Goal: Information Seeking & Learning: Compare options

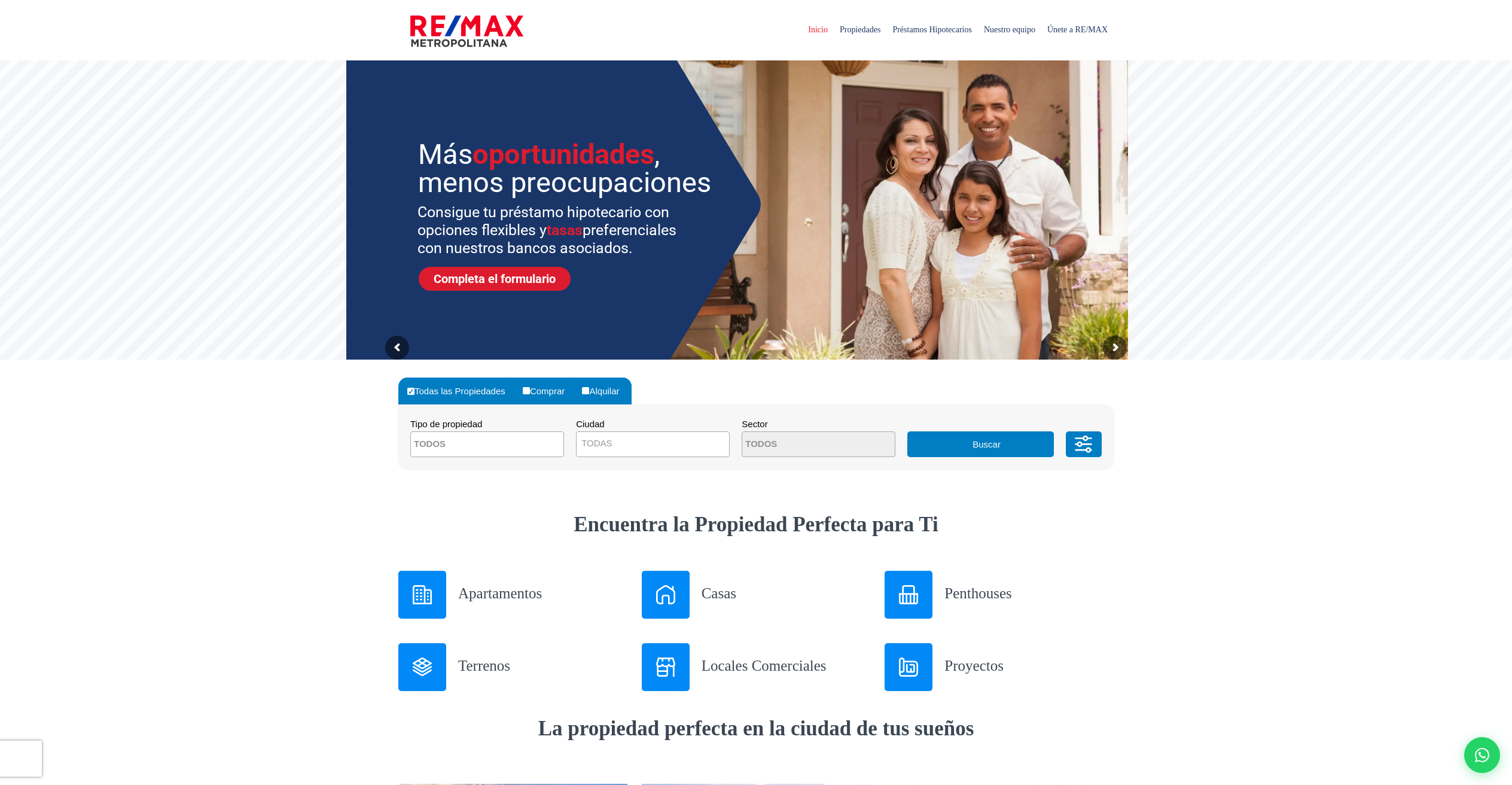
click at [549, 447] on span at bounding box center [487, 444] width 154 height 26
click at [504, 469] on li "APARTAMENTO" at bounding box center [487, 468] width 152 height 22
select select "apartment"
click at [610, 437] on span "TODAS" at bounding box center [653, 443] width 152 height 17
select select "1"
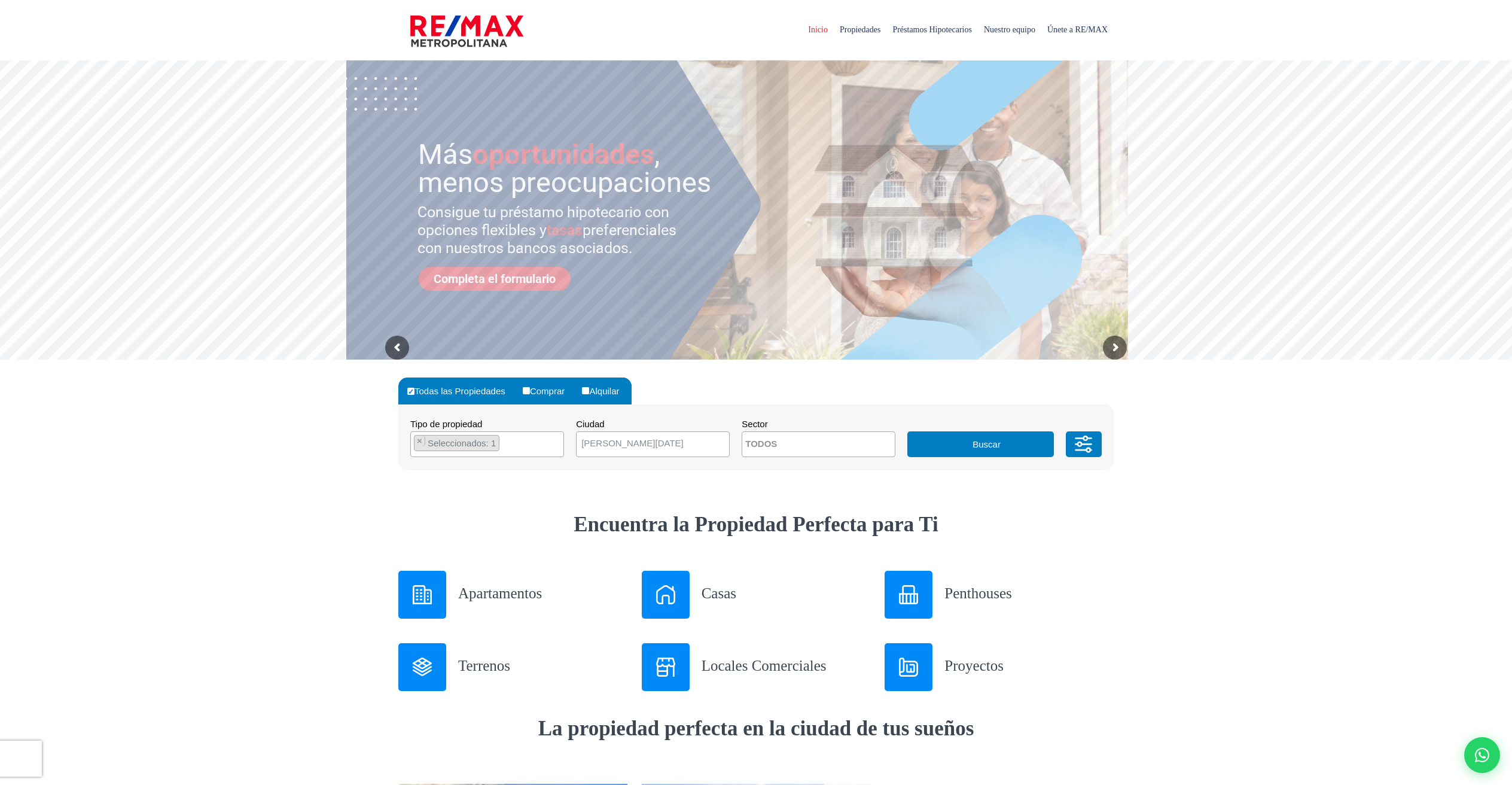
click at [1074, 445] on icon at bounding box center [1083, 444] width 24 height 36
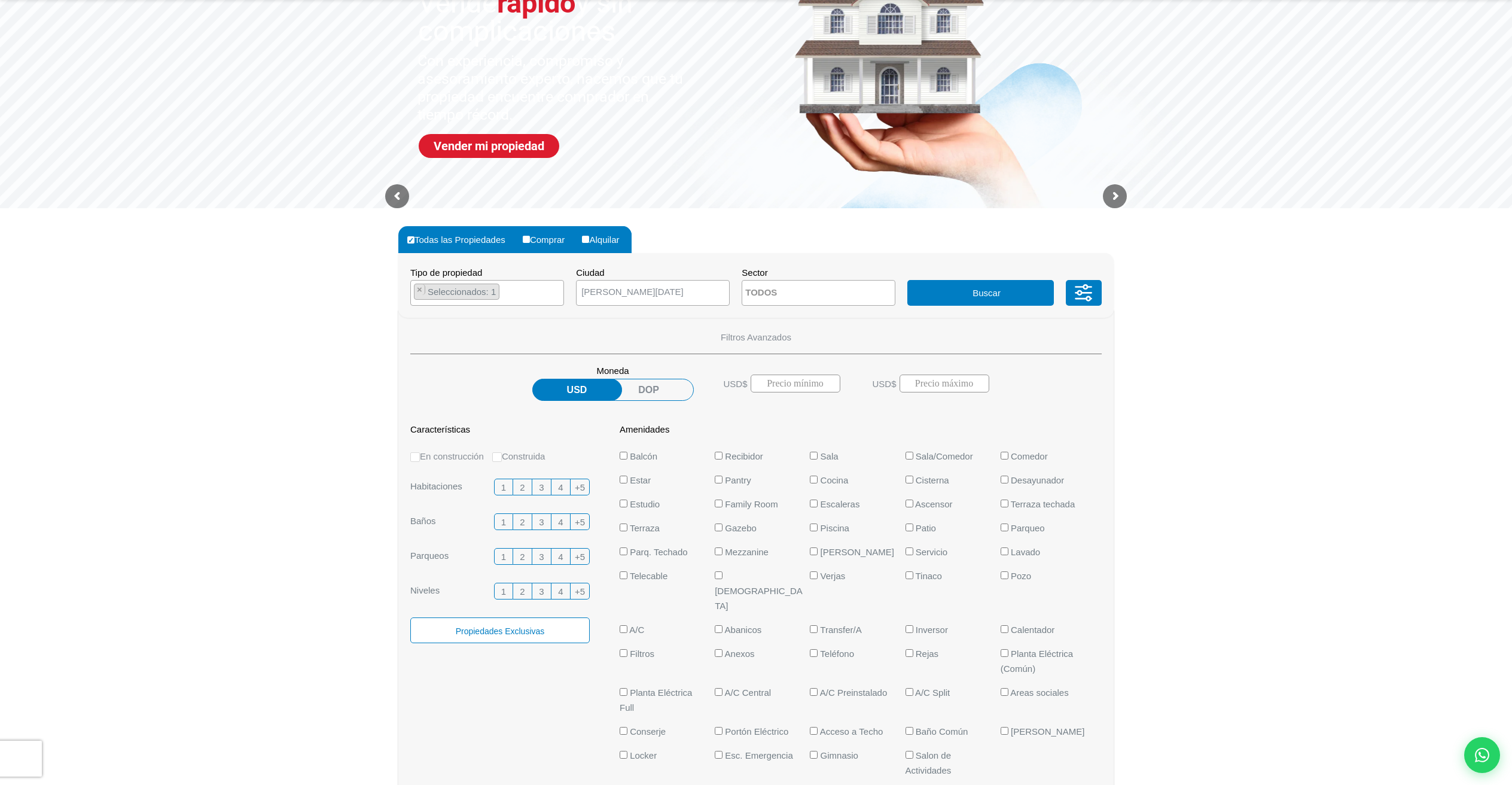
scroll to position [152, 0]
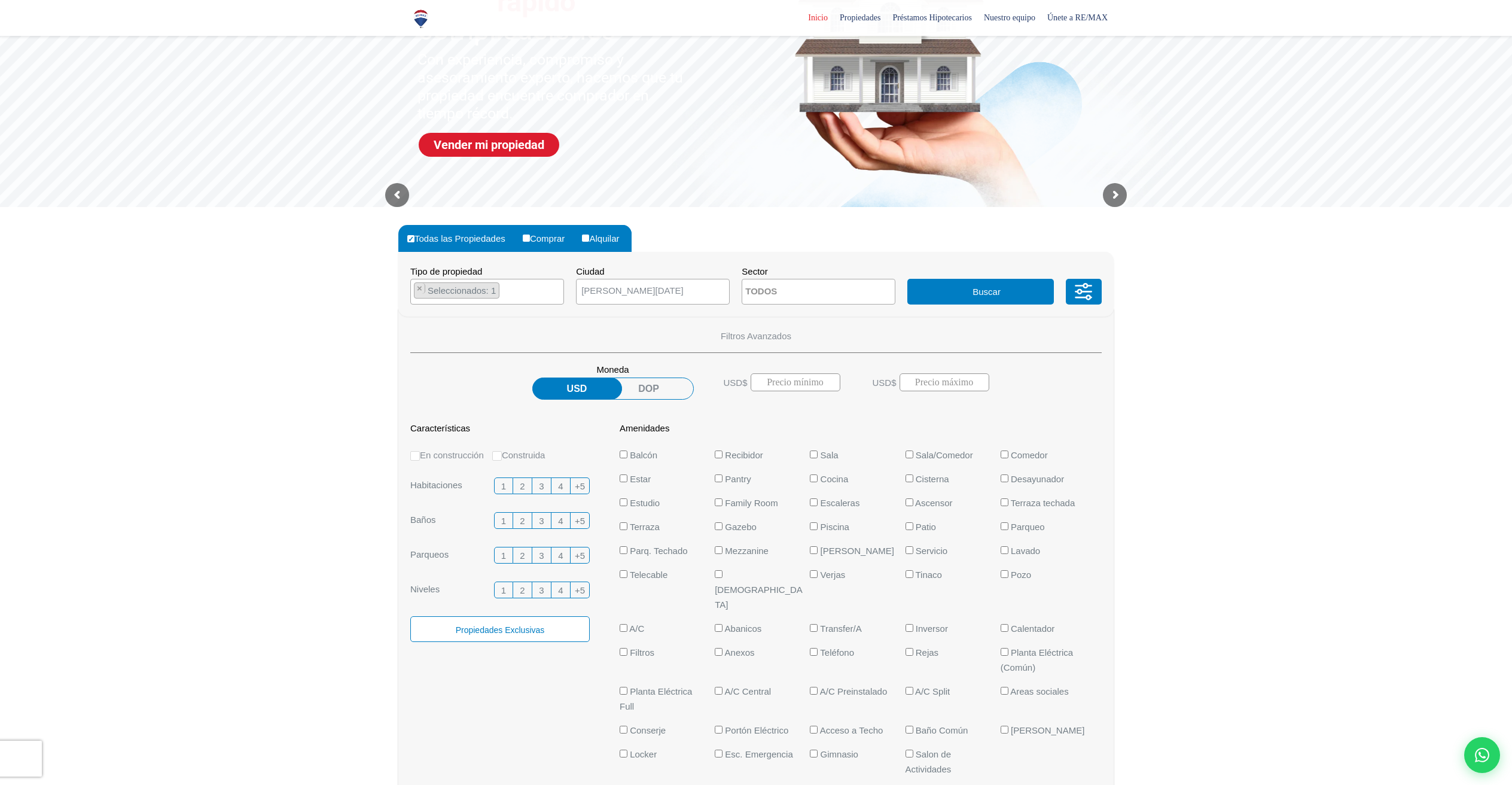
click at [522, 487] on span "2" at bounding box center [522, 486] width 4 height 15
click at [0, 0] on input "2" at bounding box center [0, 0] width 0 height 0
click at [523, 519] on span "2" at bounding box center [522, 520] width 4 height 15
click at [0, 0] on input "2" at bounding box center [0, 0] width 0 height 0
click at [524, 556] on span "2" at bounding box center [522, 555] width 4 height 15
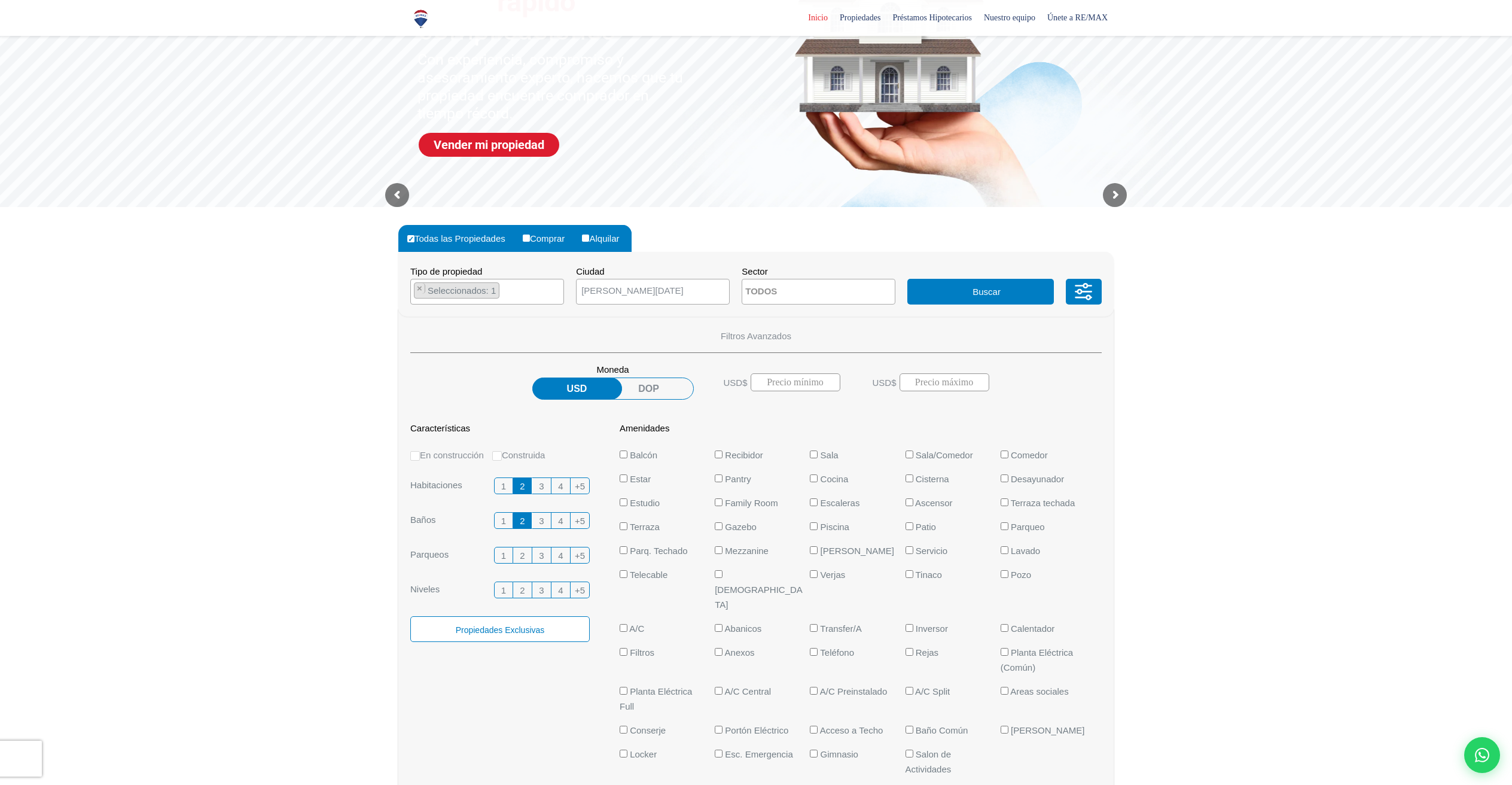
click at [0, 0] on input "2" at bounding box center [0, 0] width 0 height 0
click at [537, 482] on label "3" at bounding box center [542, 486] width 19 height 17
click at [0, 0] on input "3" at bounding box center [0, 0] width 0 height 0
click at [523, 487] on span "2" at bounding box center [522, 486] width 4 height 15
click at [0, 0] on input "2" at bounding box center [0, 0] width 0 height 0
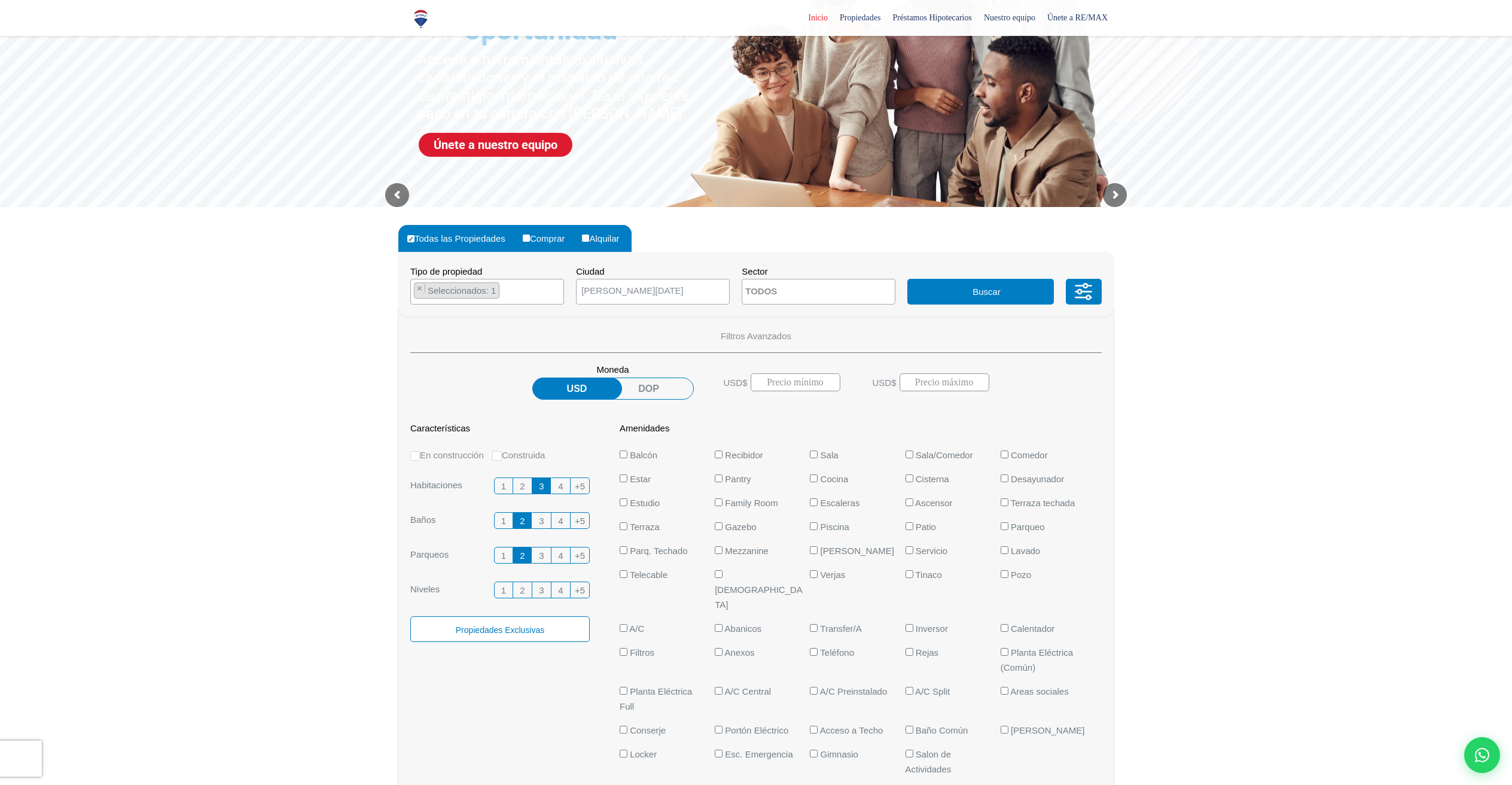
click at [539, 522] on span "3" at bounding box center [540, 520] width 4 height 15
click at [0, 0] on input "3" at bounding box center [0, 0] width 0 height 0
click at [526, 522] on label "2" at bounding box center [523, 520] width 19 height 17
click at [0, 0] on input "2" at bounding box center [0, 0] width 0 height 0
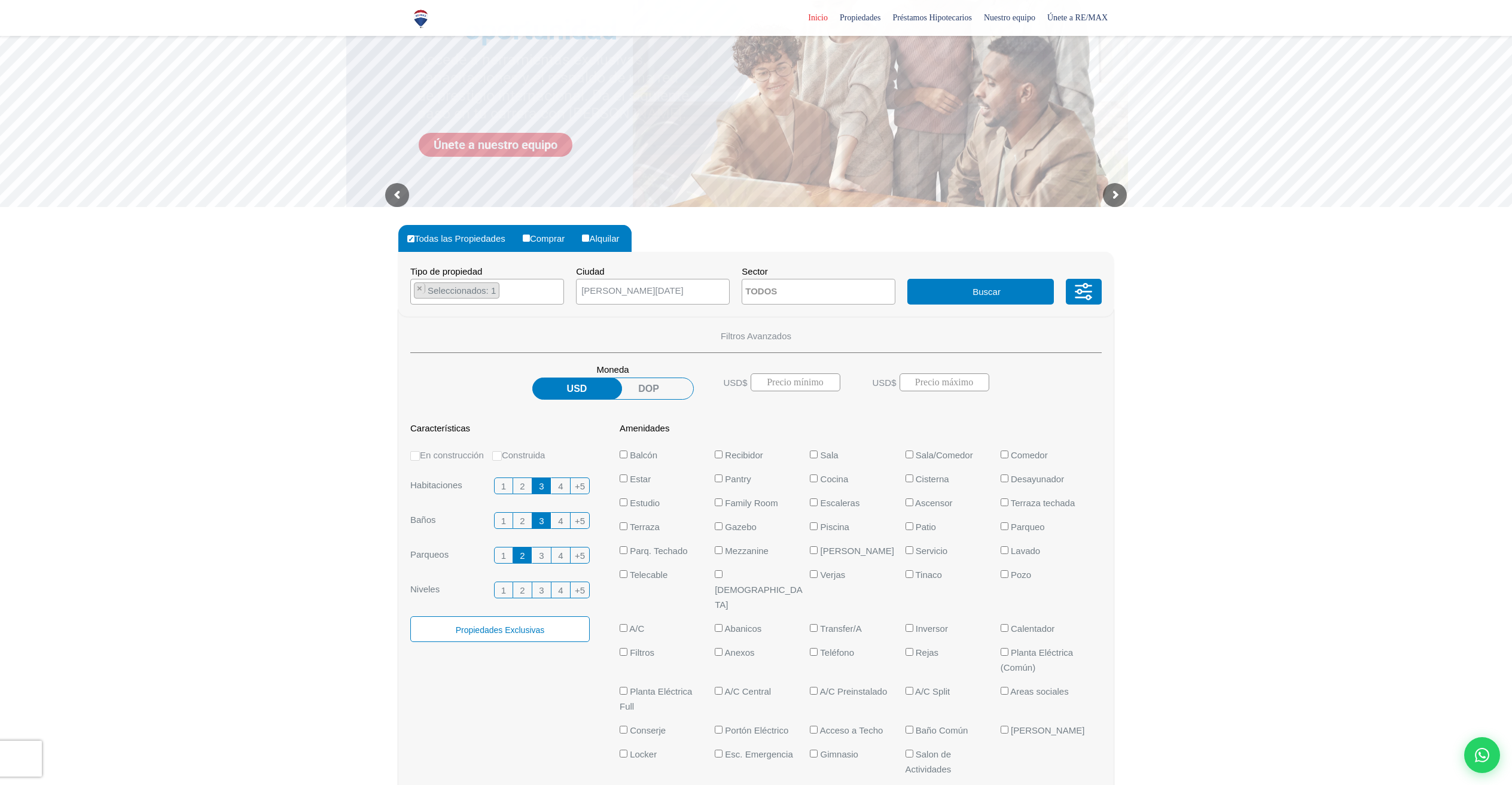
click at [623, 456] on input "Balcón" at bounding box center [623, 454] width 8 height 8
checkbox input "true"
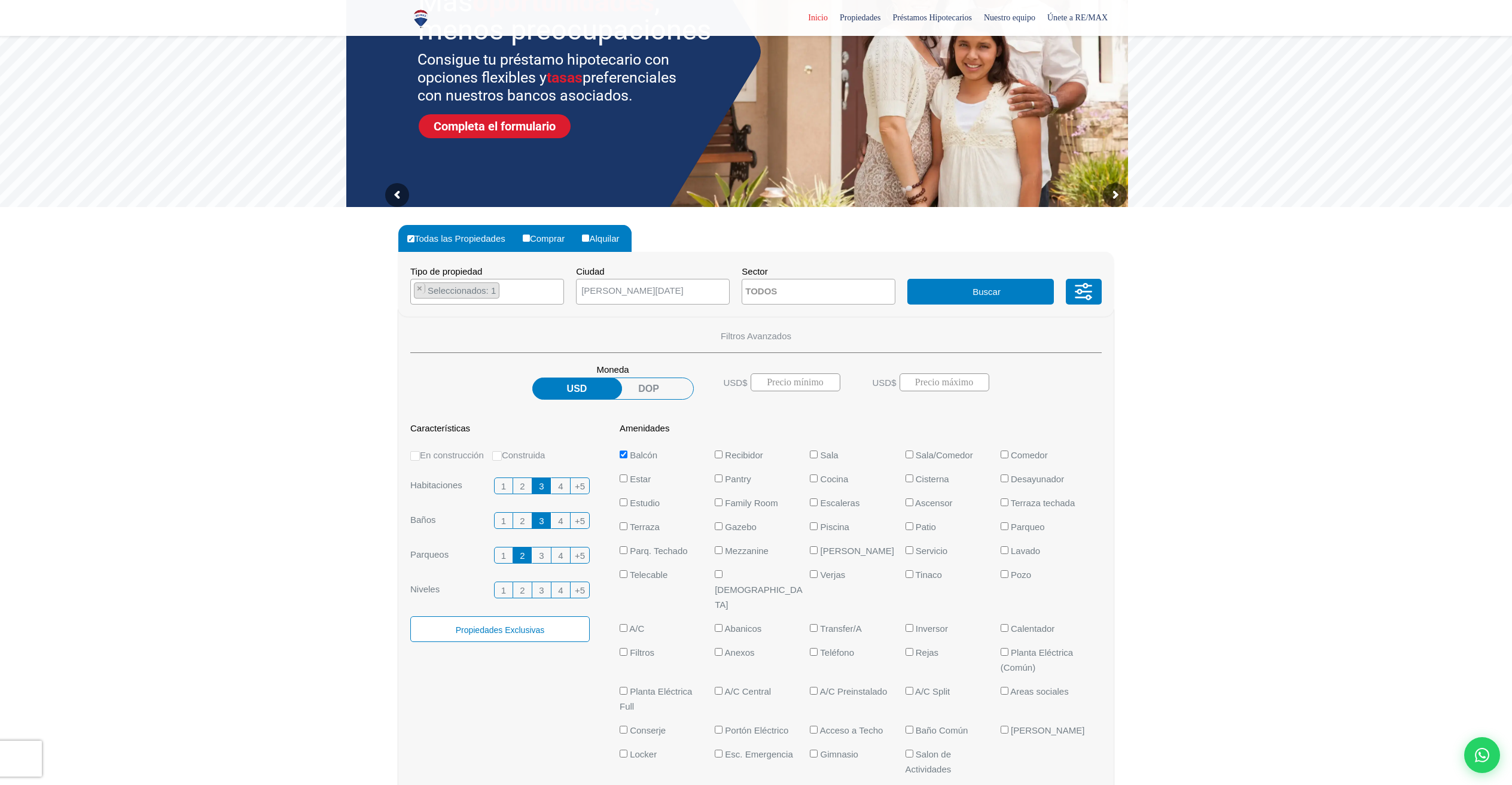
click at [817, 747] on li "Gimnasio" at bounding box center [854, 763] width 89 height 33
click at [817, 750] on input "Gimnasio" at bounding box center [813, 753] width 8 height 8
checkbox input "true"
click at [815, 519] on label "Piscina" at bounding box center [854, 526] width 89 height 15
click at [815, 522] on input "Piscina" at bounding box center [813, 525] width 8 height 8
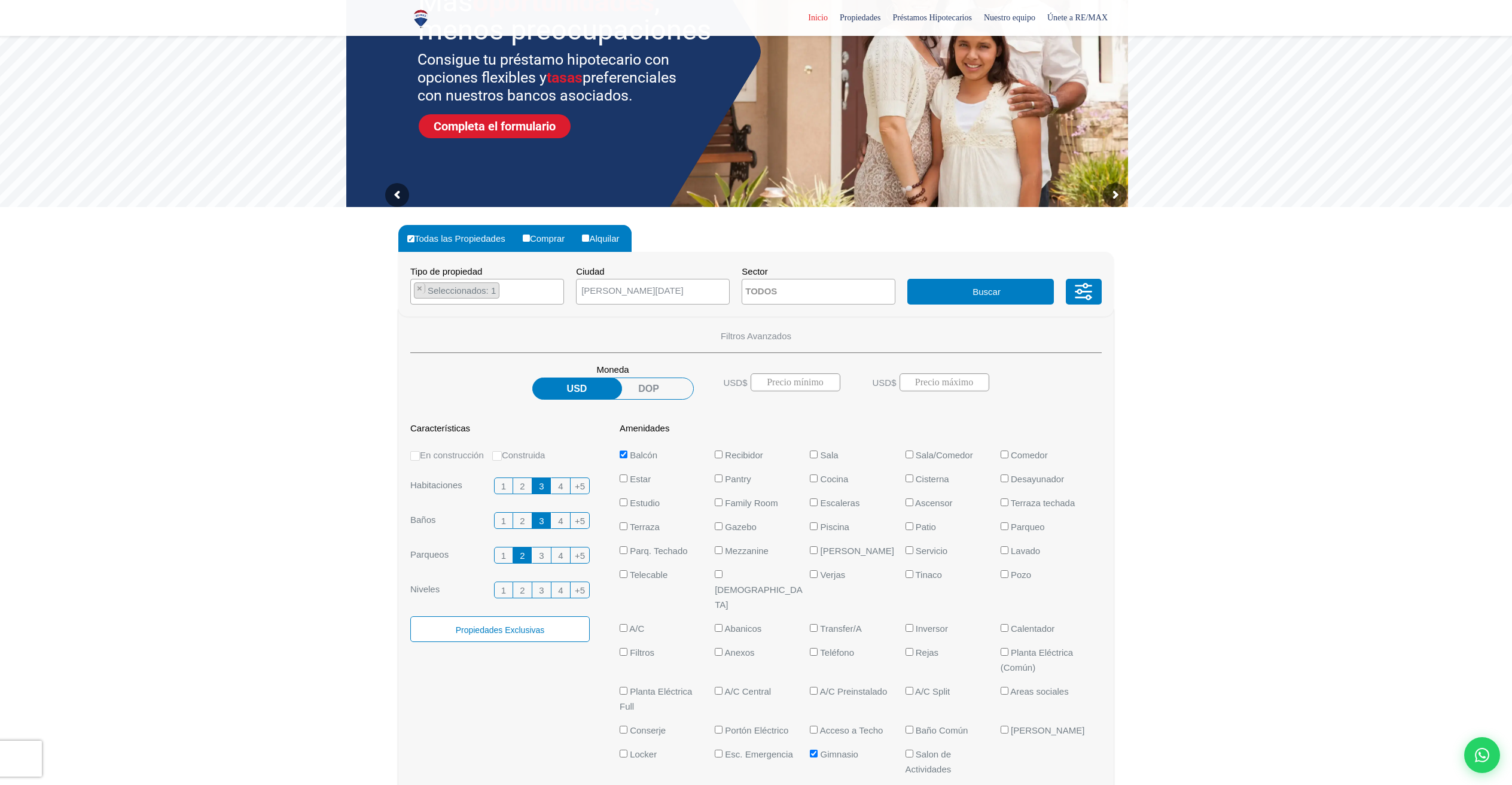
checkbox input "true"
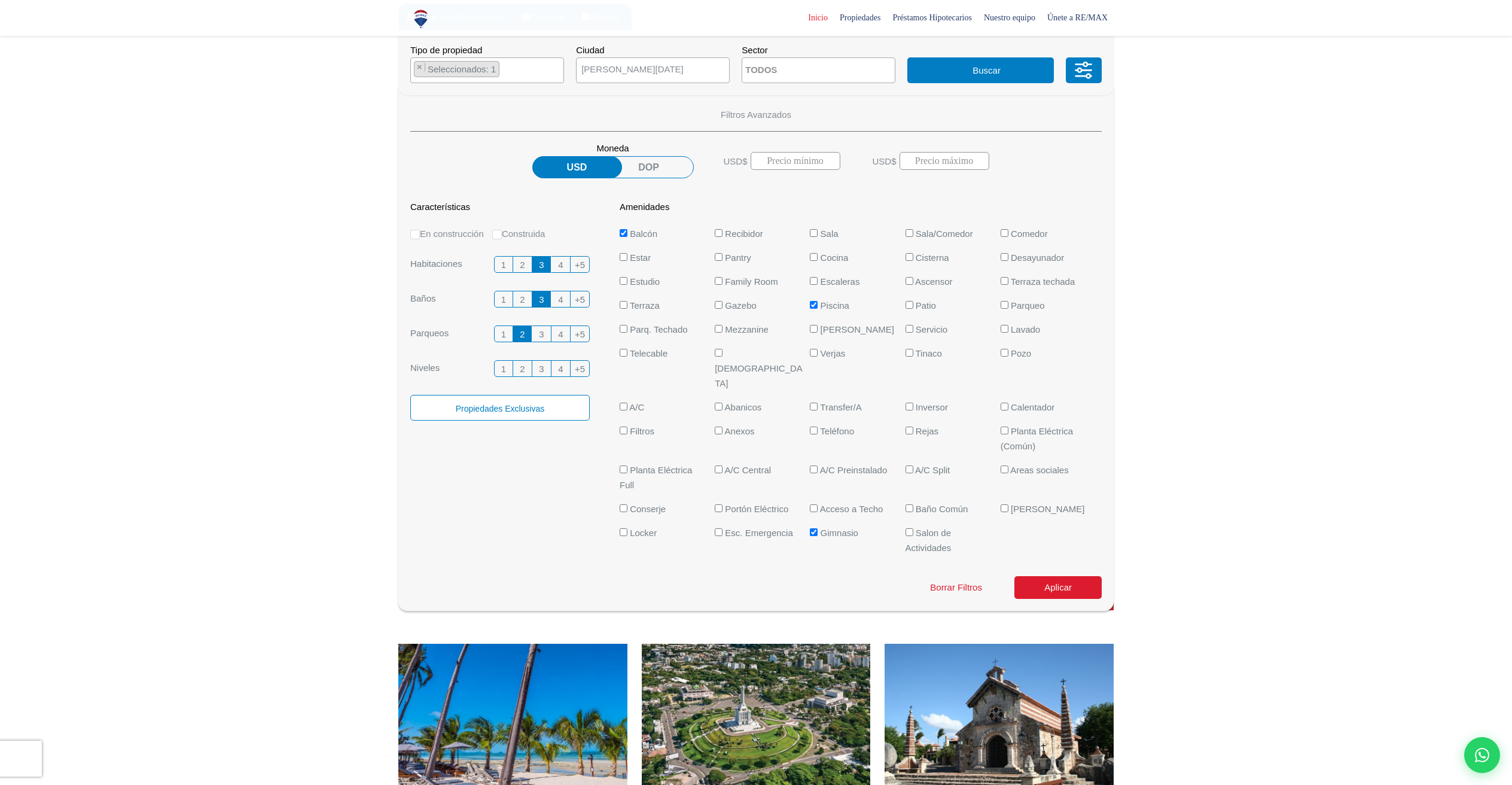
scroll to position [360, 0]
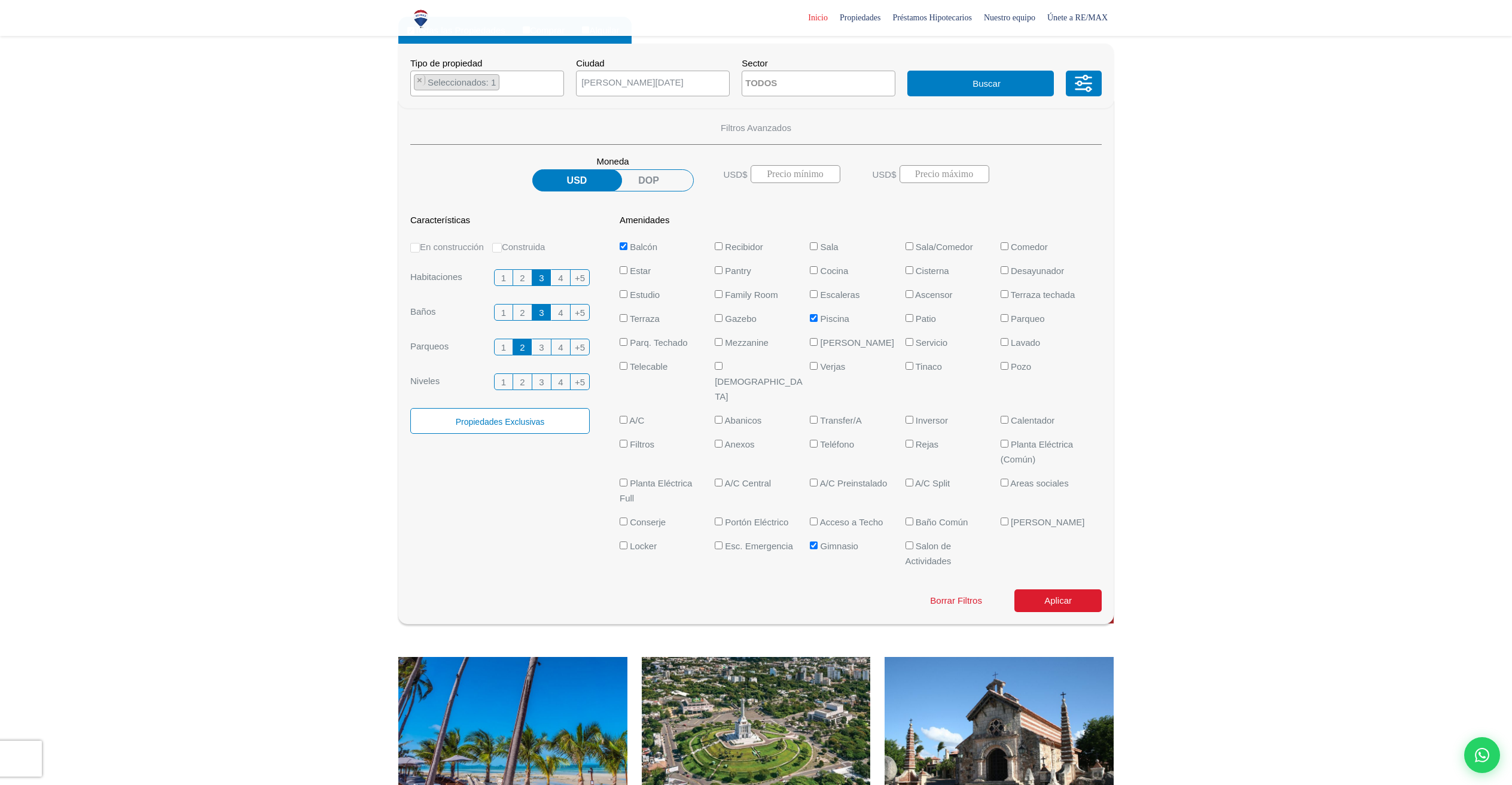
click at [1077, 589] on button "Aplicar" at bounding box center [1058, 601] width 88 height 23
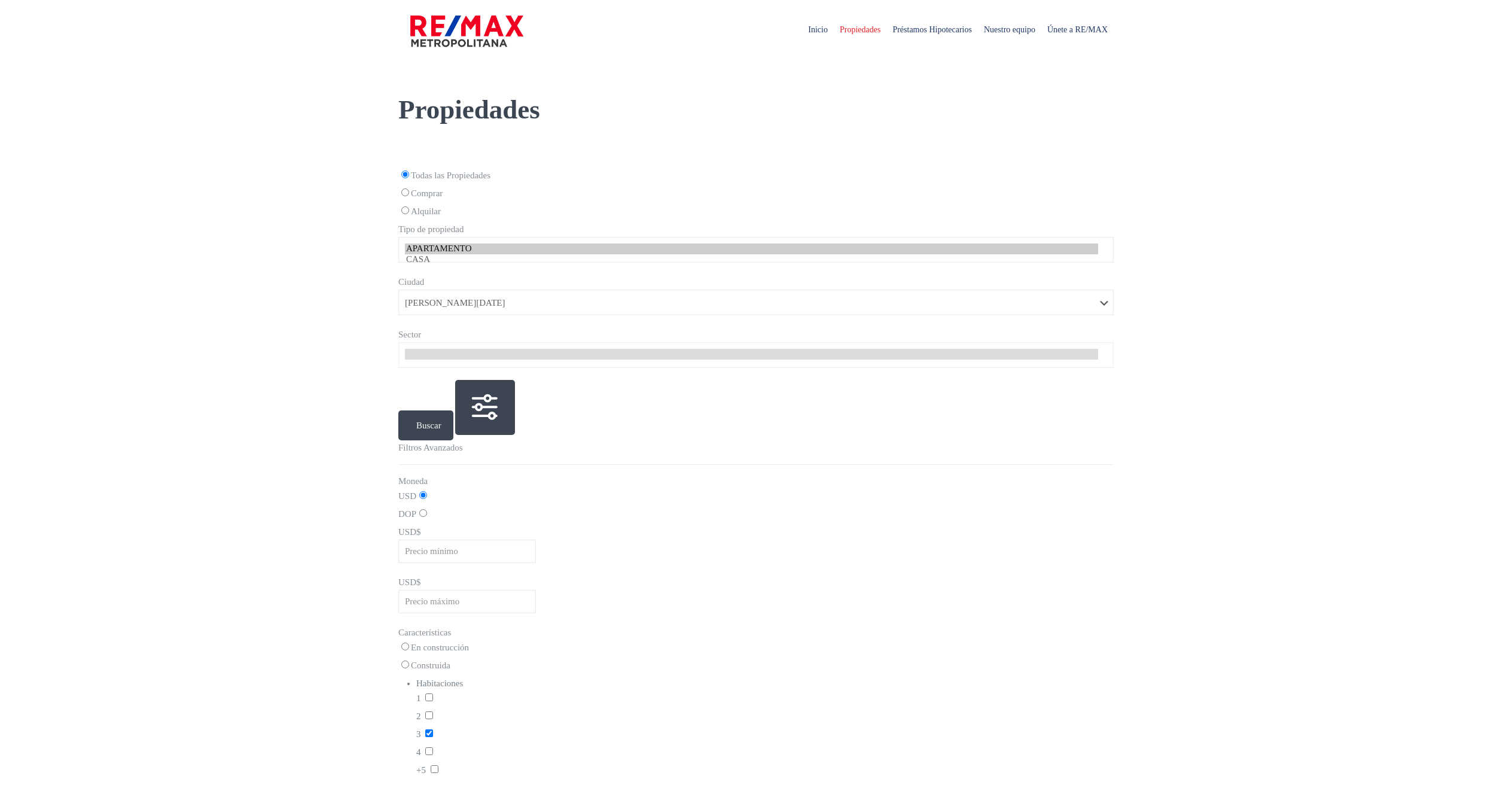
select select "1"
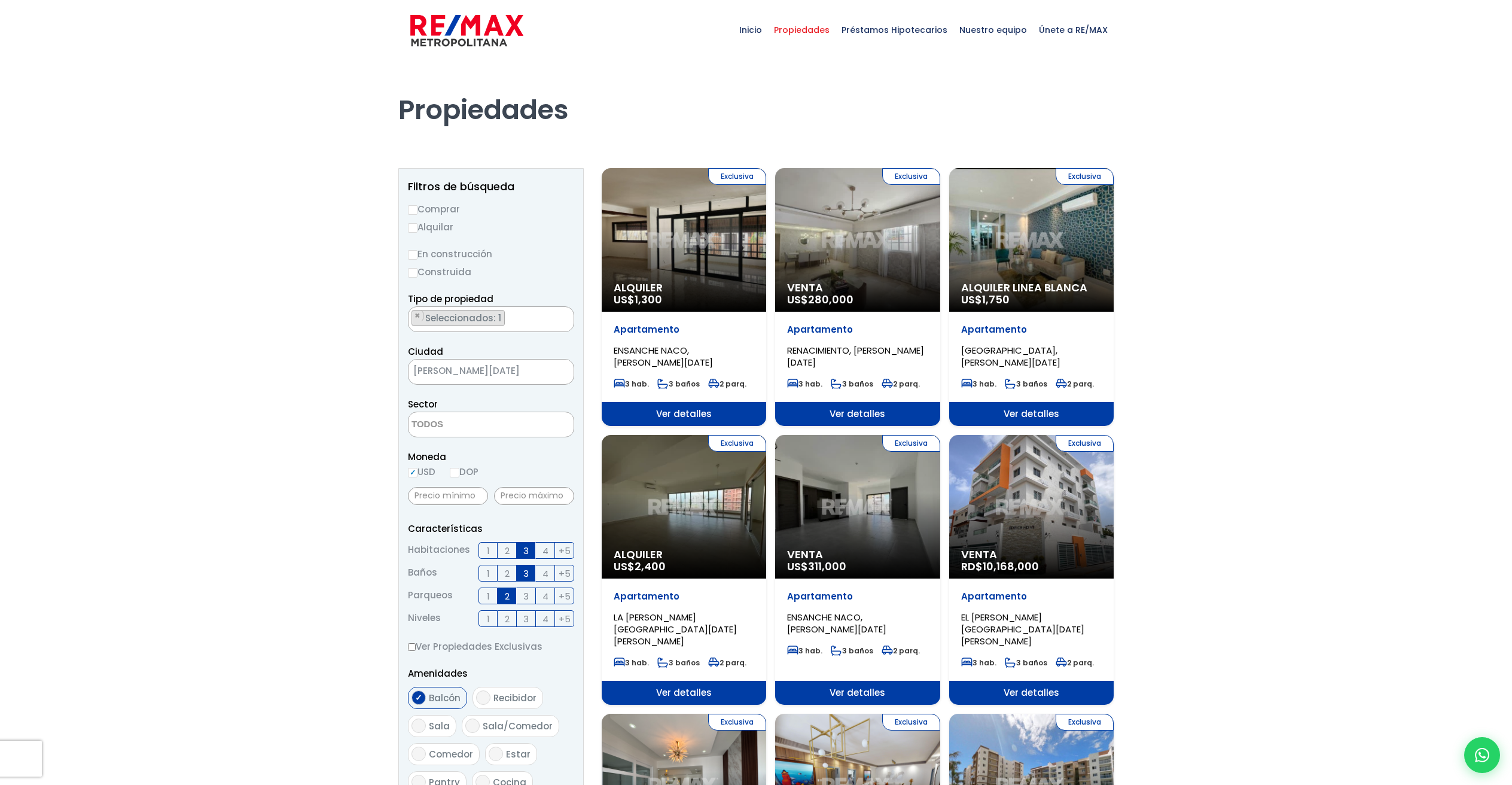
click at [697, 255] on div "Exclusiva Alquiler US$ 1,300" at bounding box center [684, 240] width 165 height 144
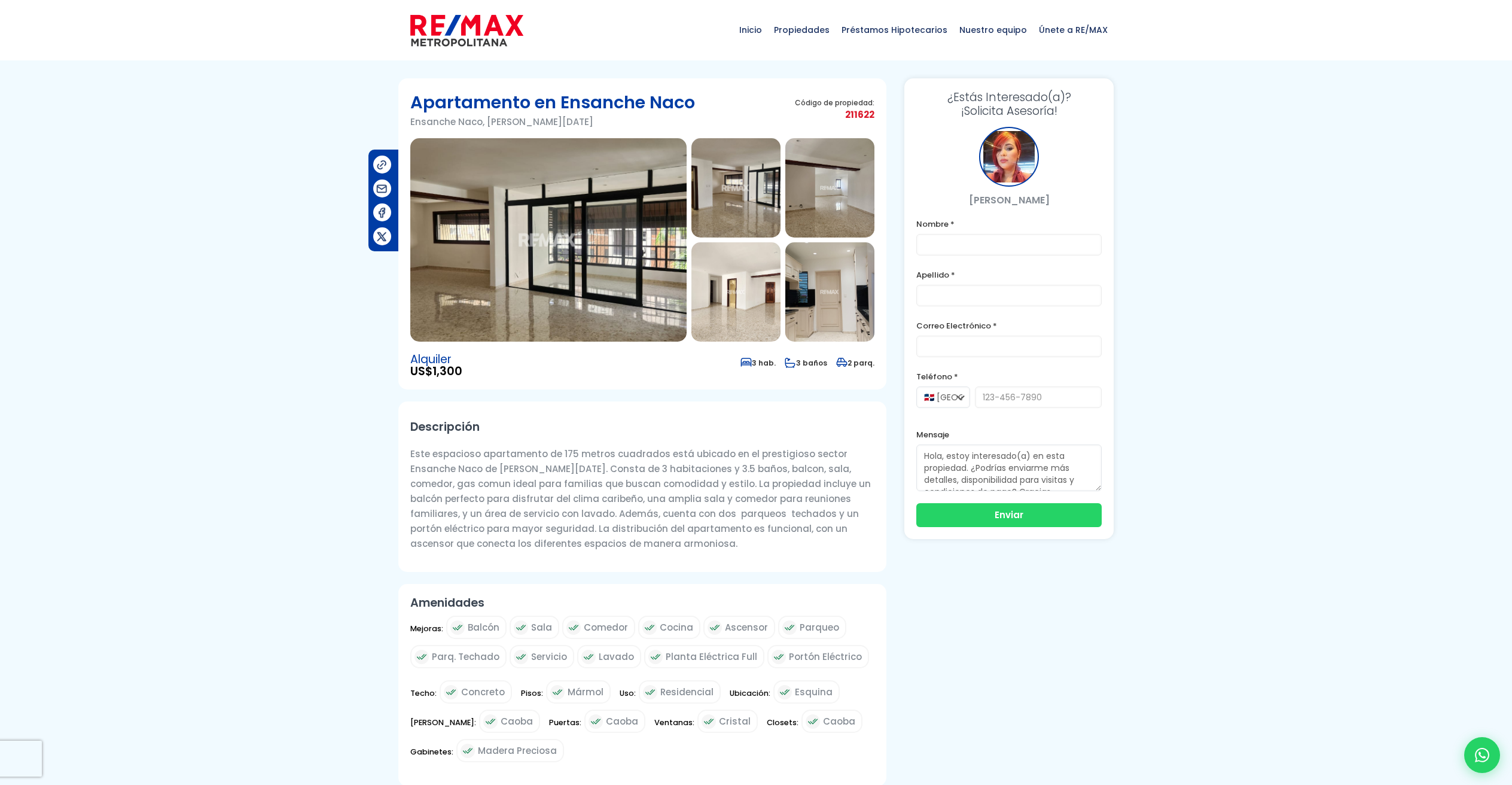
click at [587, 280] on img at bounding box center [548, 240] width 276 height 204
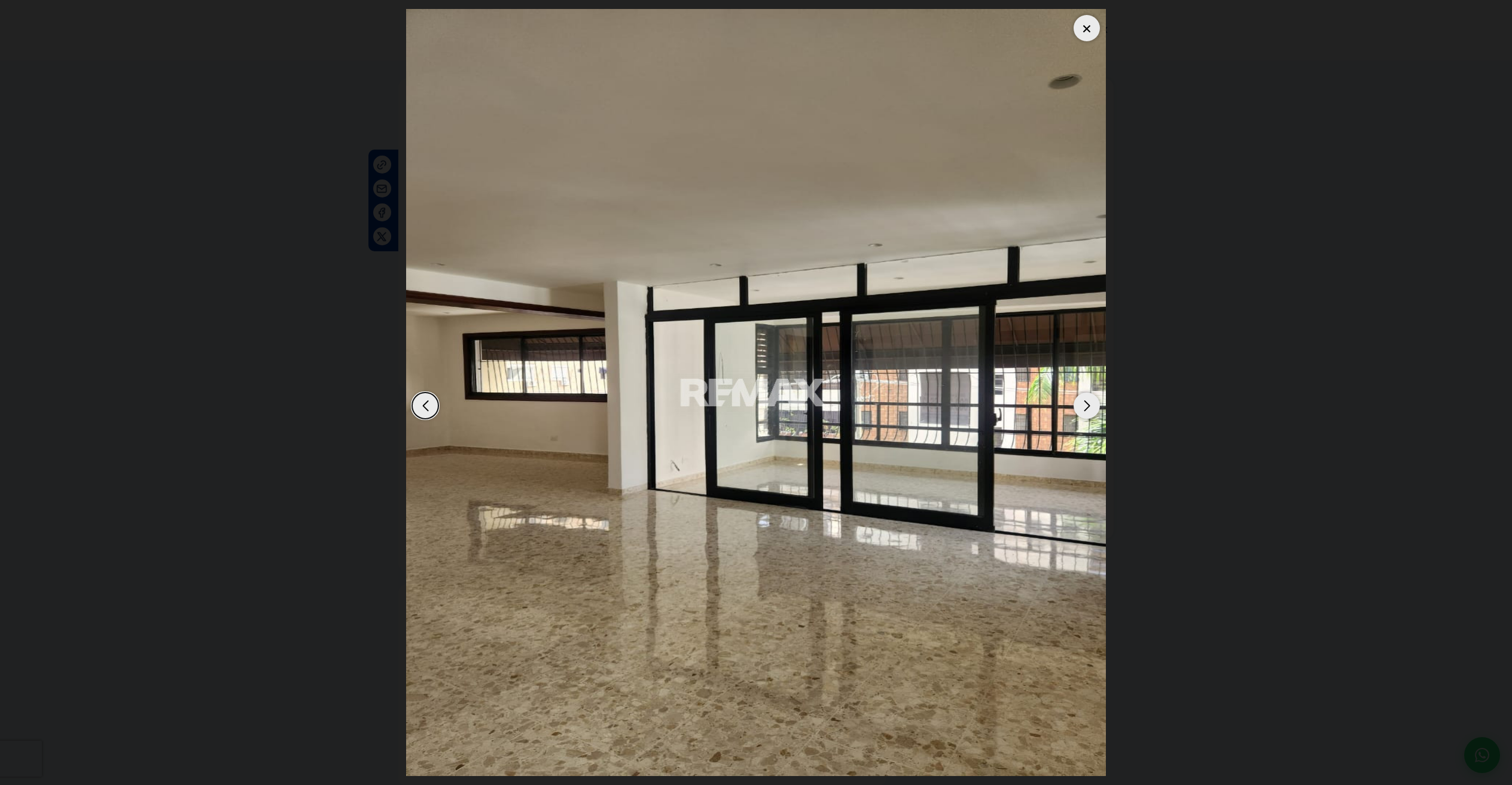
click at [1093, 410] on div "Next slide" at bounding box center [1087, 406] width 27 height 27
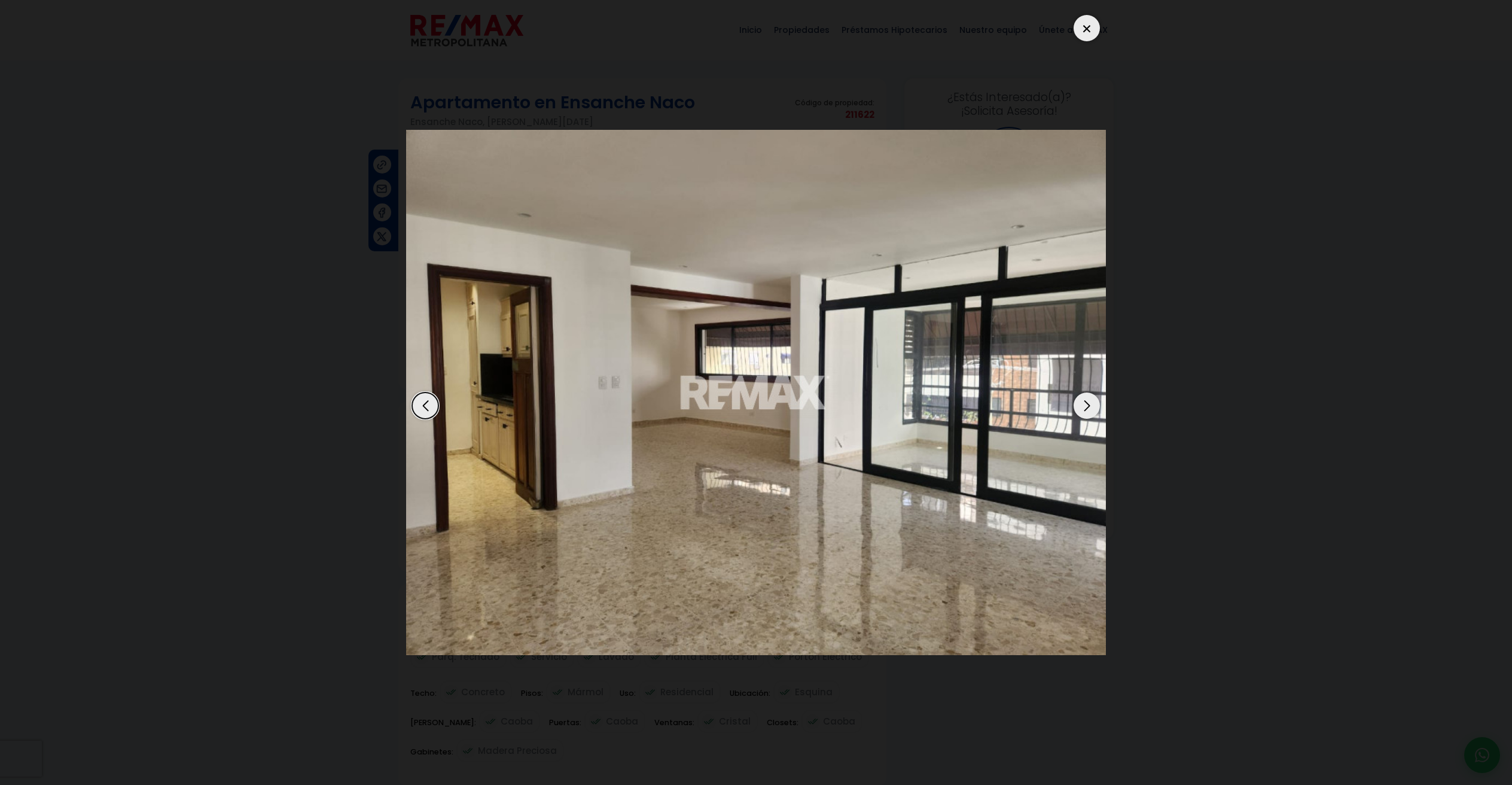
click at [1093, 410] on div "Next slide" at bounding box center [1087, 406] width 27 height 27
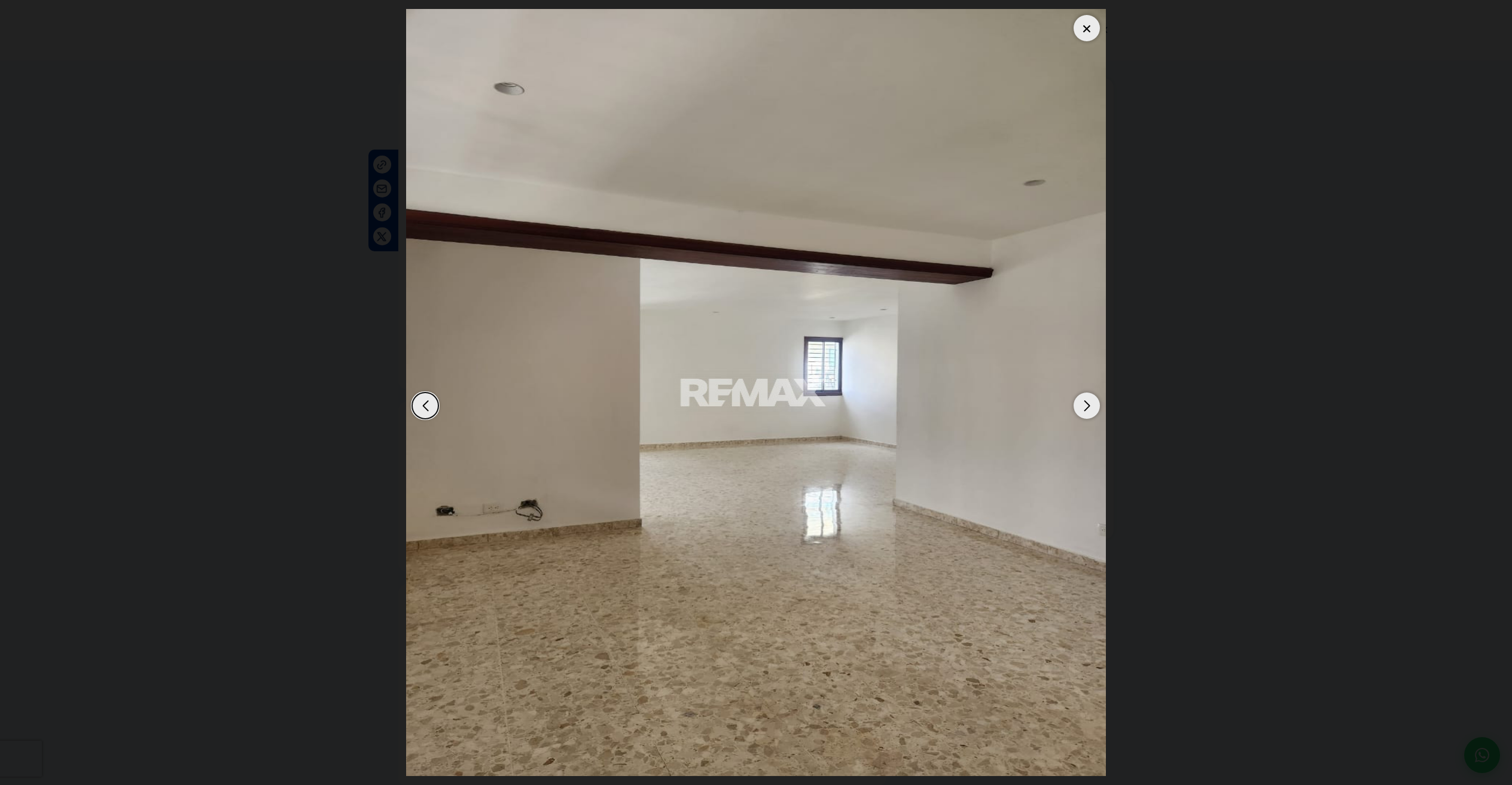
click at [1093, 410] on div "Next slide" at bounding box center [1087, 406] width 27 height 27
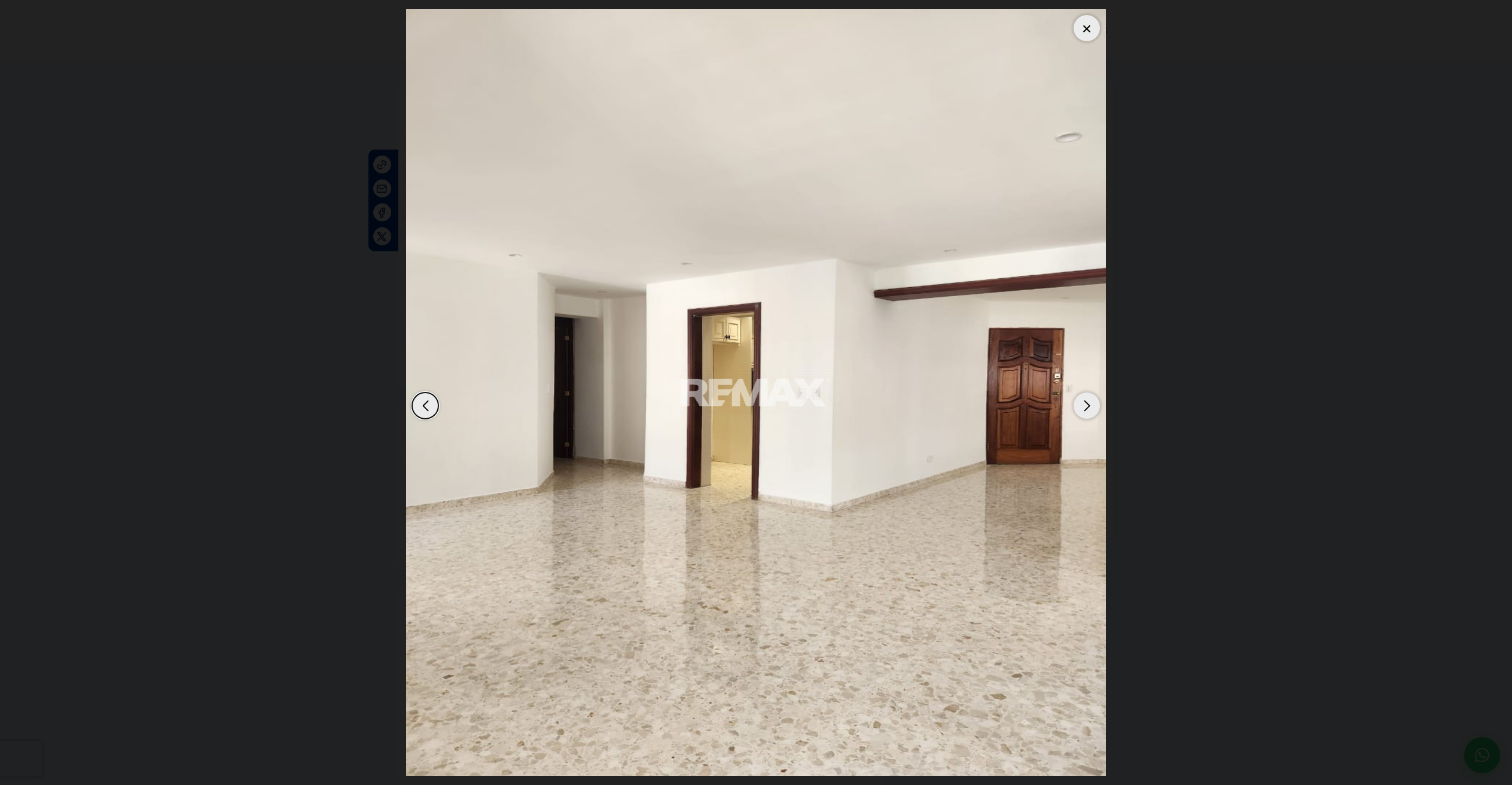
click at [1093, 410] on div "Next slide" at bounding box center [1087, 406] width 27 height 27
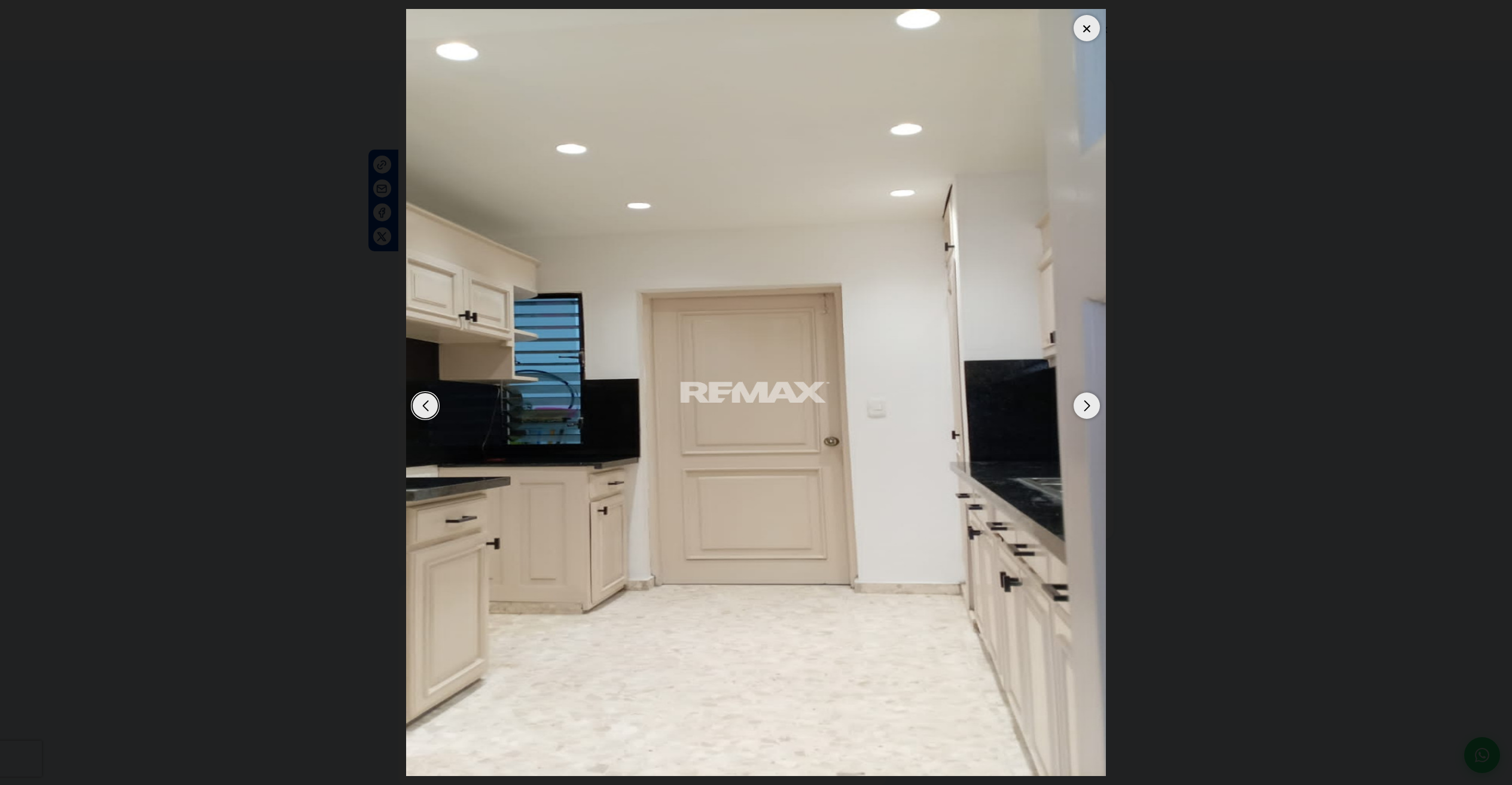
click at [1093, 410] on div "Next slide" at bounding box center [1087, 406] width 27 height 27
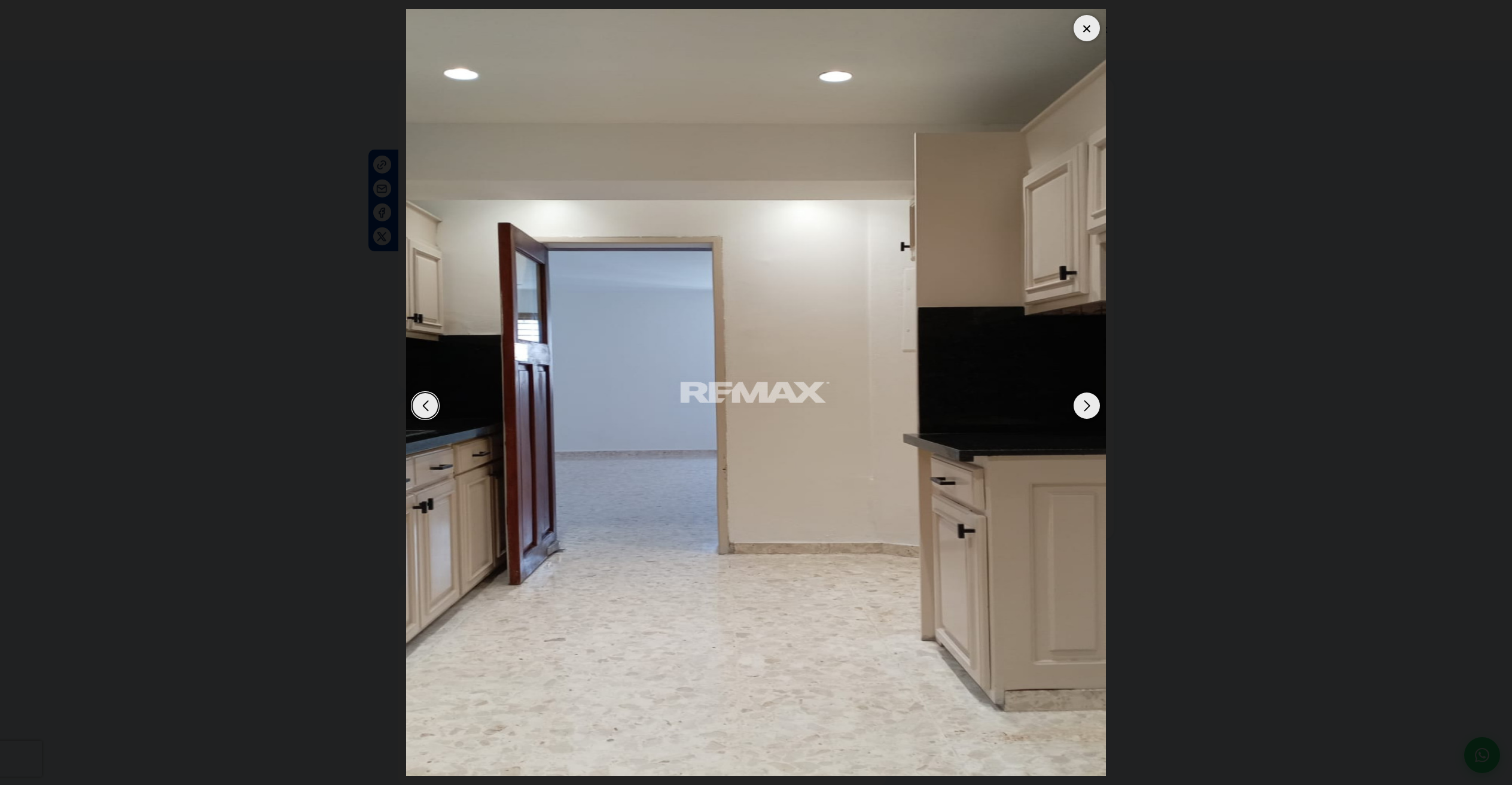
click at [1093, 410] on div "Next slide" at bounding box center [1087, 406] width 27 height 27
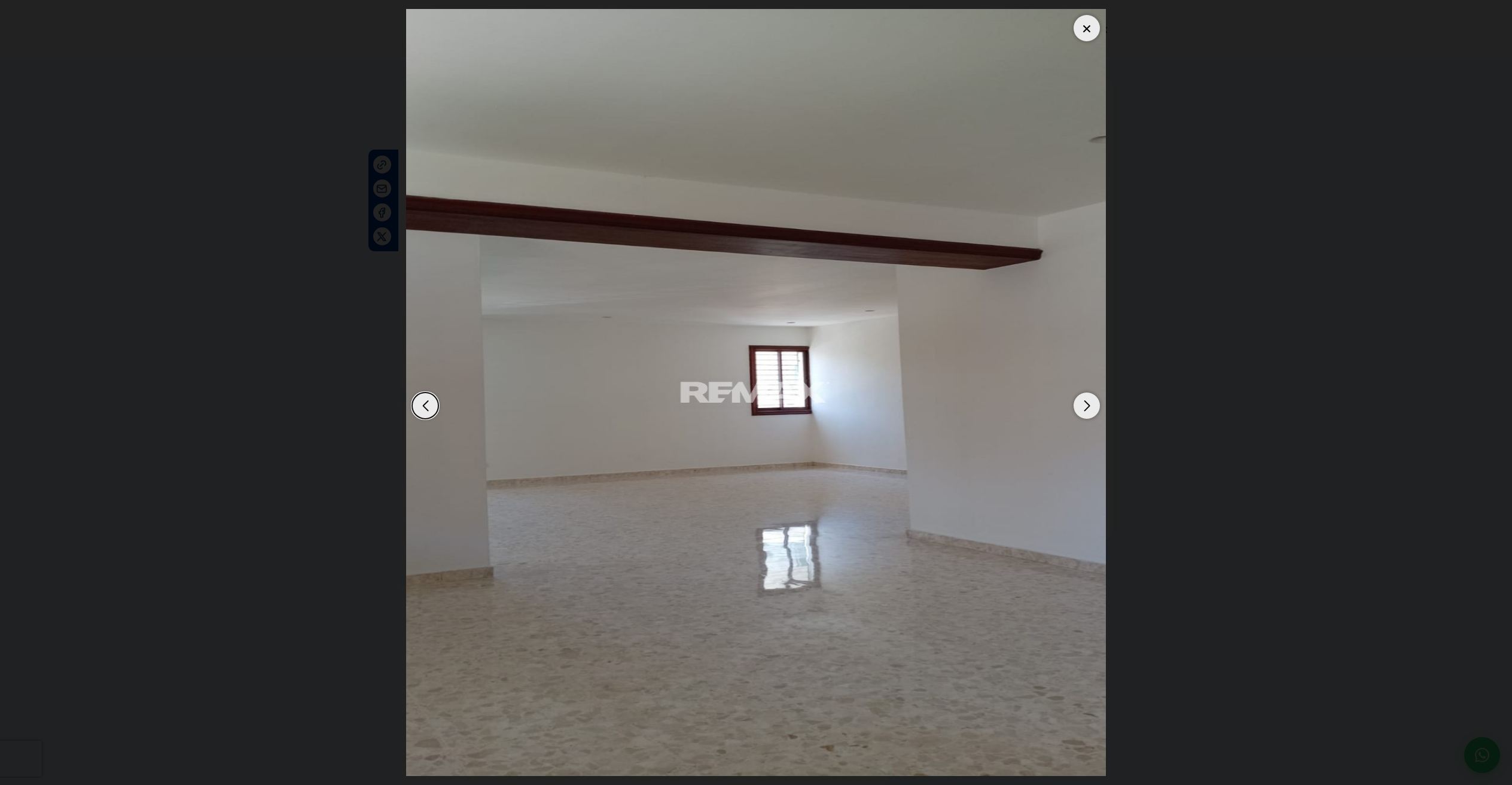
click at [434, 400] on div "Previous slide" at bounding box center [425, 406] width 27 height 27
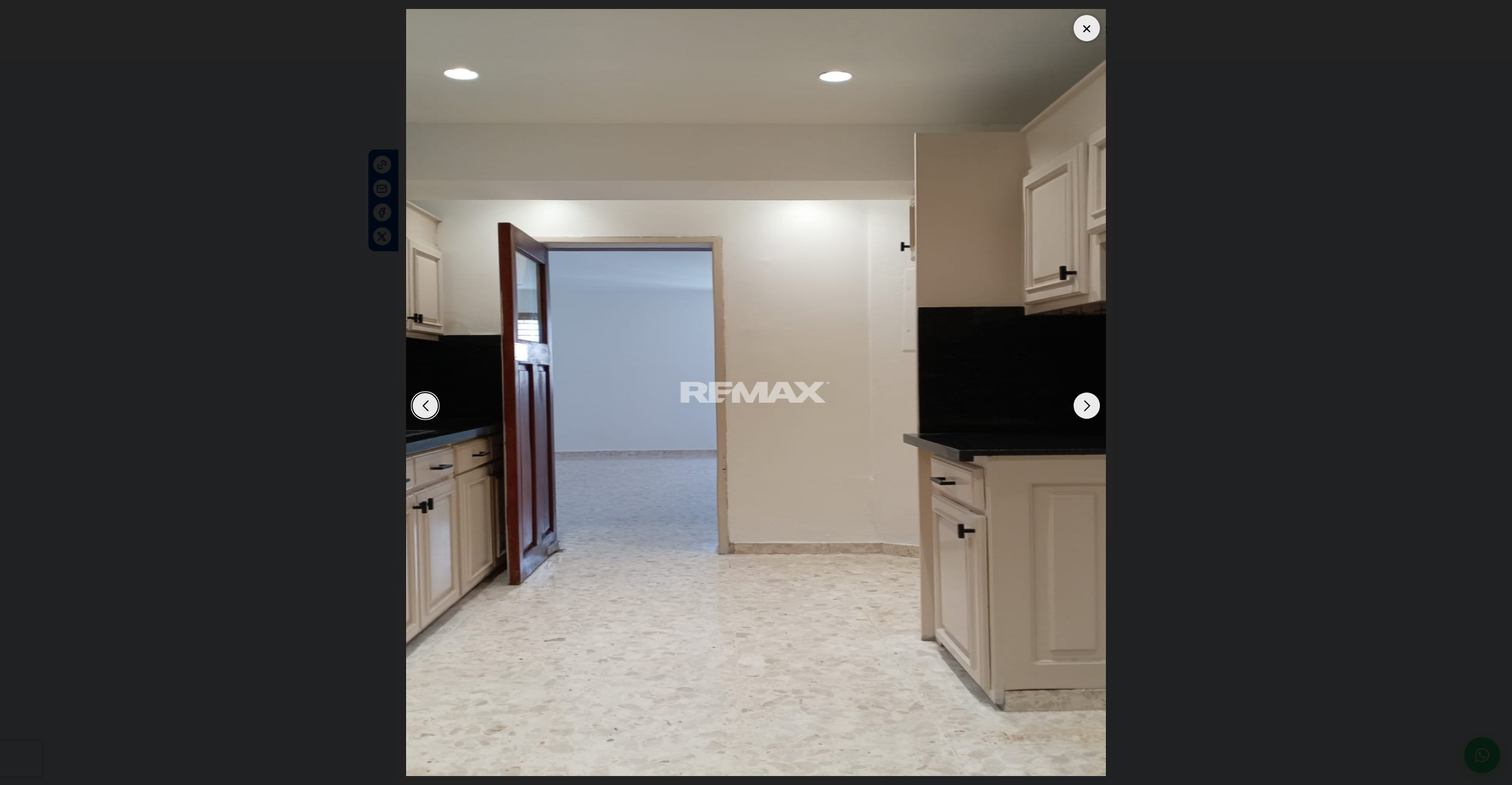
click at [1082, 408] on div "Next slide" at bounding box center [1087, 406] width 27 height 27
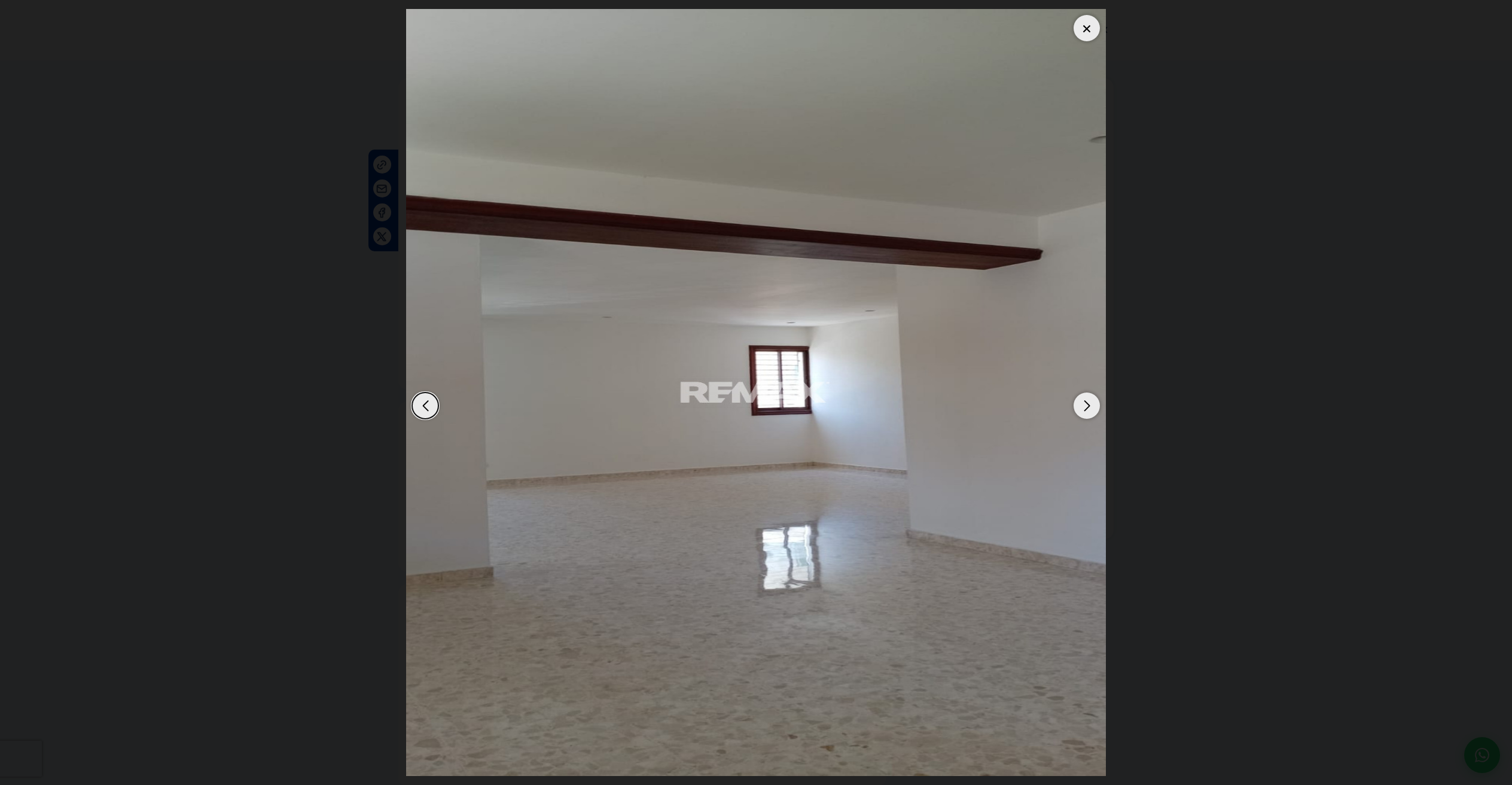
click at [1082, 408] on div "Next slide" at bounding box center [1087, 406] width 27 height 27
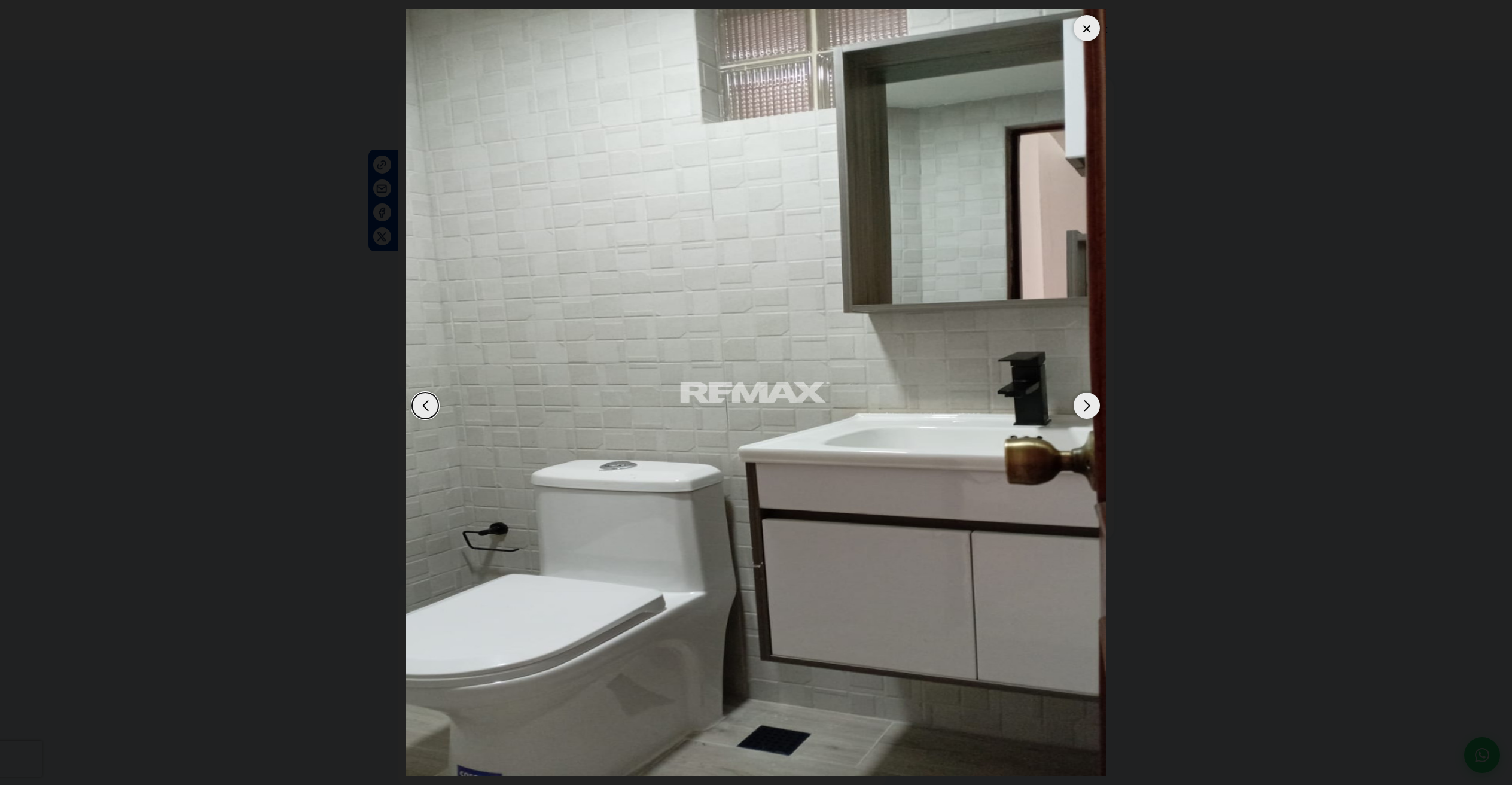
click at [1082, 408] on div "Next slide" at bounding box center [1087, 406] width 27 height 27
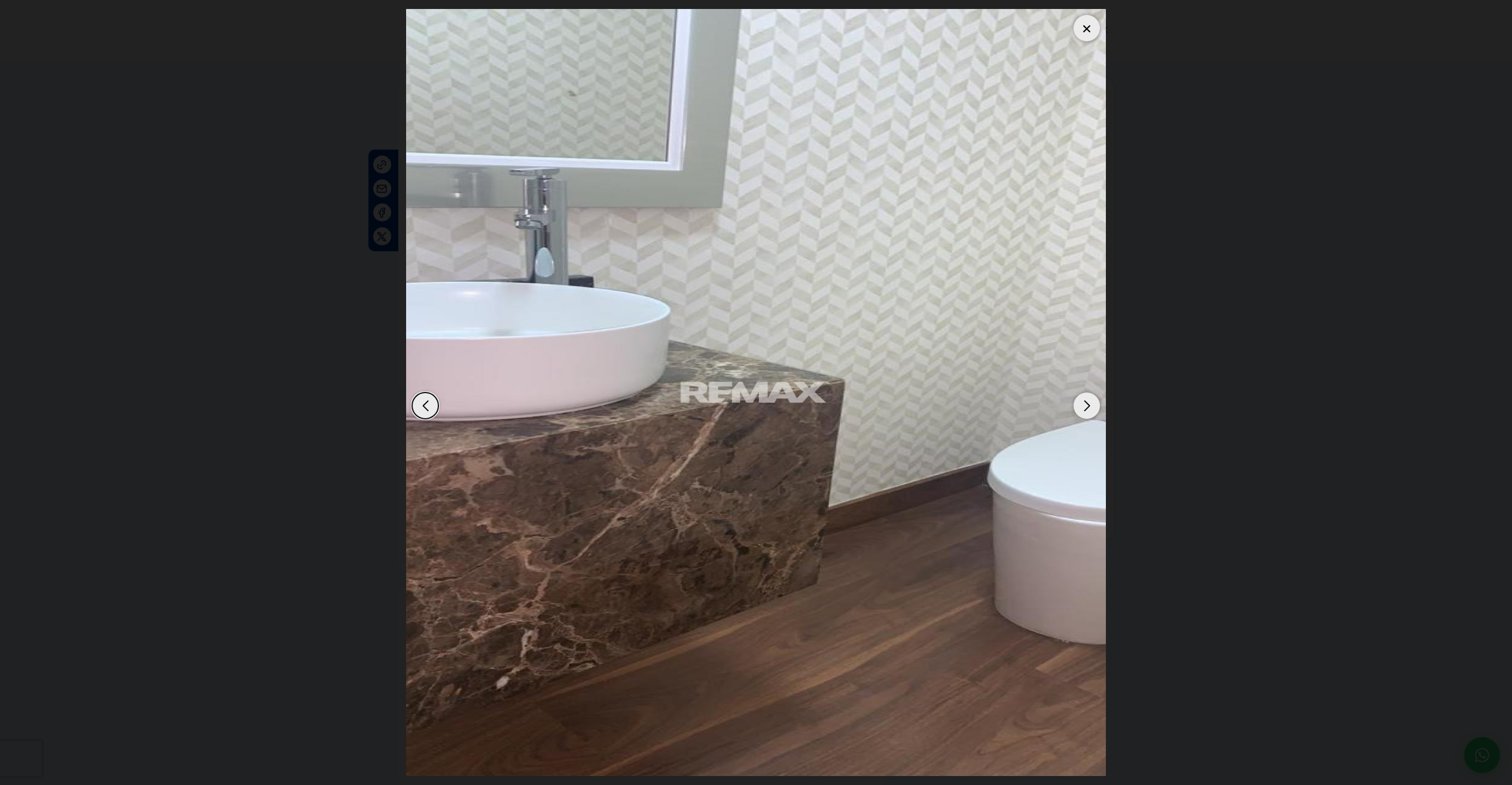
click at [1082, 408] on div "Next slide" at bounding box center [1087, 406] width 27 height 27
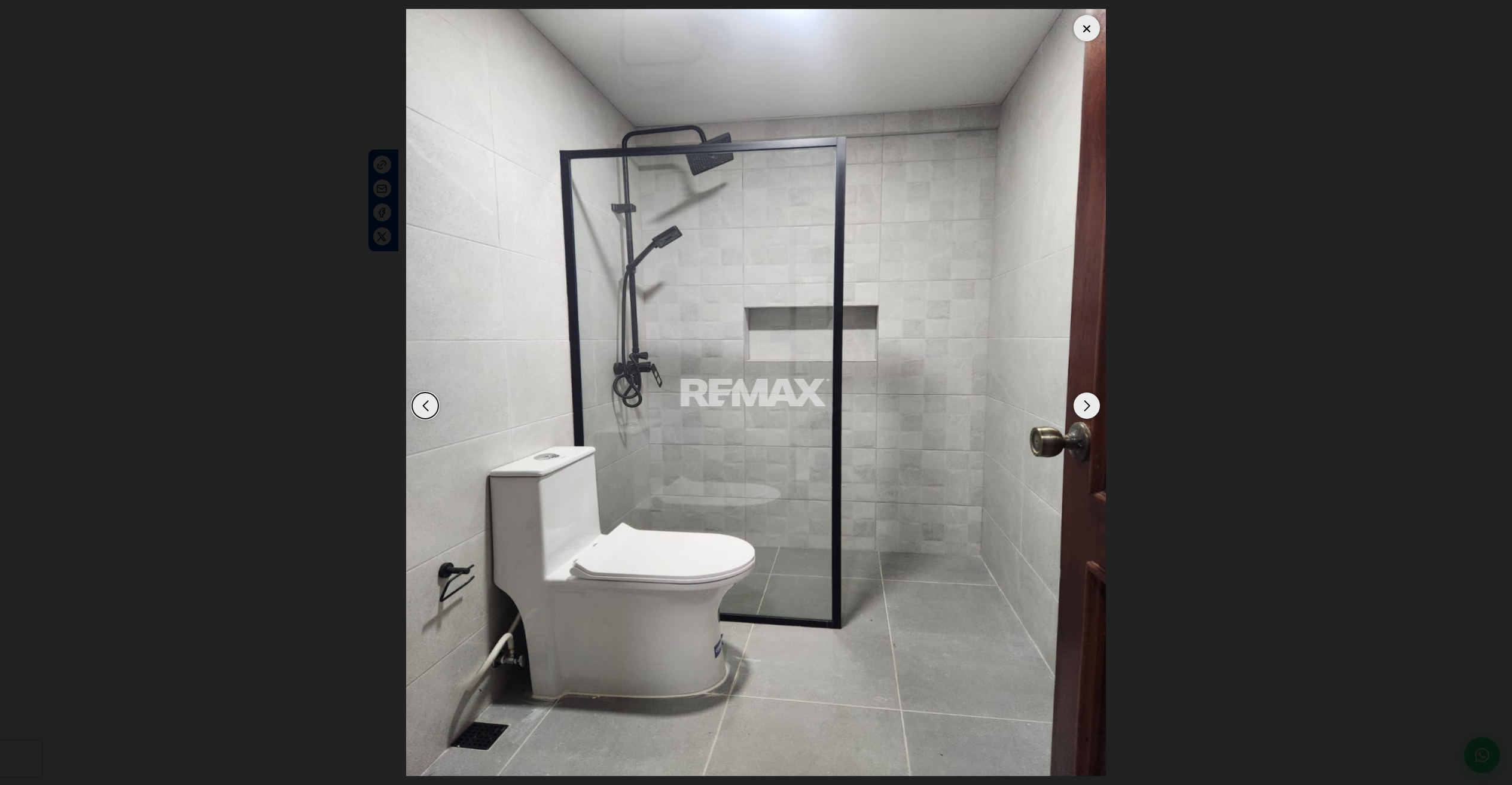
click at [1082, 408] on div "Next slide" at bounding box center [1087, 406] width 27 height 27
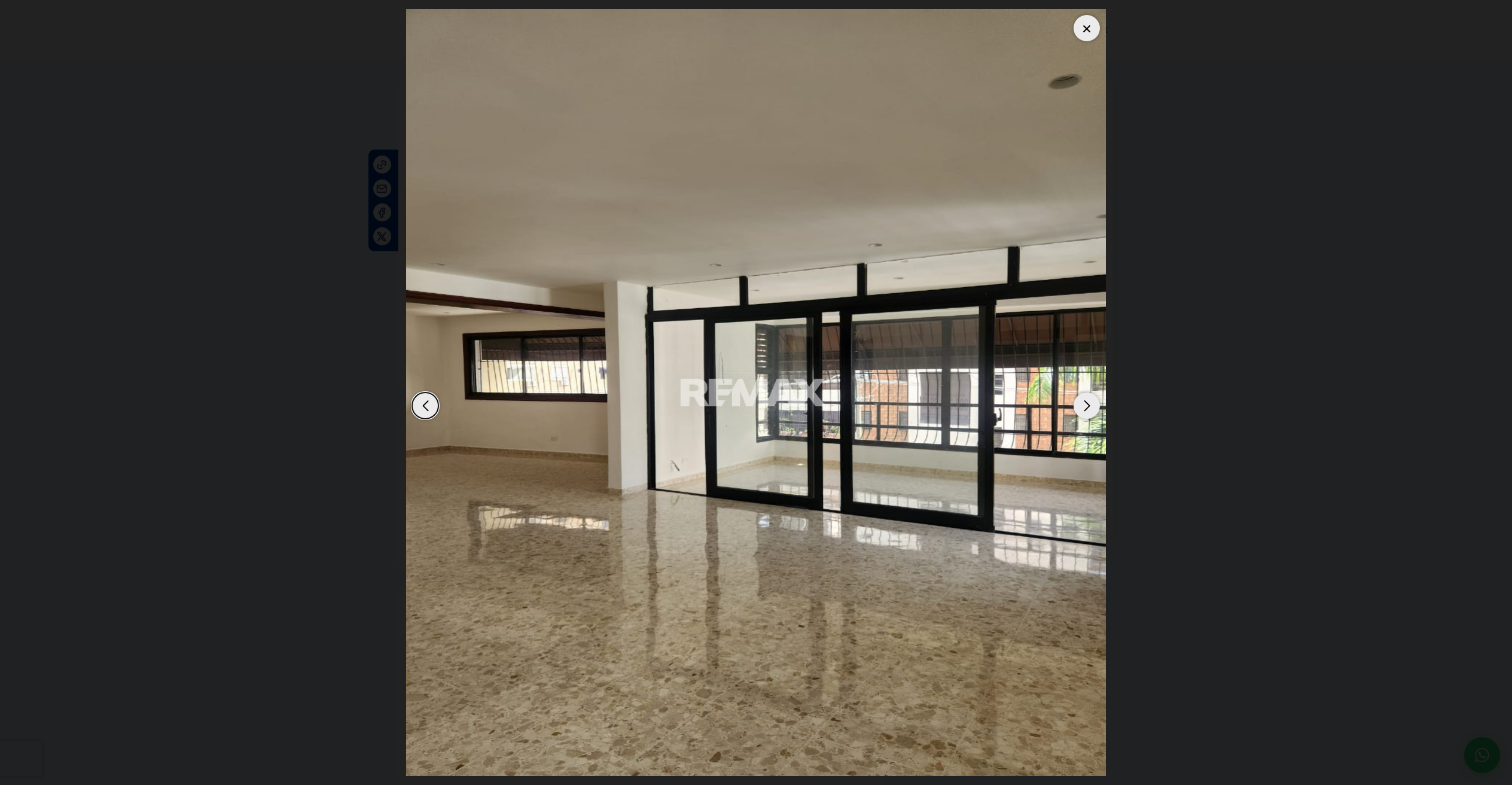
click at [422, 402] on div "Previous slide" at bounding box center [425, 406] width 27 height 27
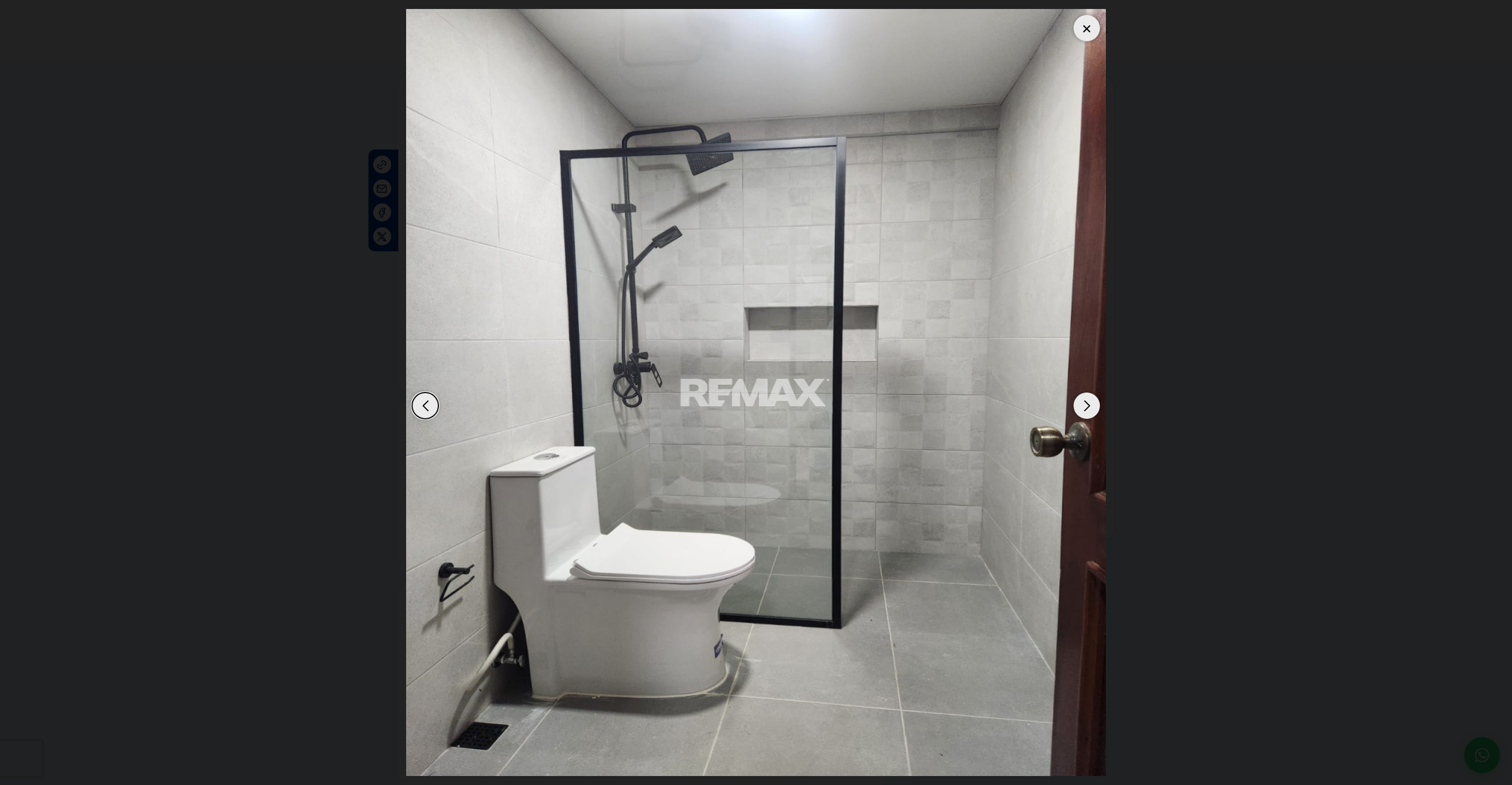
click at [1093, 411] on div "Next slide" at bounding box center [1087, 406] width 27 height 27
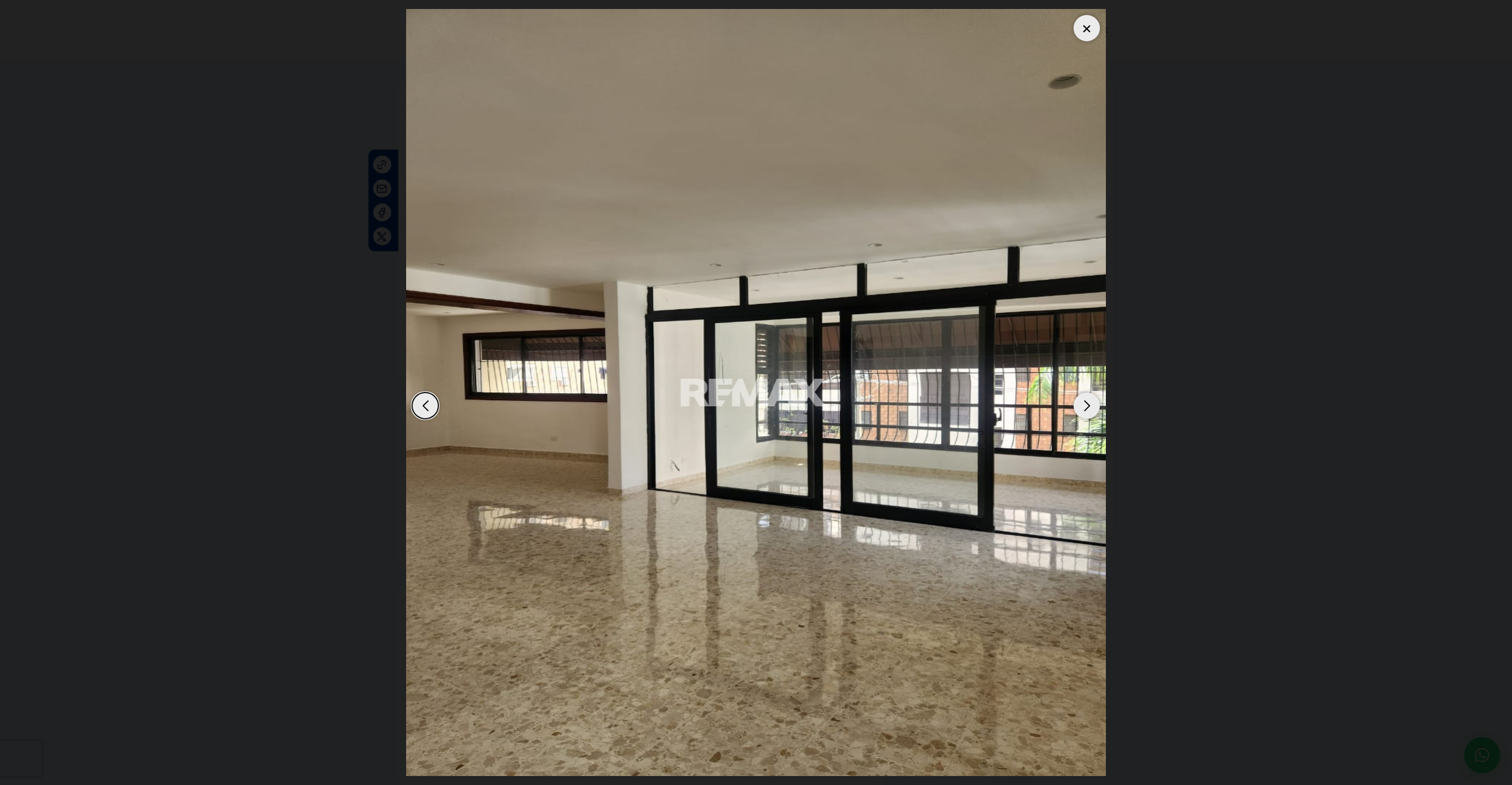
click at [1093, 411] on div "Next slide" at bounding box center [1087, 406] width 27 height 27
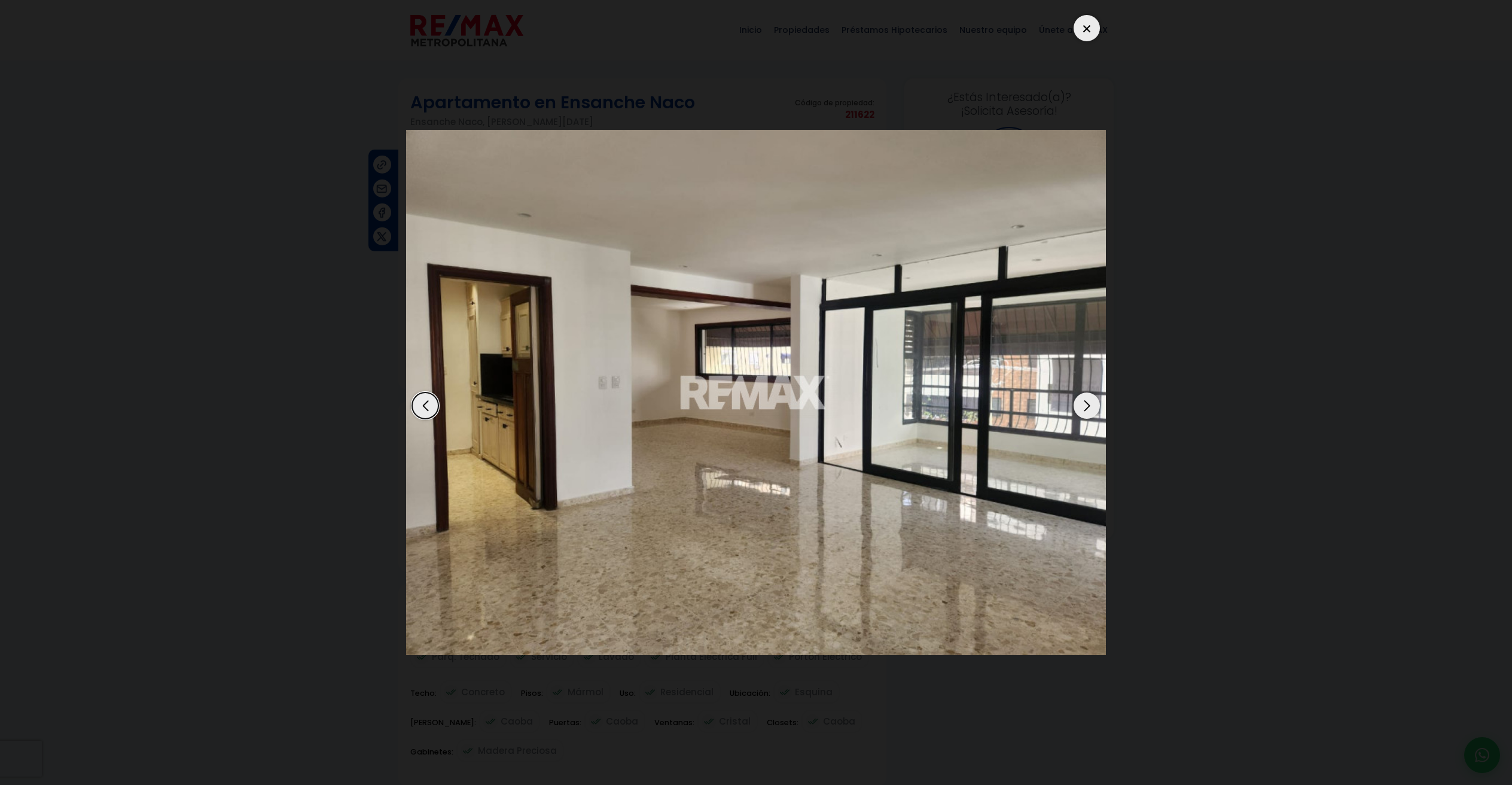
click at [1093, 411] on div "Next slide" at bounding box center [1087, 406] width 27 height 27
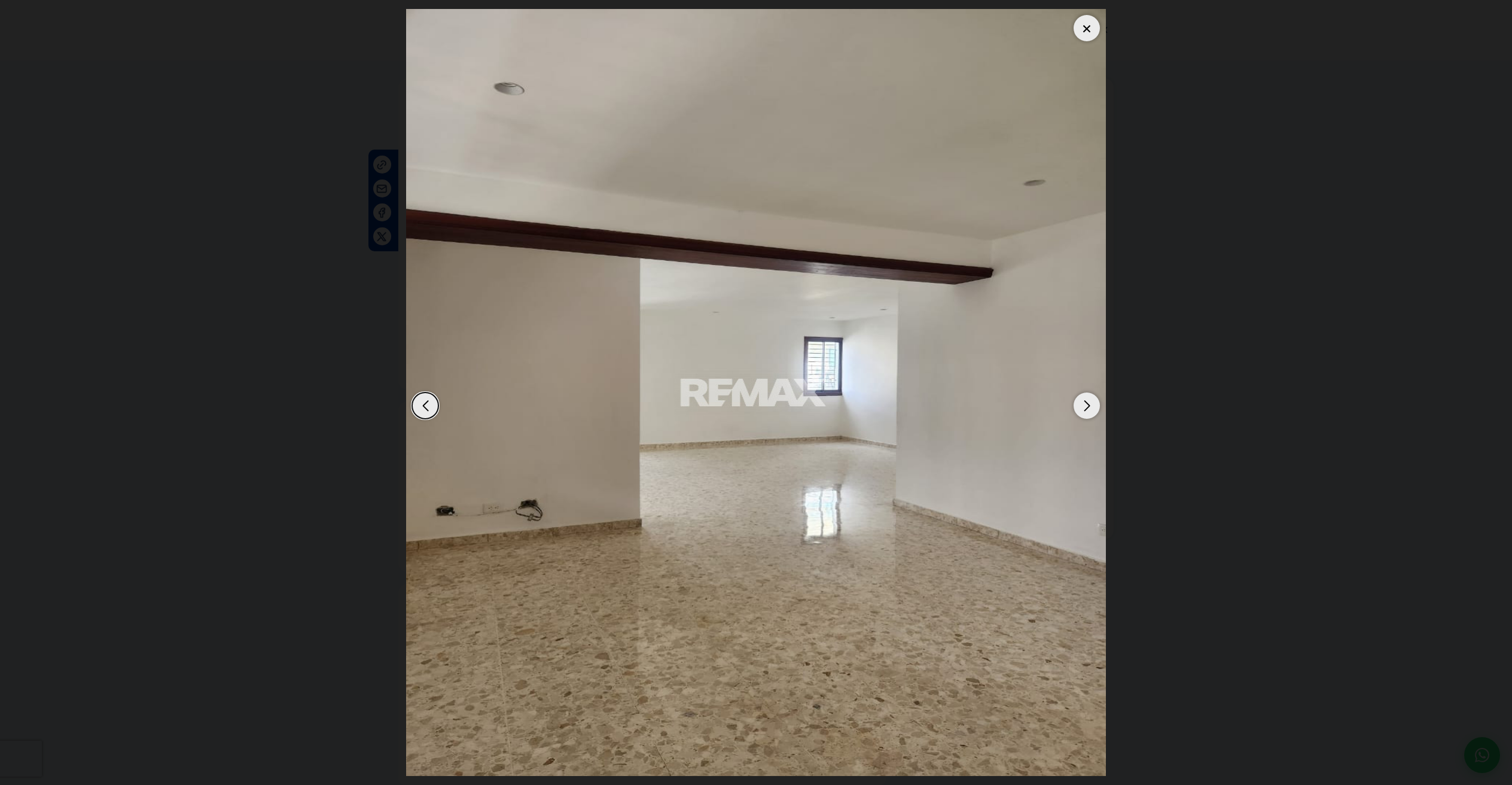
click at [1093, 411] on div "Next slide" at bounding box center [1087, 406] width 27 height 27
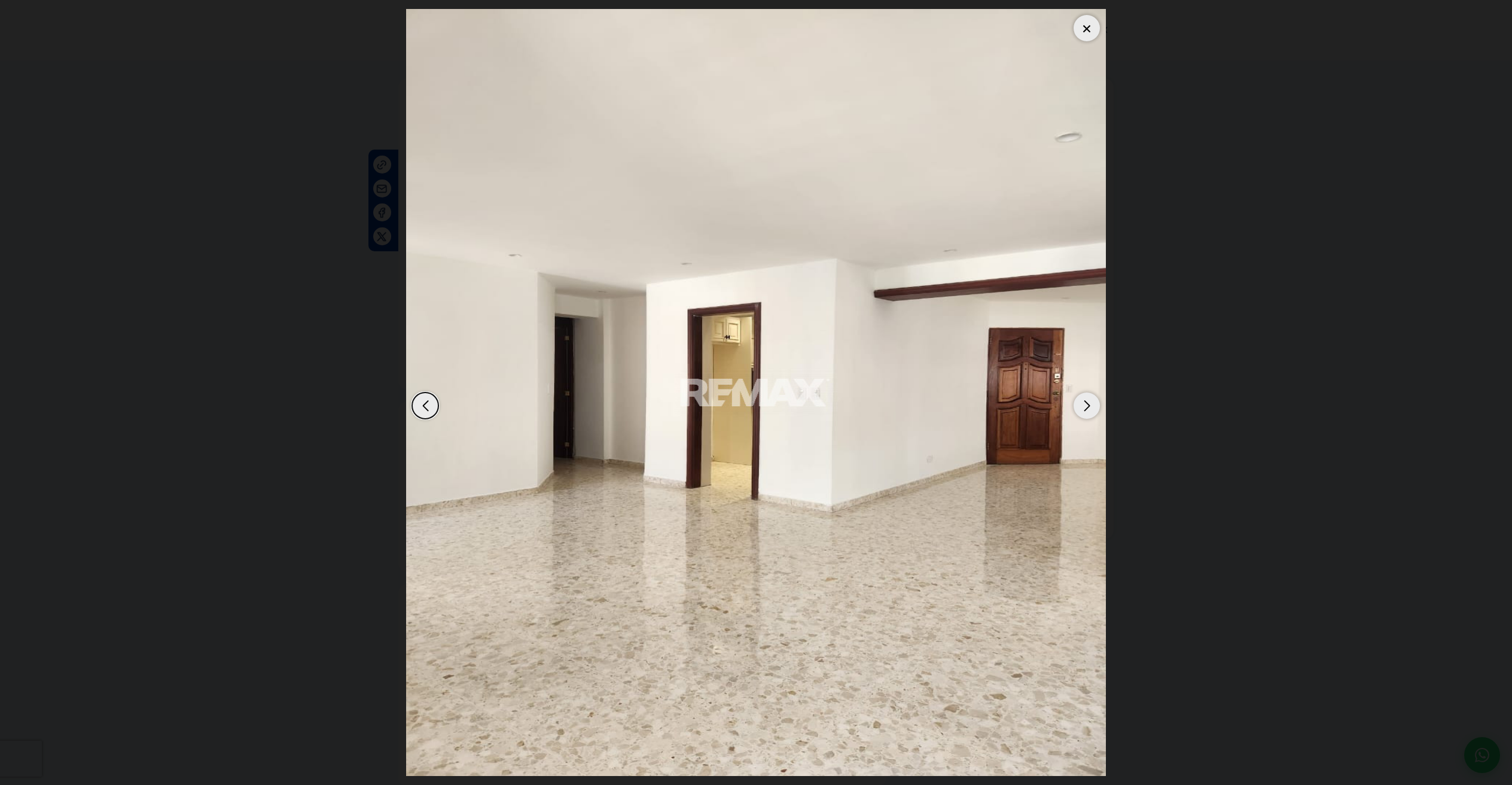
click at [1093, 411] on div "Next slide" at bounding box center [1087, 406] width 27 height 27
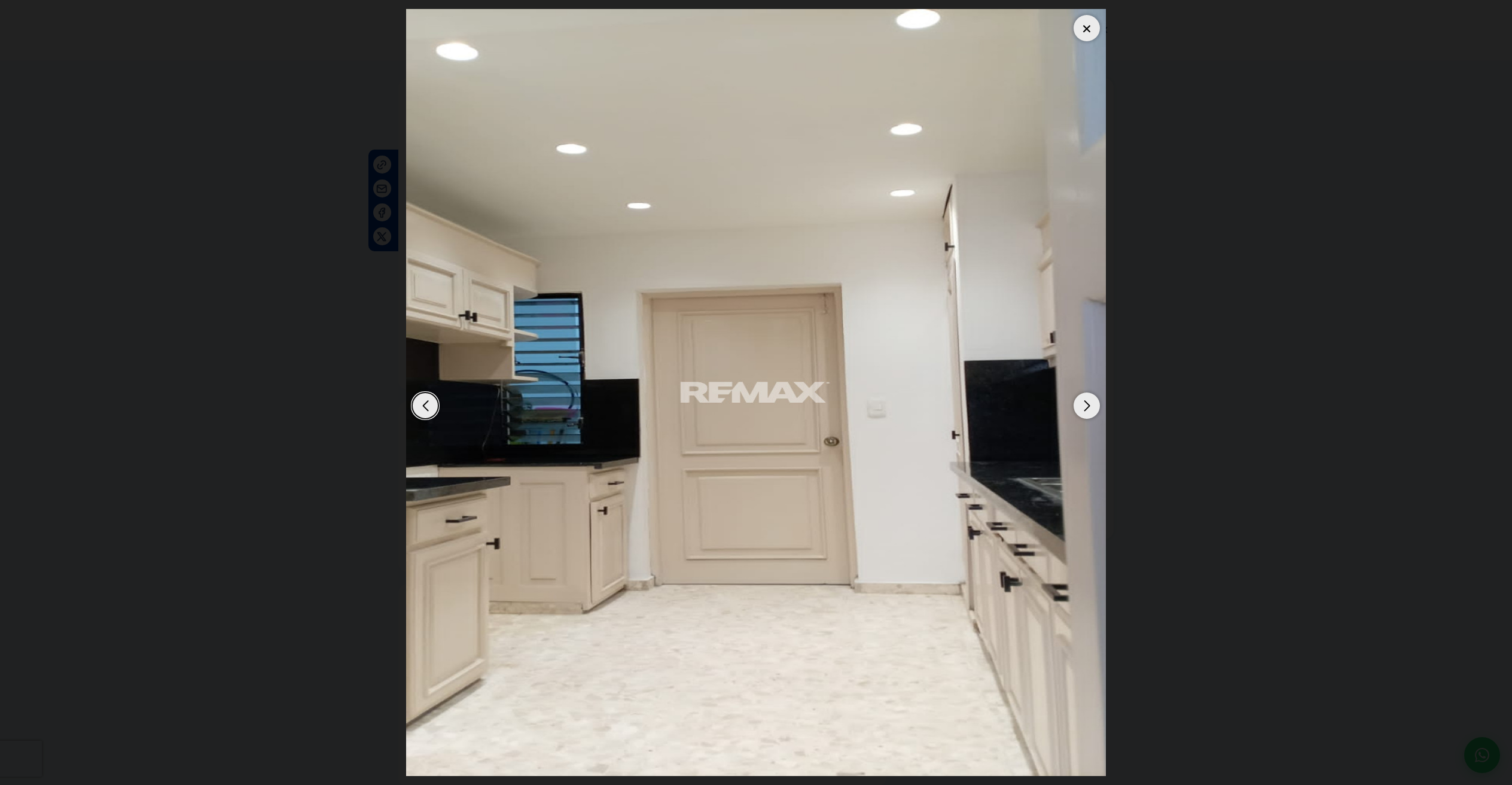
click at [1093, 411] on div "Next slide" at bounding box center [1087, 406] width 27 height 27
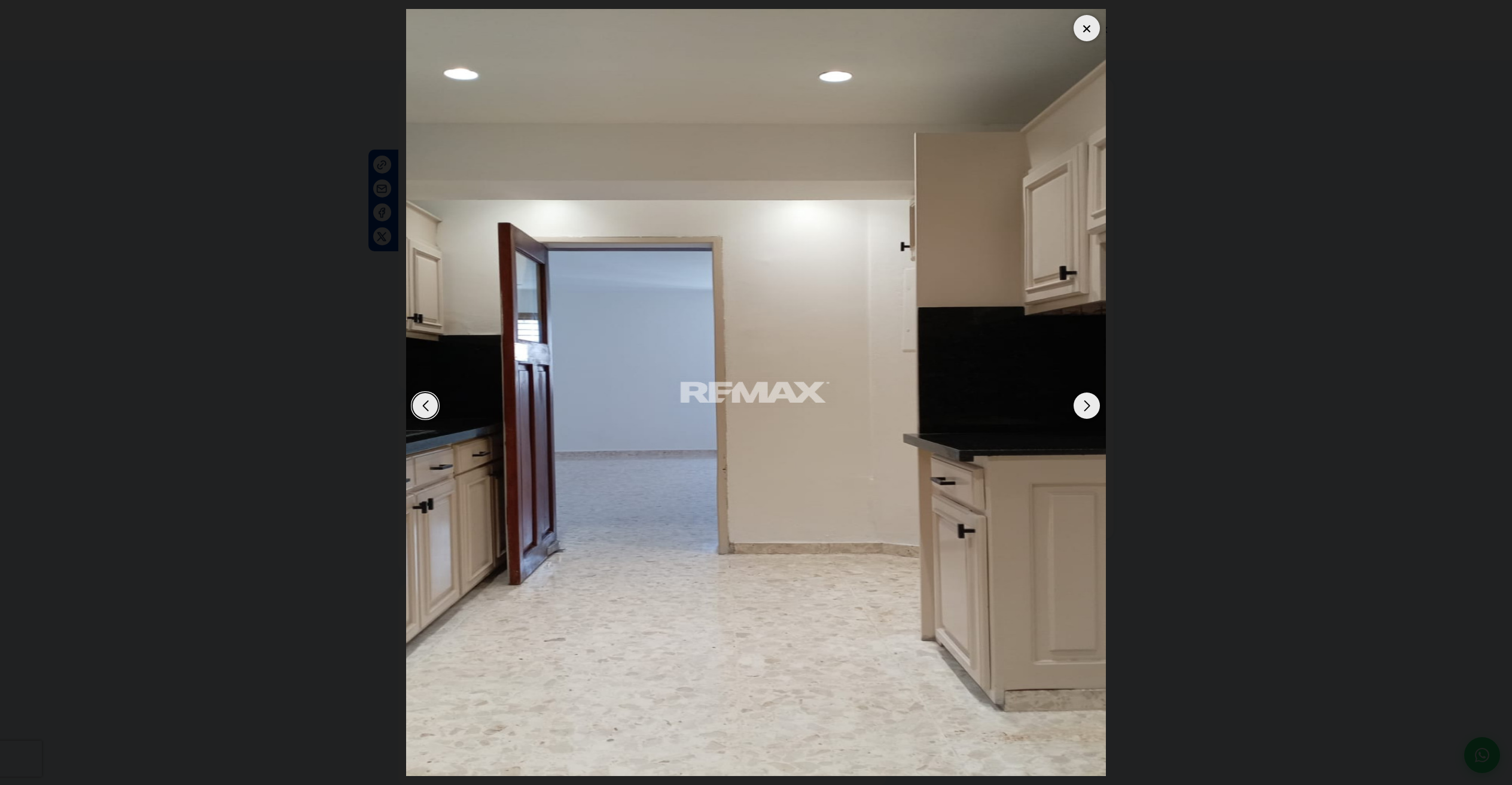
click at [1093, 411] on div "Next slide" at bounding box center [1087, 406] width 27 height 27
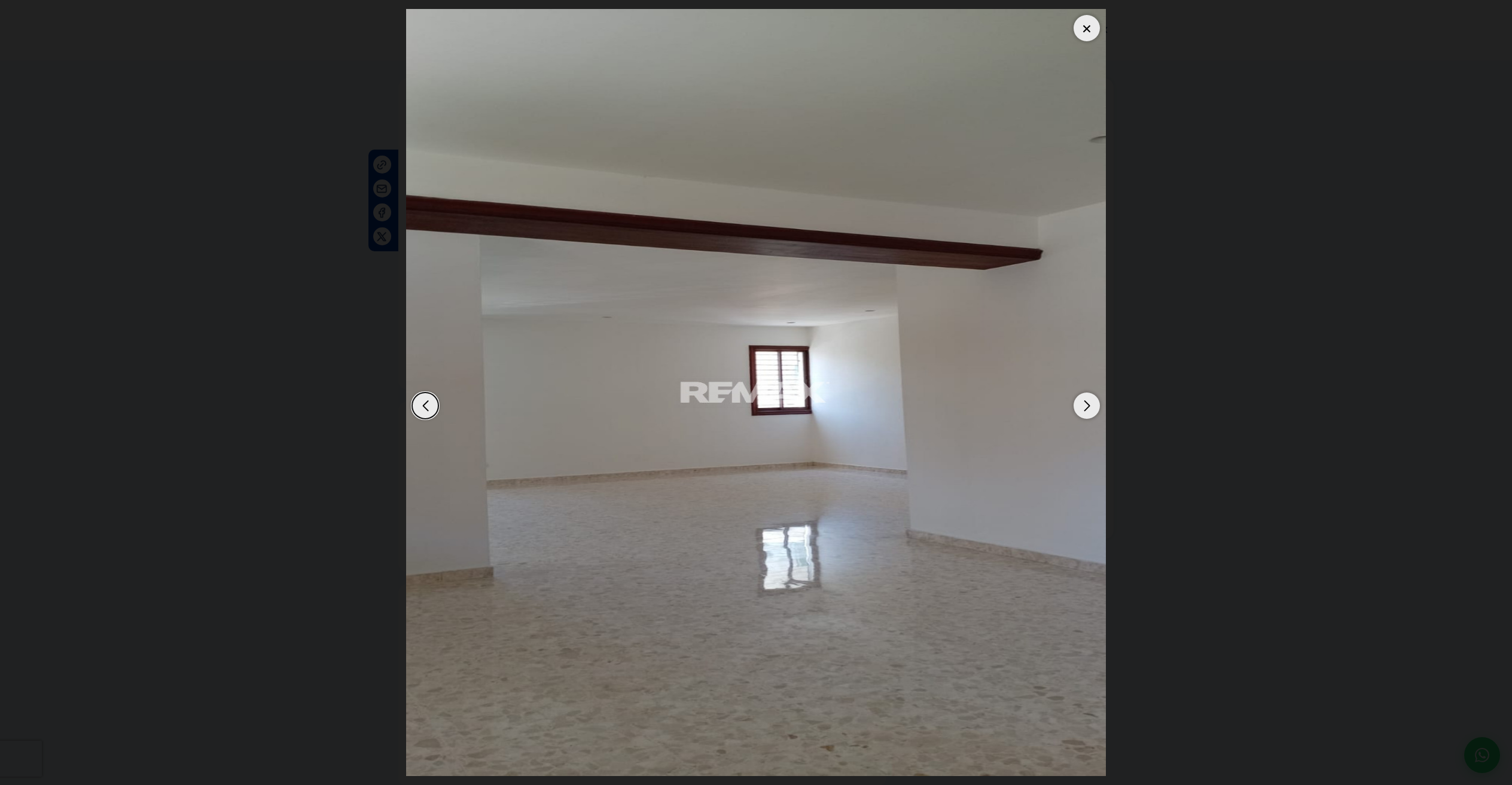
click at [1093, 411] on div "Next slide" at bounding box center [1087, 406] width 27 height 27
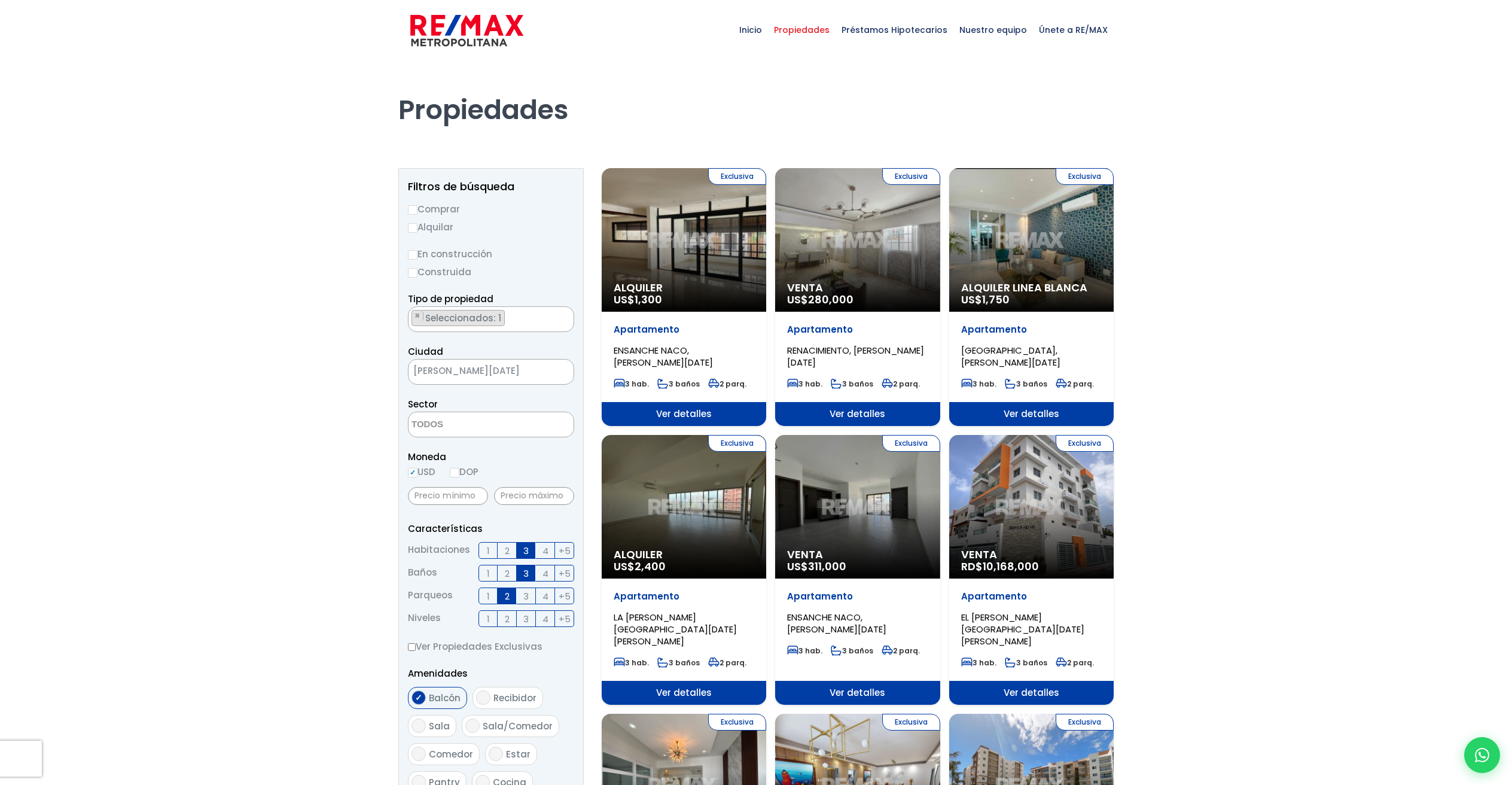
click at [672, 279] on div "Exclusiva Alquiler US$ 1,300" at bounding box center [684, 240] width 165 height 144
click at [990, 237] on div "Exclusiva Alquiler Linea Blanca US$ 1,750" at bounding box center [1031, 240] width 165 height 144
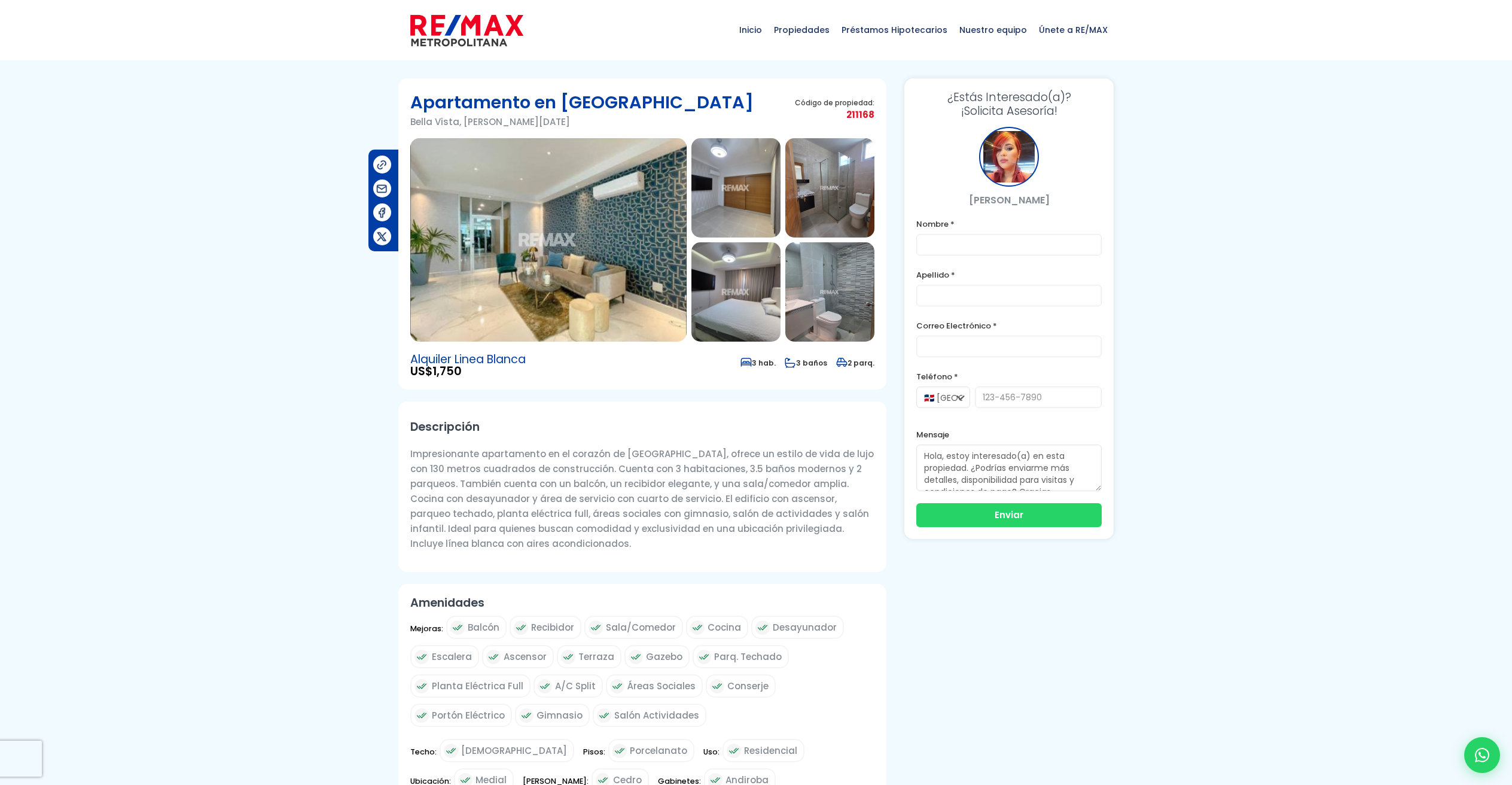
click at [623, 269] on img at bounding box center [548, 240] width 276 height 204
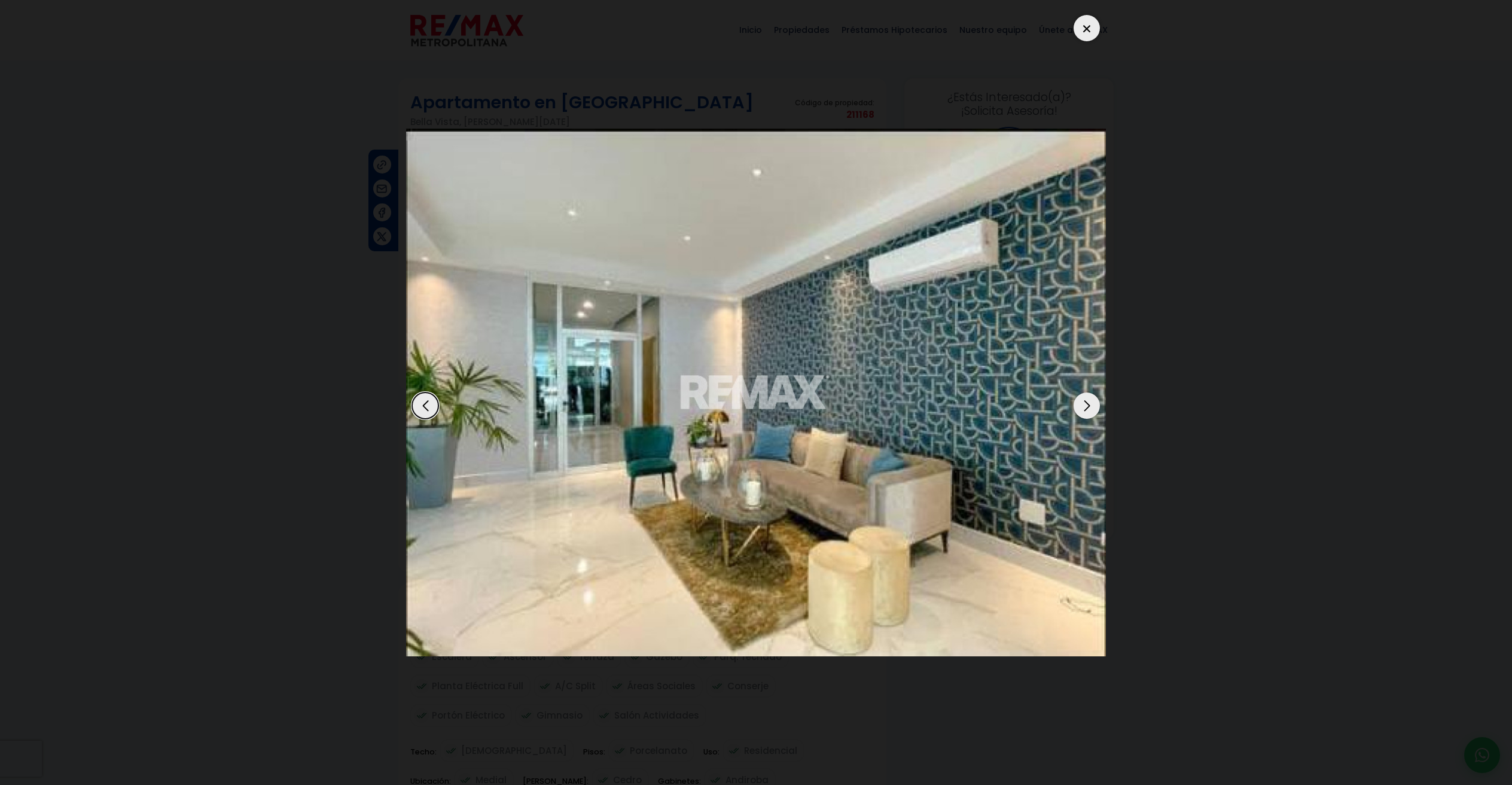
click at [1080, 404] on div "Next slide" at bounding box center [1087, 406] width 27 height 27
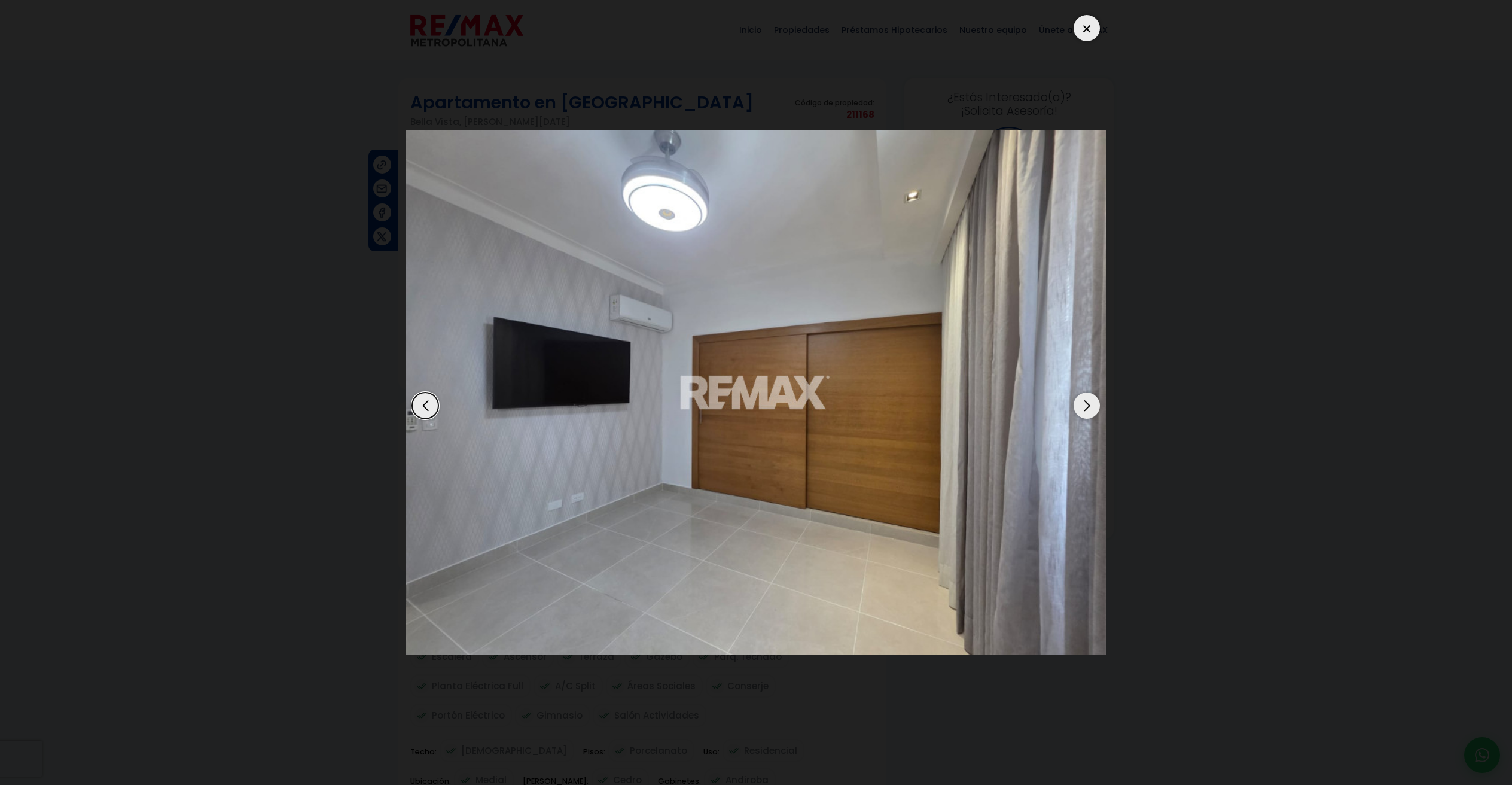
click at [1080, 404] on div "Next slide" at bounding box center [1087, 406] width 27 height 27
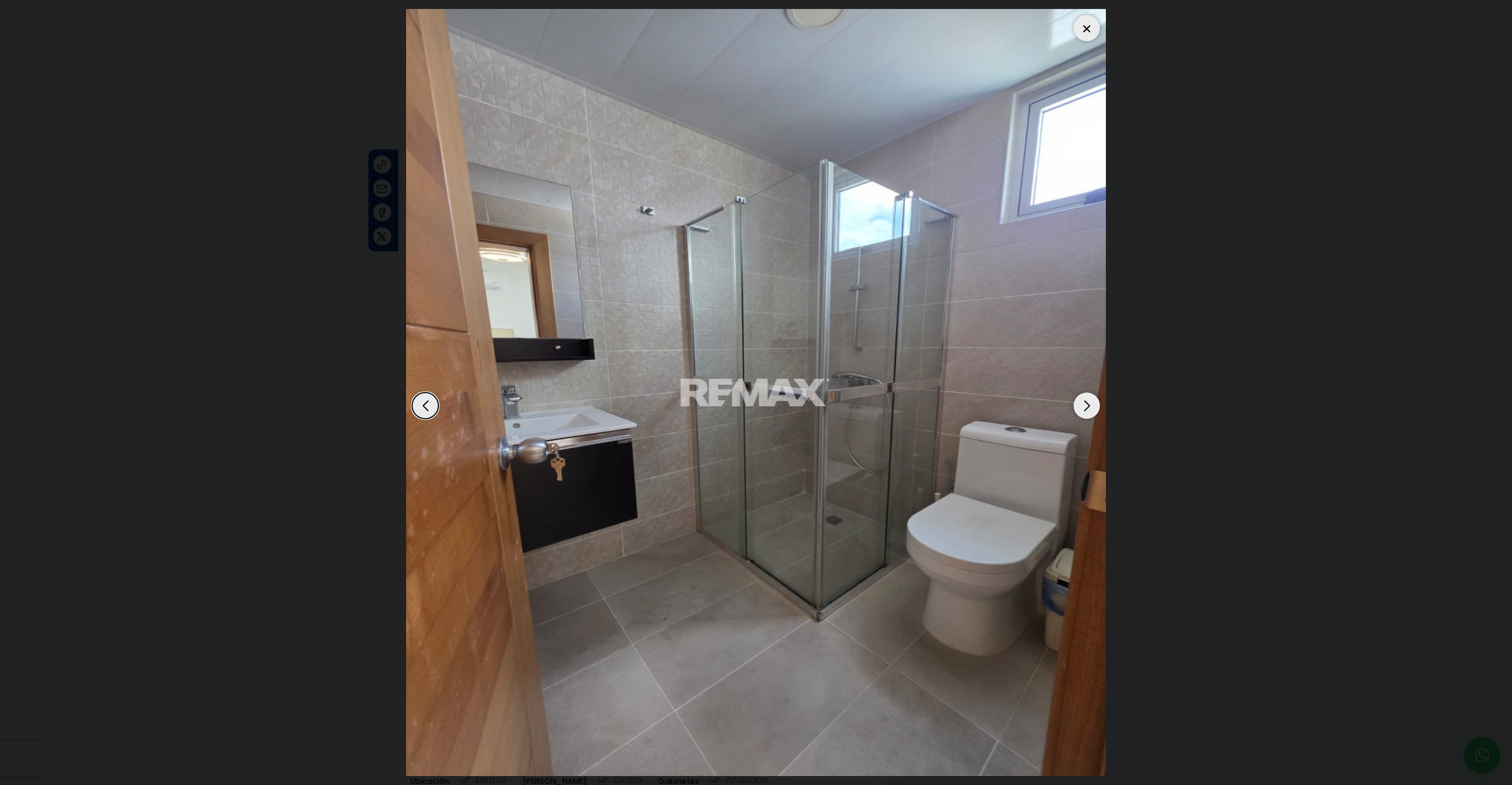
click at [1080, 404] on div "Next slide" at bounding box center [1087, 406] width 27 height 27
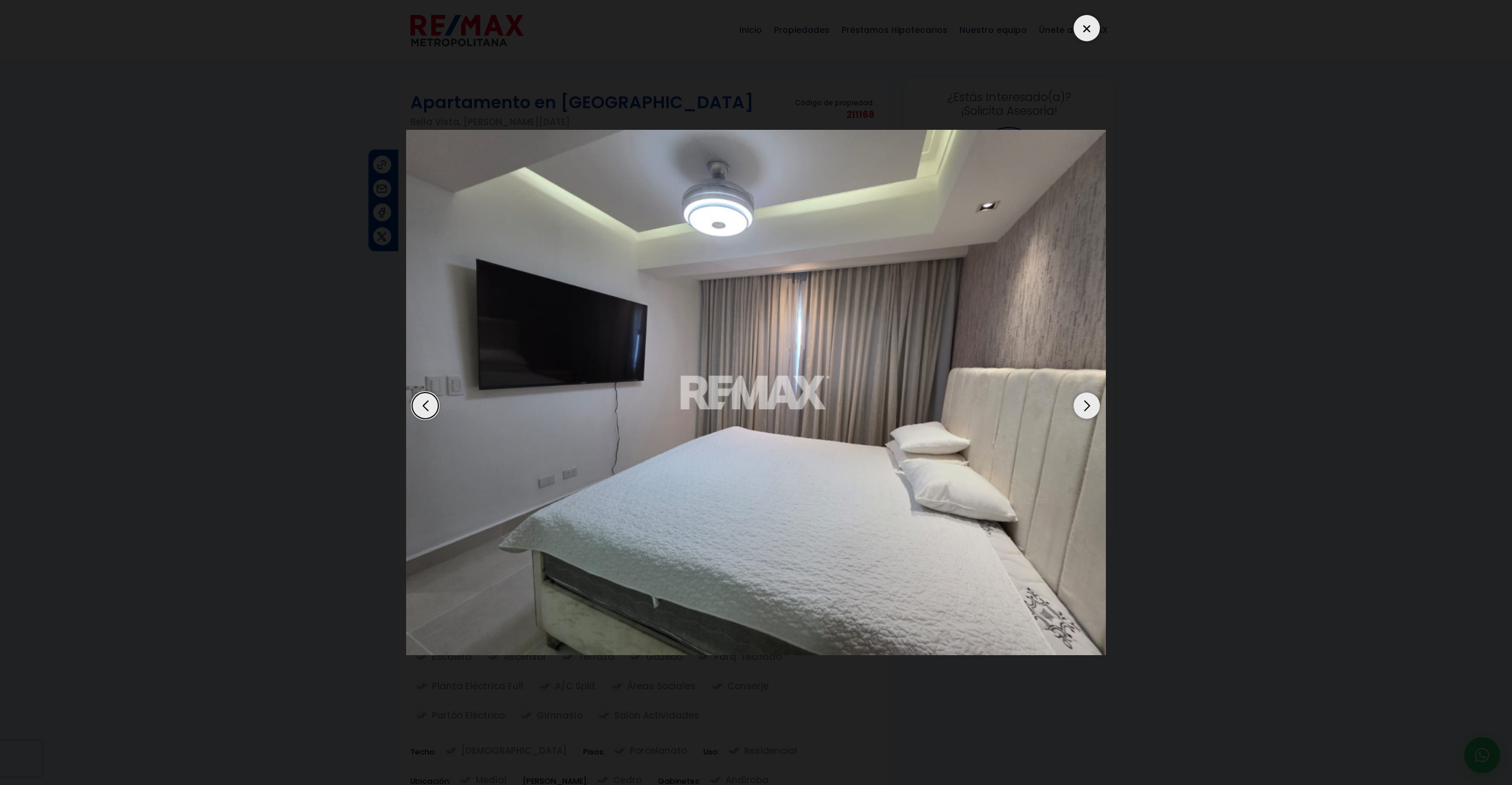
click at [1080, 404] on div "Next slide" at bounding box center [1087, 406] width 27 height 27
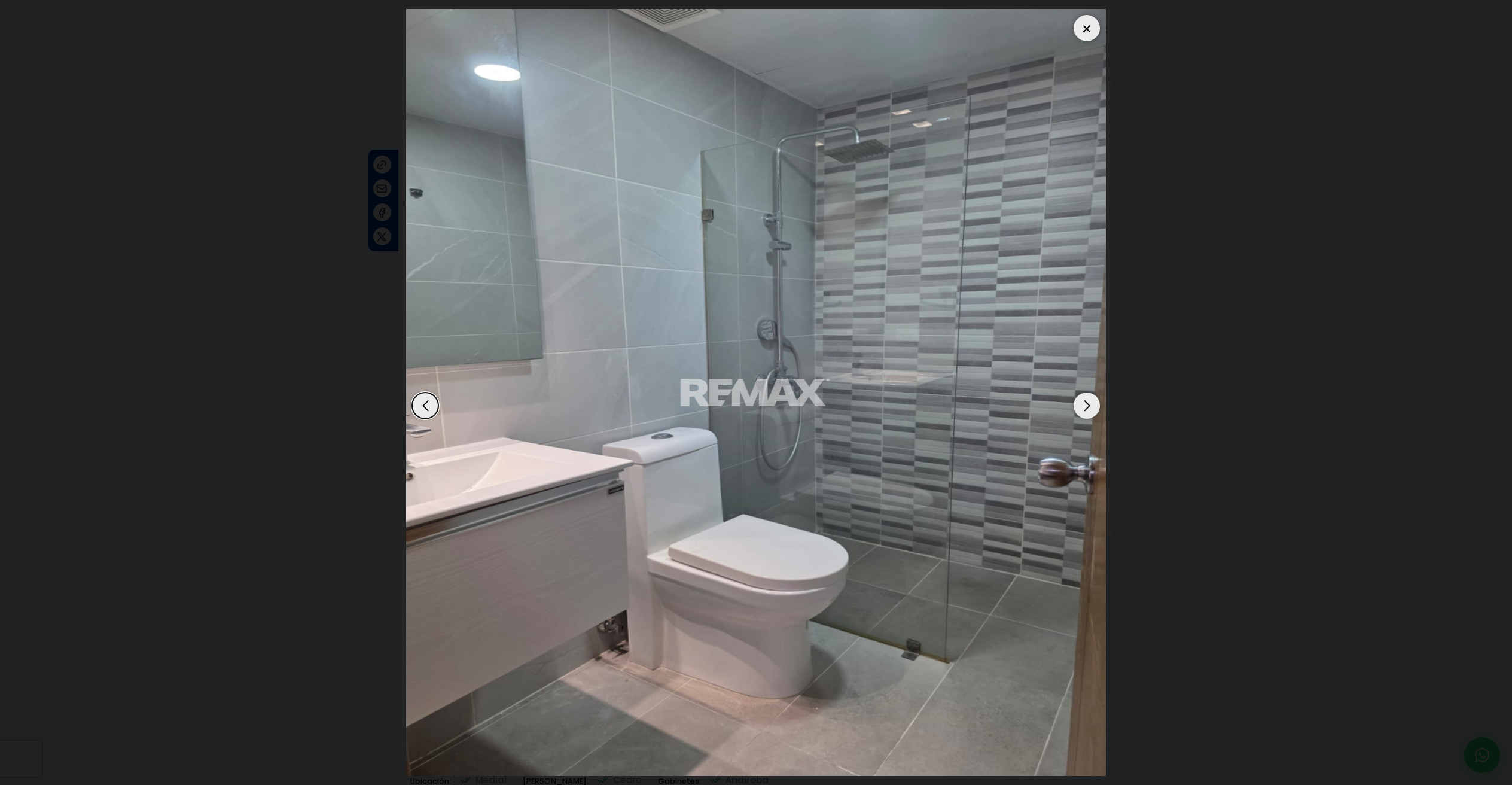
click at [1080, 404] on div "Next slide" at bounding box center [1087, 406] width 27 height 27
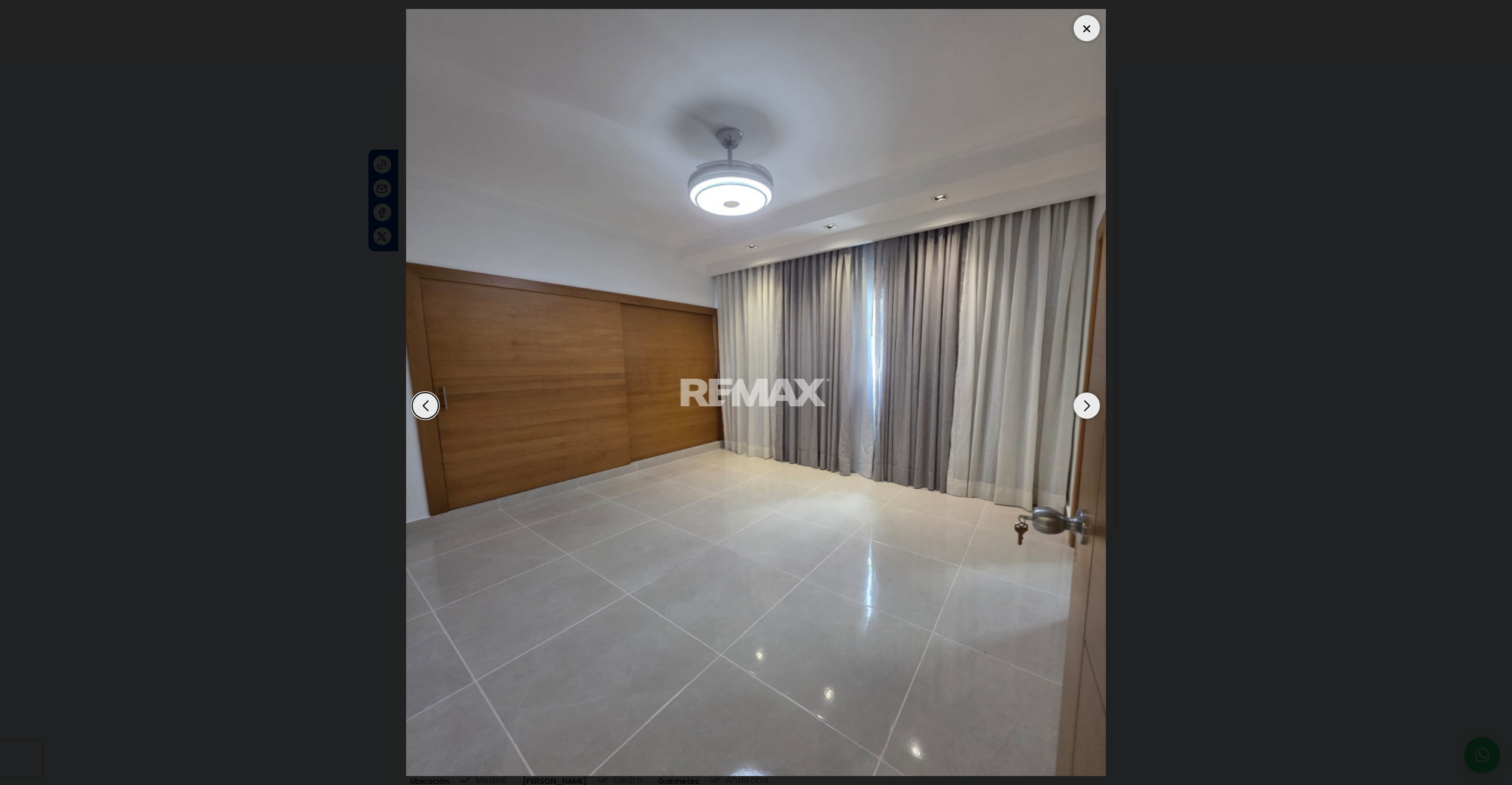
click at [1080, 404] on div "Next slide" at bounding box center [1087, 406] width 27 height 27
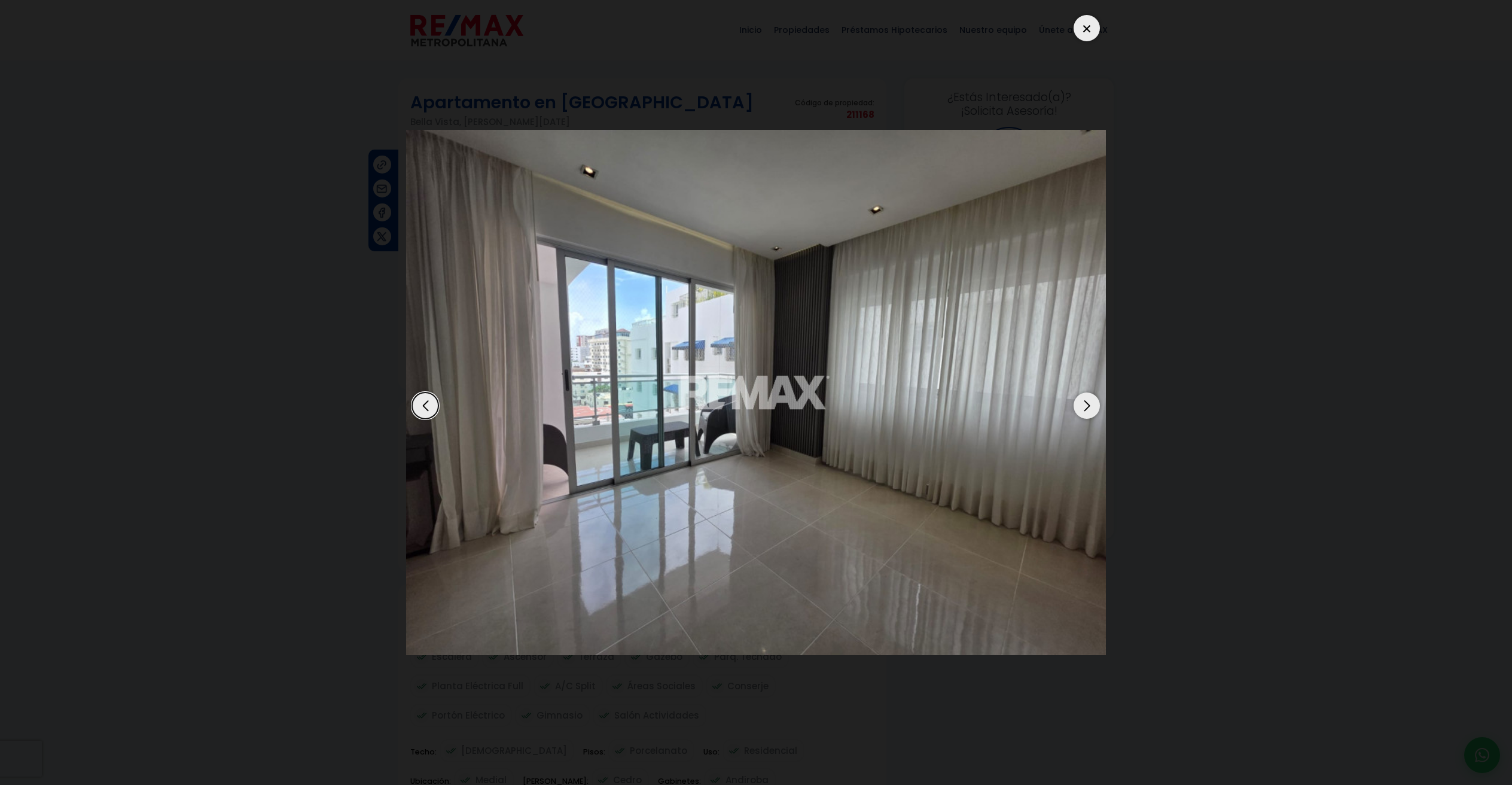
click at [1080, 404] on div "Next slide" at bounding box center [1087, 406] width 27 height 27
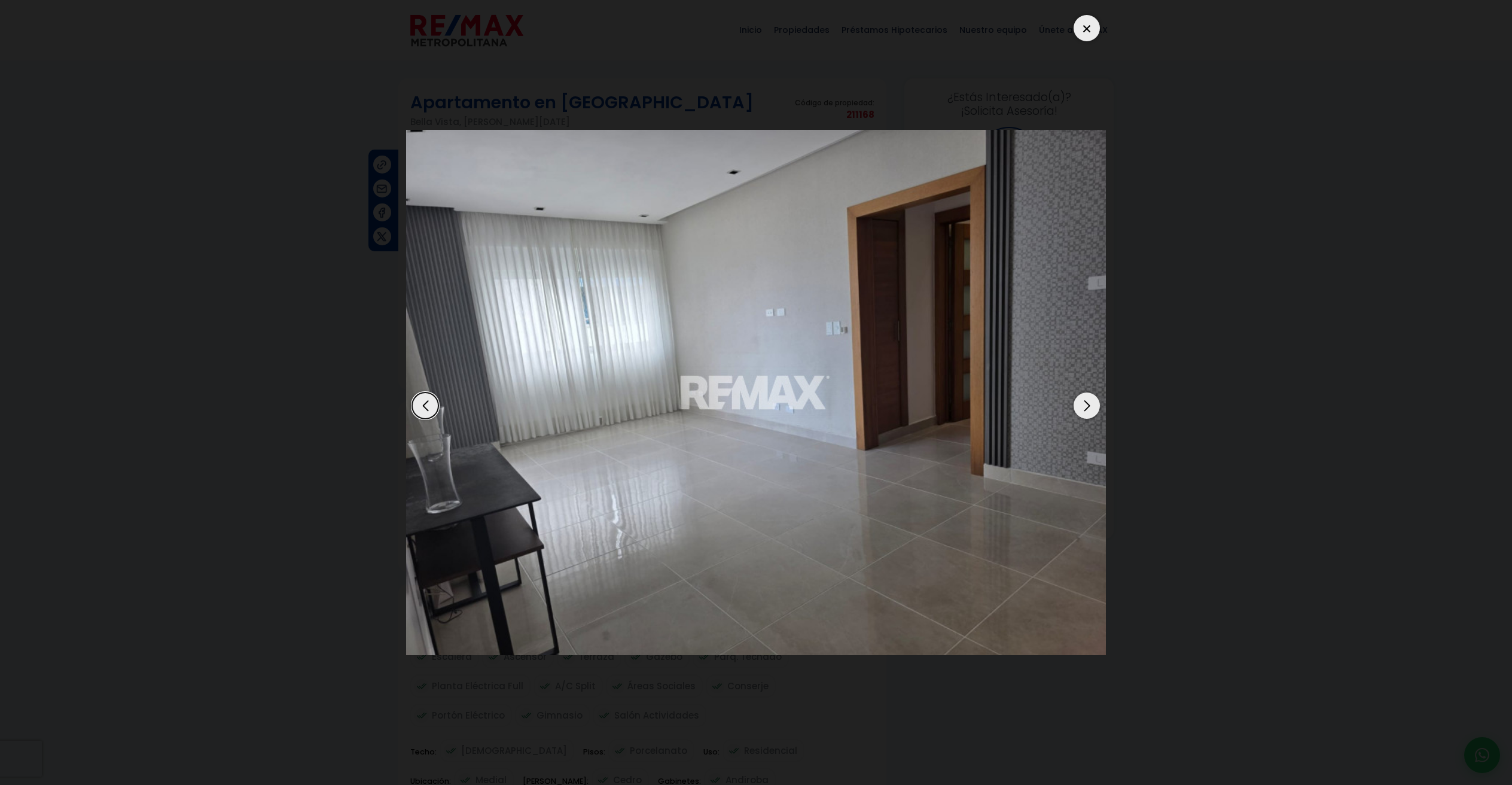
click at [1080, 404] on div "Next slide" at bounding box center [1087, 406] width 27 height 27
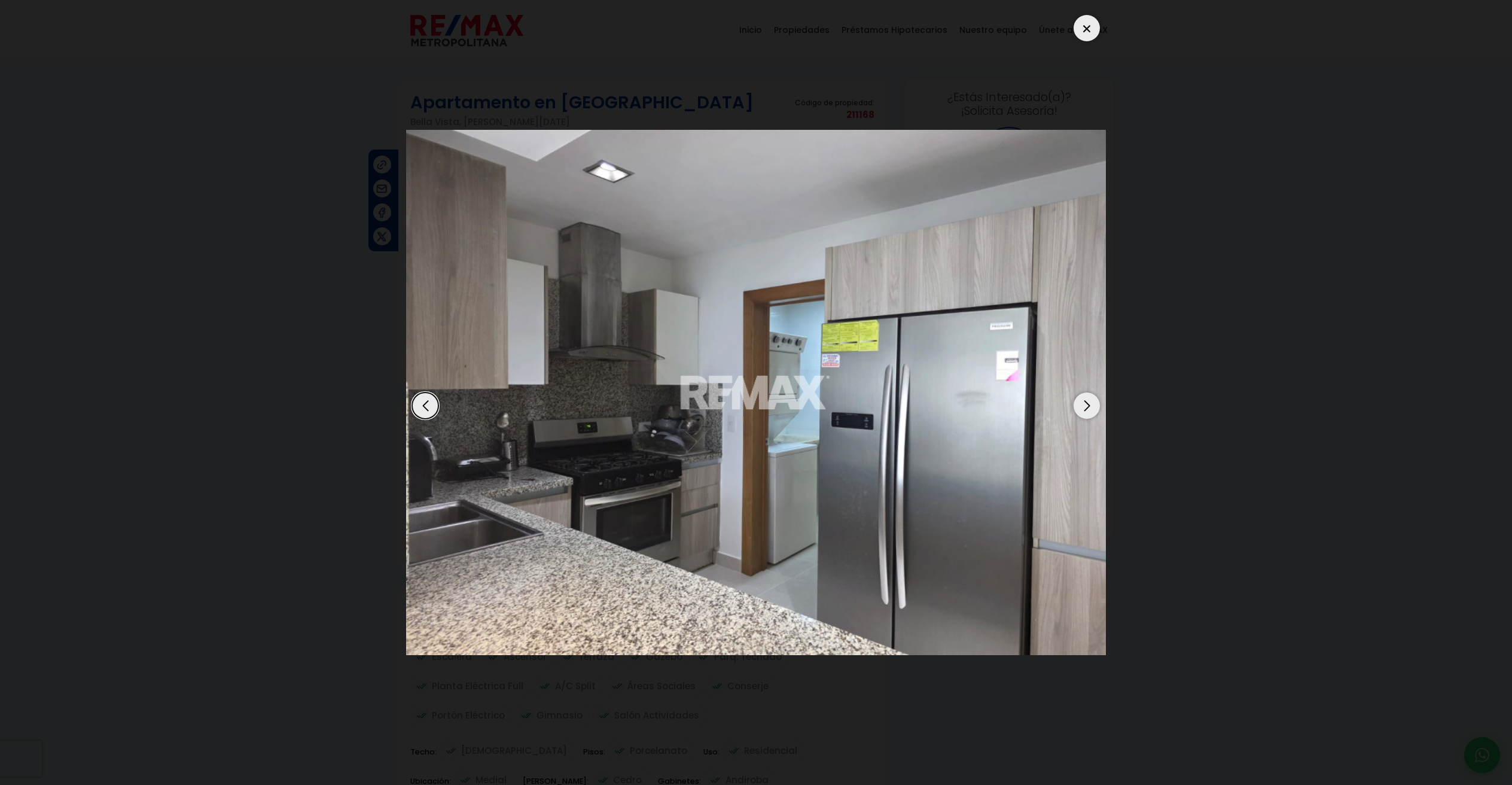
click at [1080, 404] on div "Next slide" at bounding box center [1087, 406] width 27 height 27
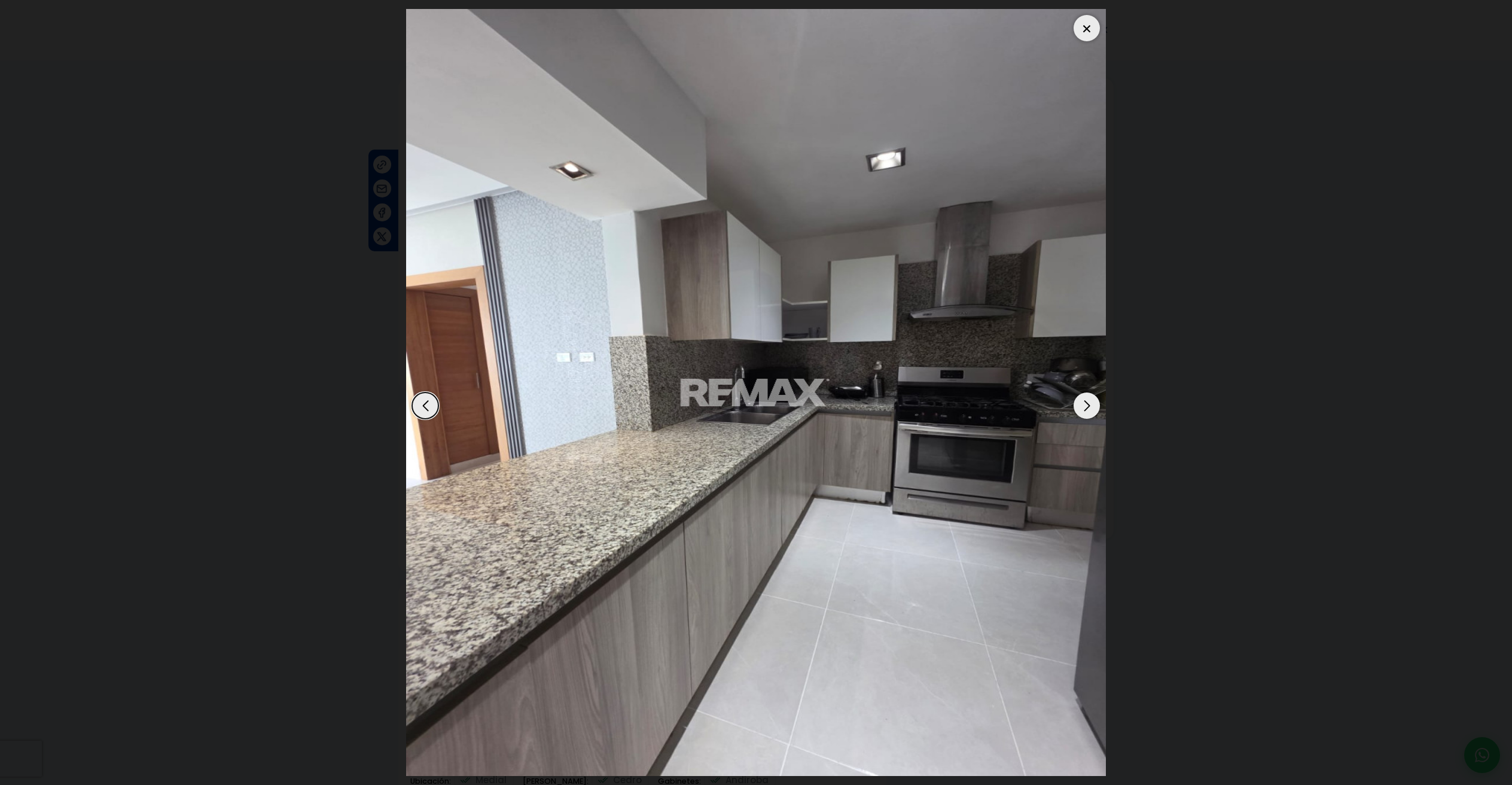
click at [1080, 404] on div "Next slide" at bounding box center [1087, 406] width 27 height 27
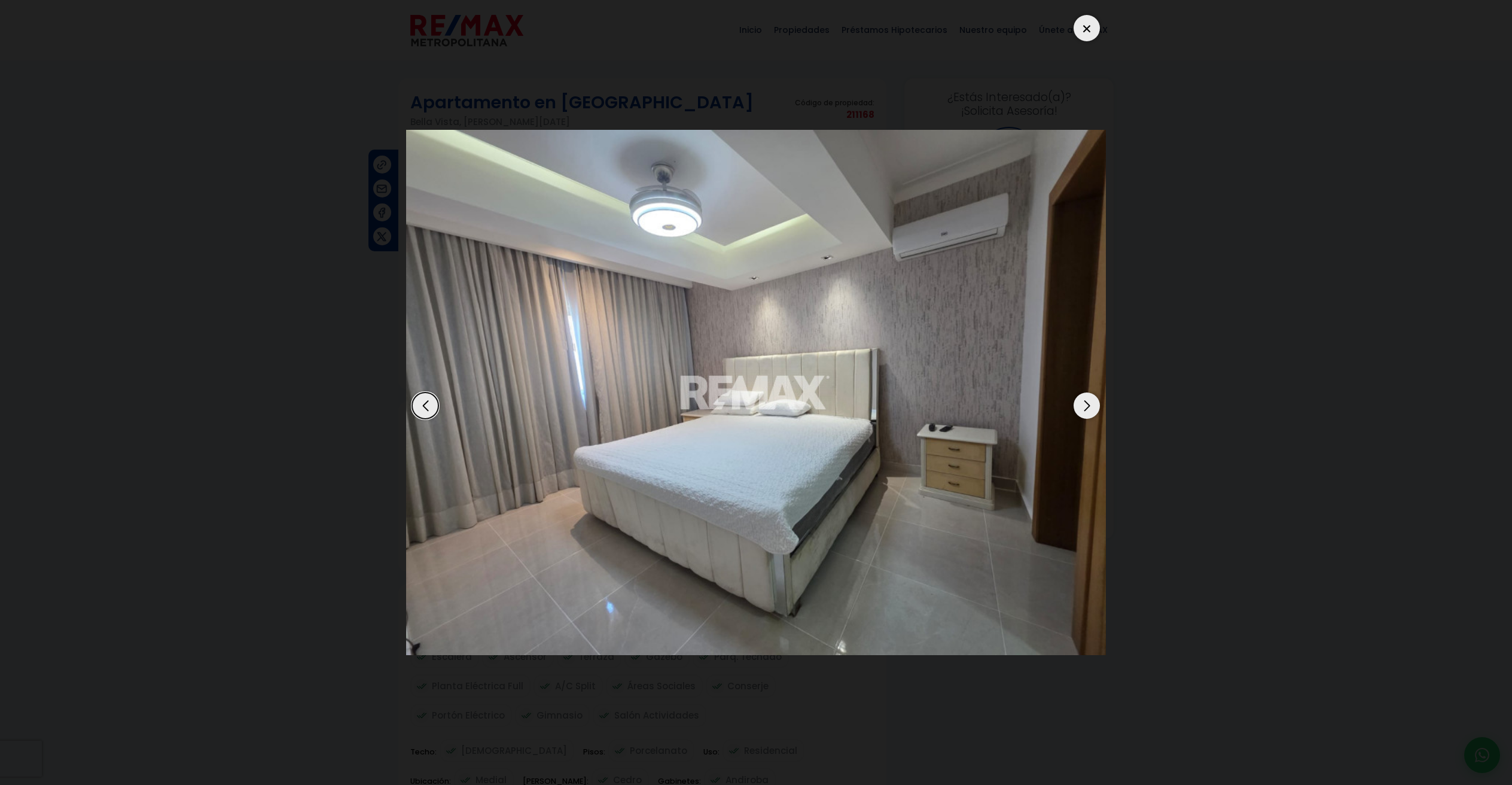
click at [1080, 404] on div "Next slide" at bounding box center [1087, 406] width 27 height 27
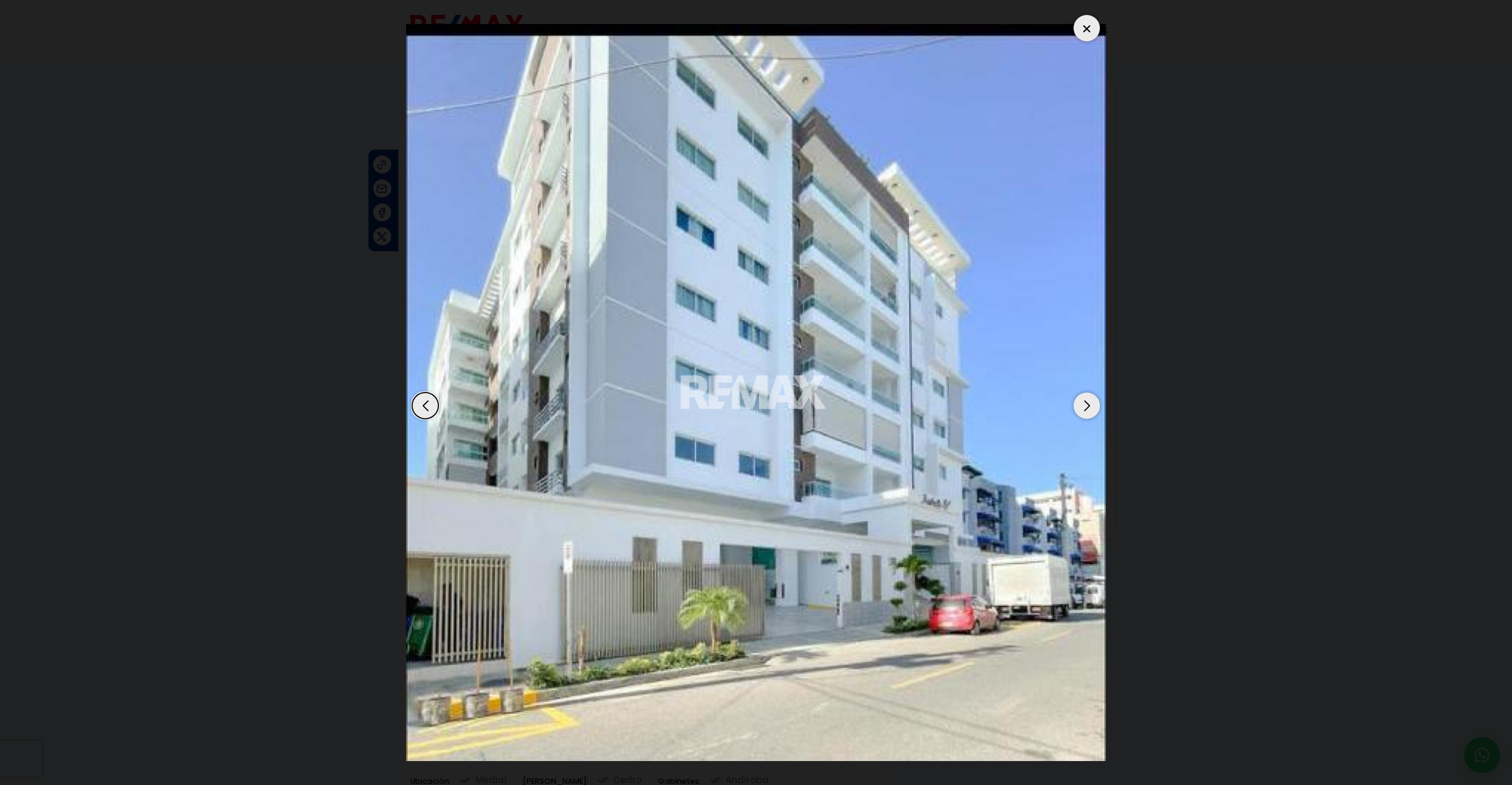
click at [1080, 404] on div "Next slide" at bounding box center [1087, 406] width 27 height 27
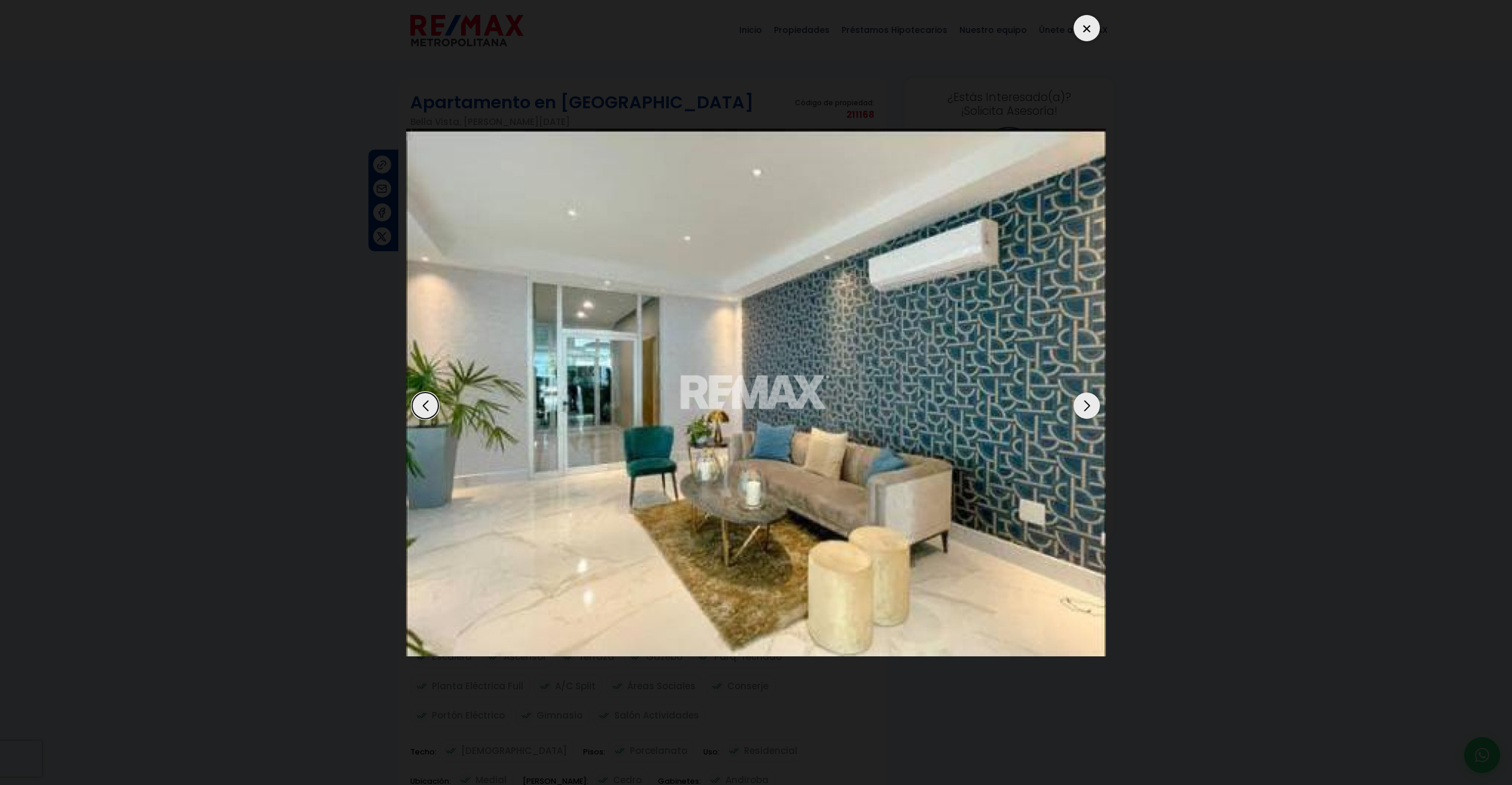
click at [1080, 404] on div "Next slide" at bounding box center [1087, 406] width 27 height 27
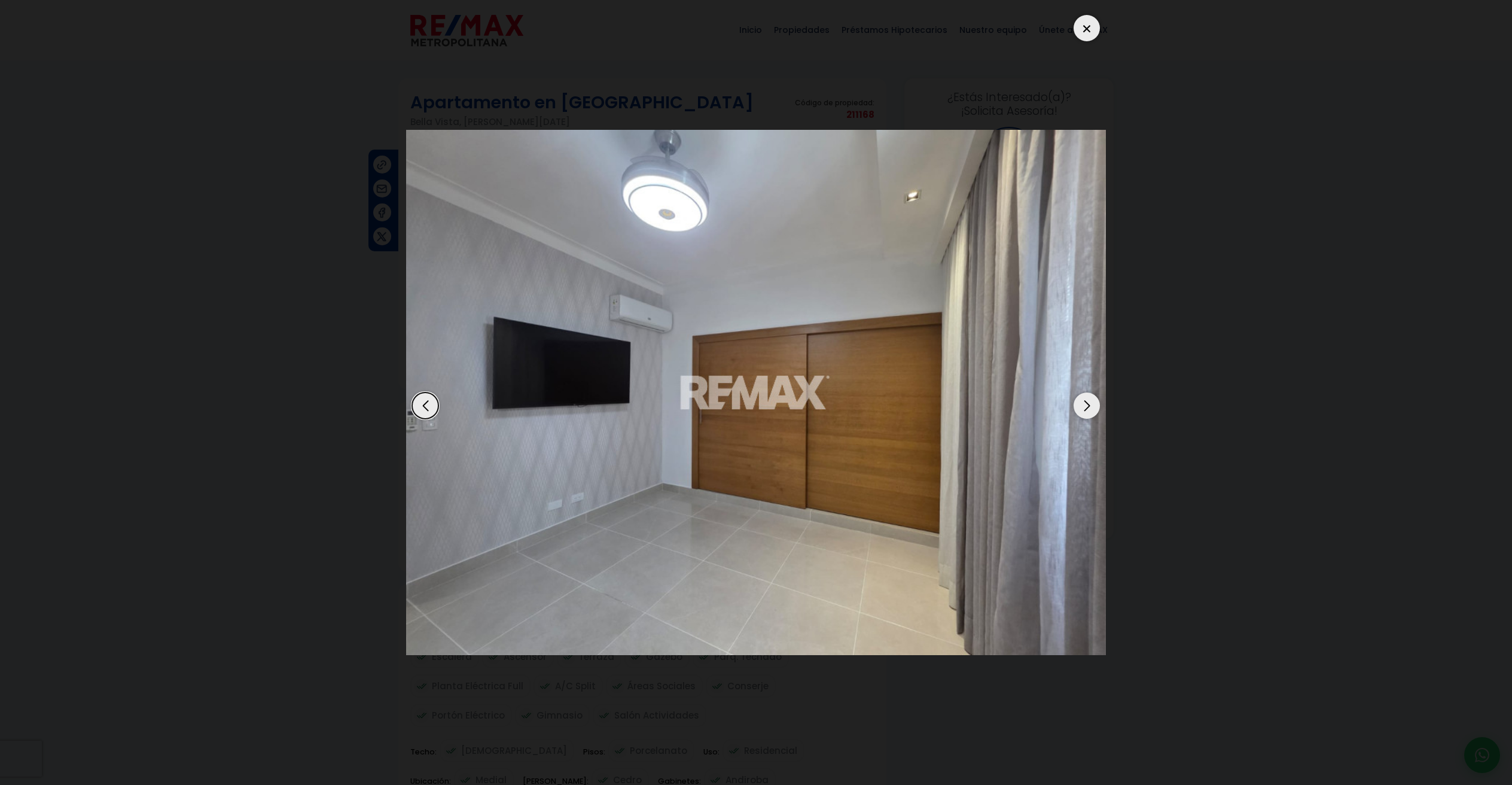
click at [1080, 404] on div "Next slide" at bounding box center [1087, 406] width 27 height 27
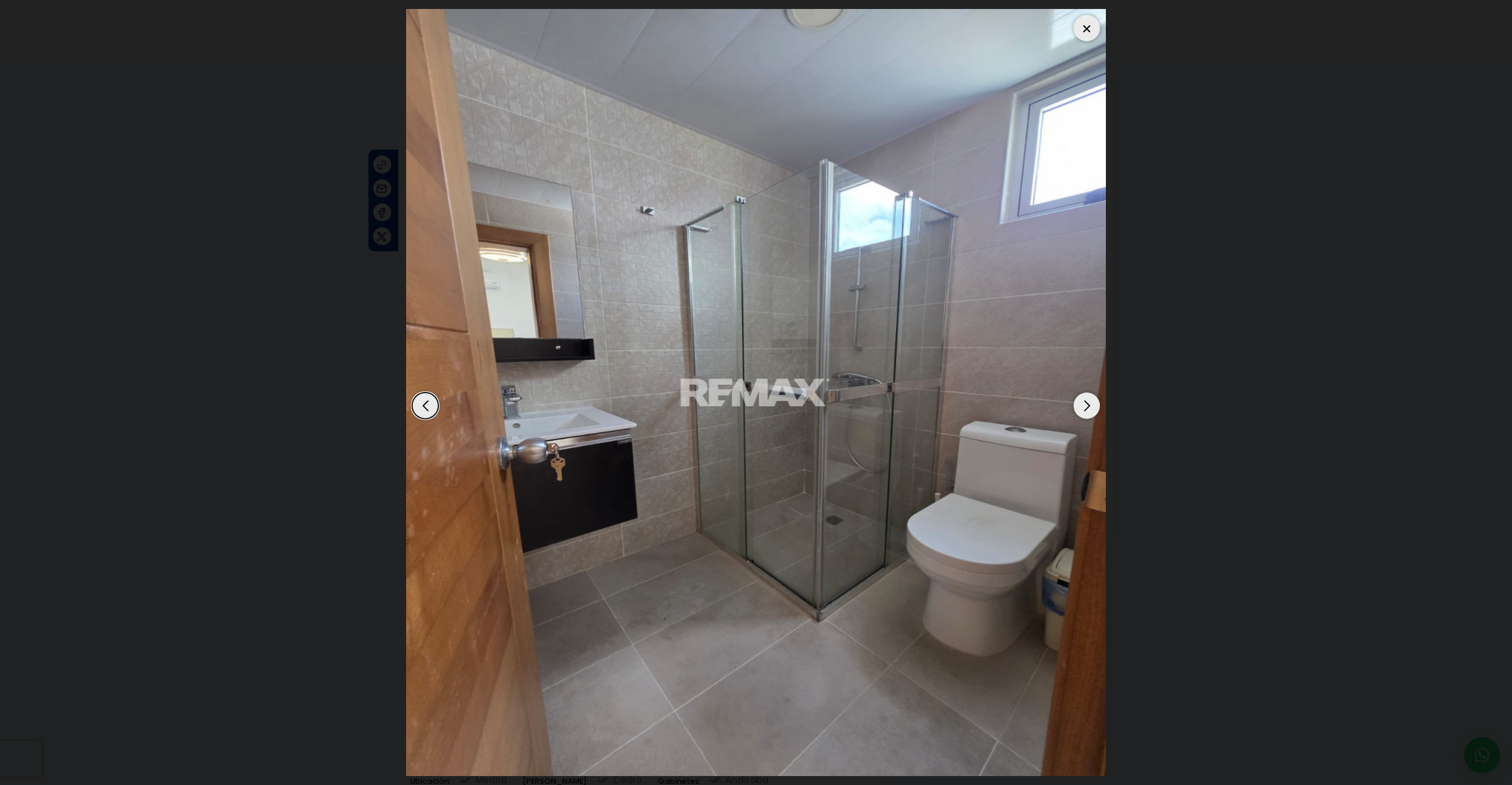
click at [1080, 404] on div "Next slide" at bounding box center [1087, 406] width 27 height 27
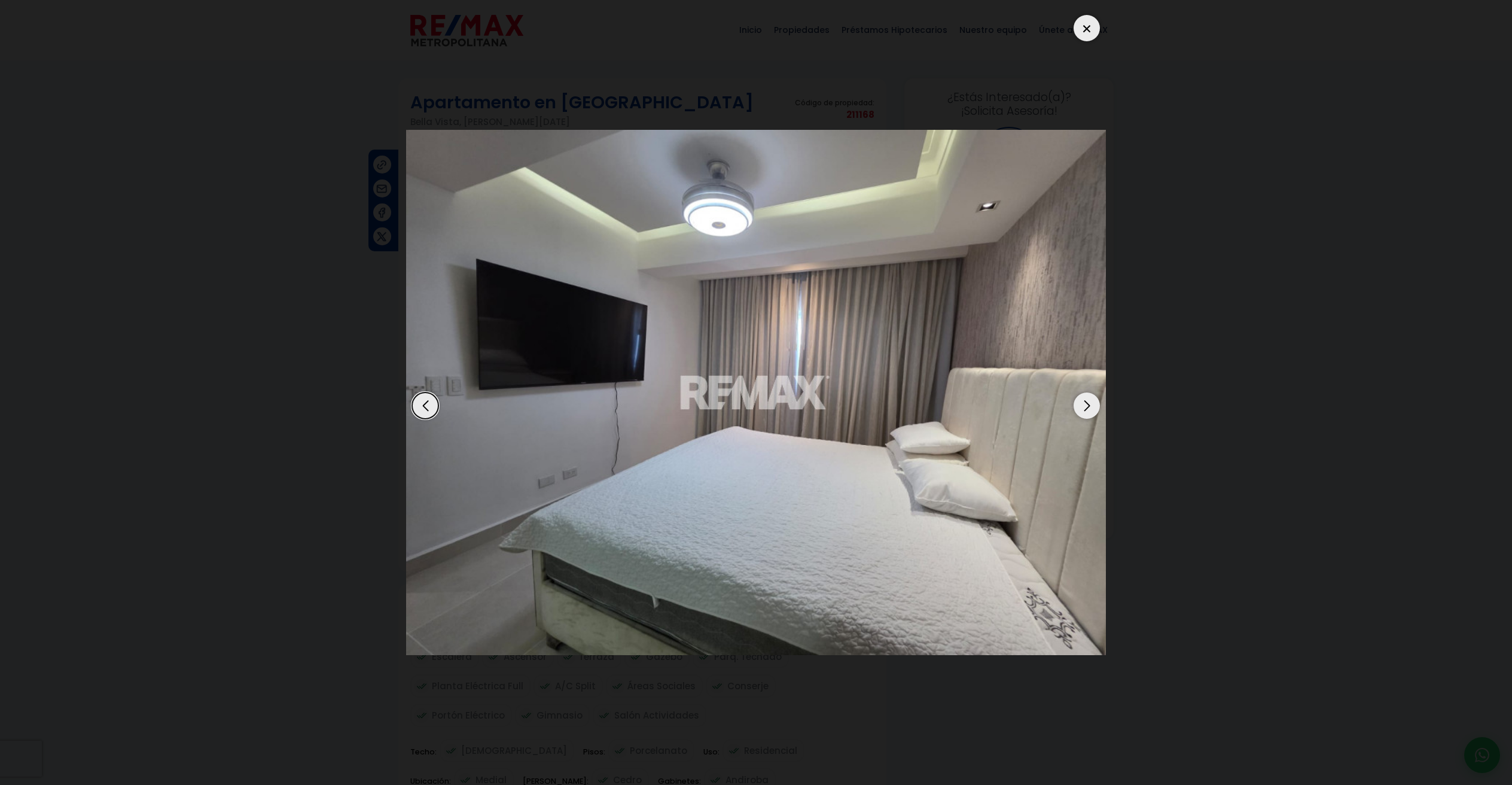
click at [1080, 404] on div "Next slide" at bounding box center [1087, 406] width 27 height 27
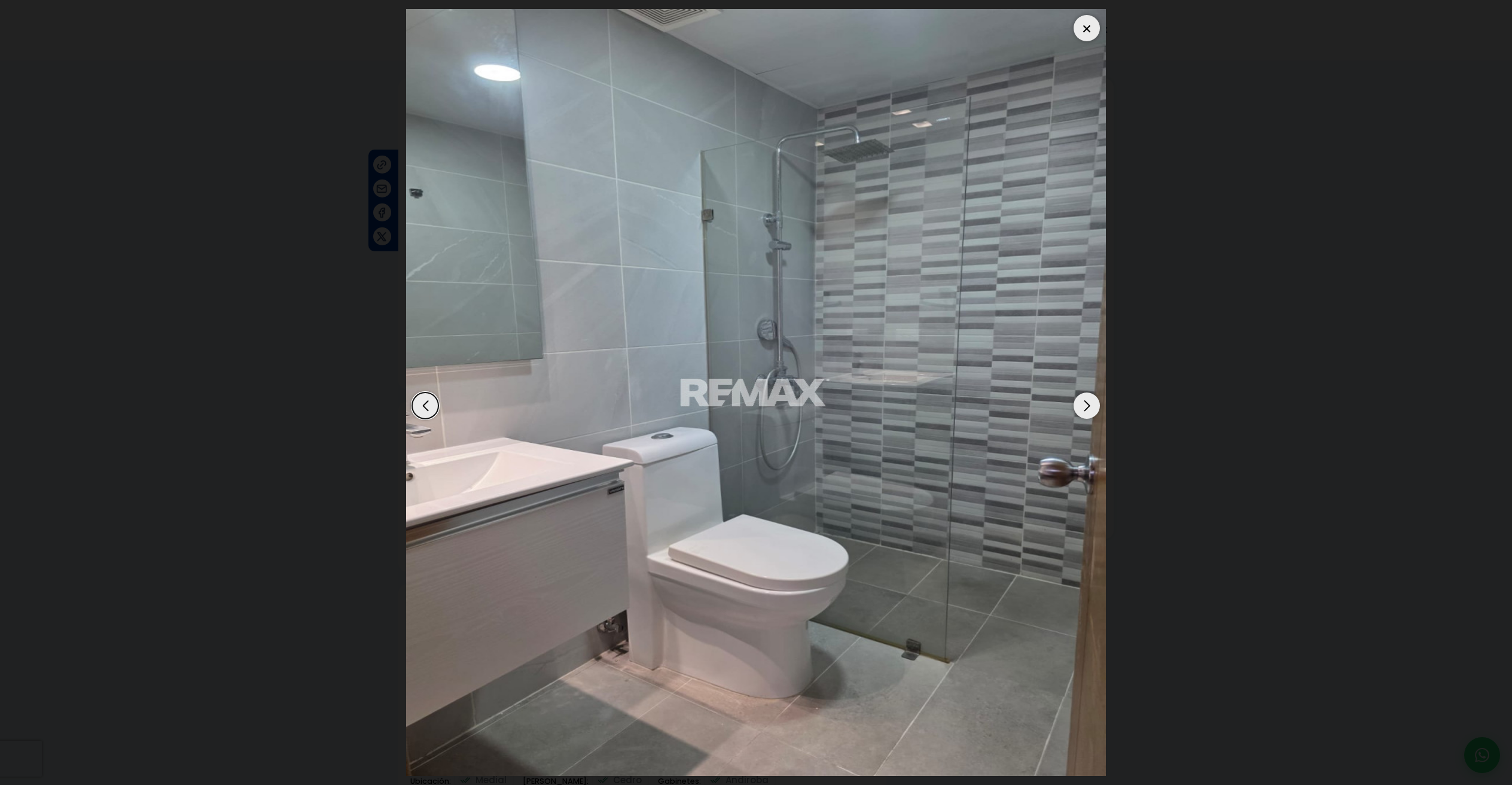
click at [1080, 404] on div "Next slide" at bounding box center [1087, 406] width 27 height 27
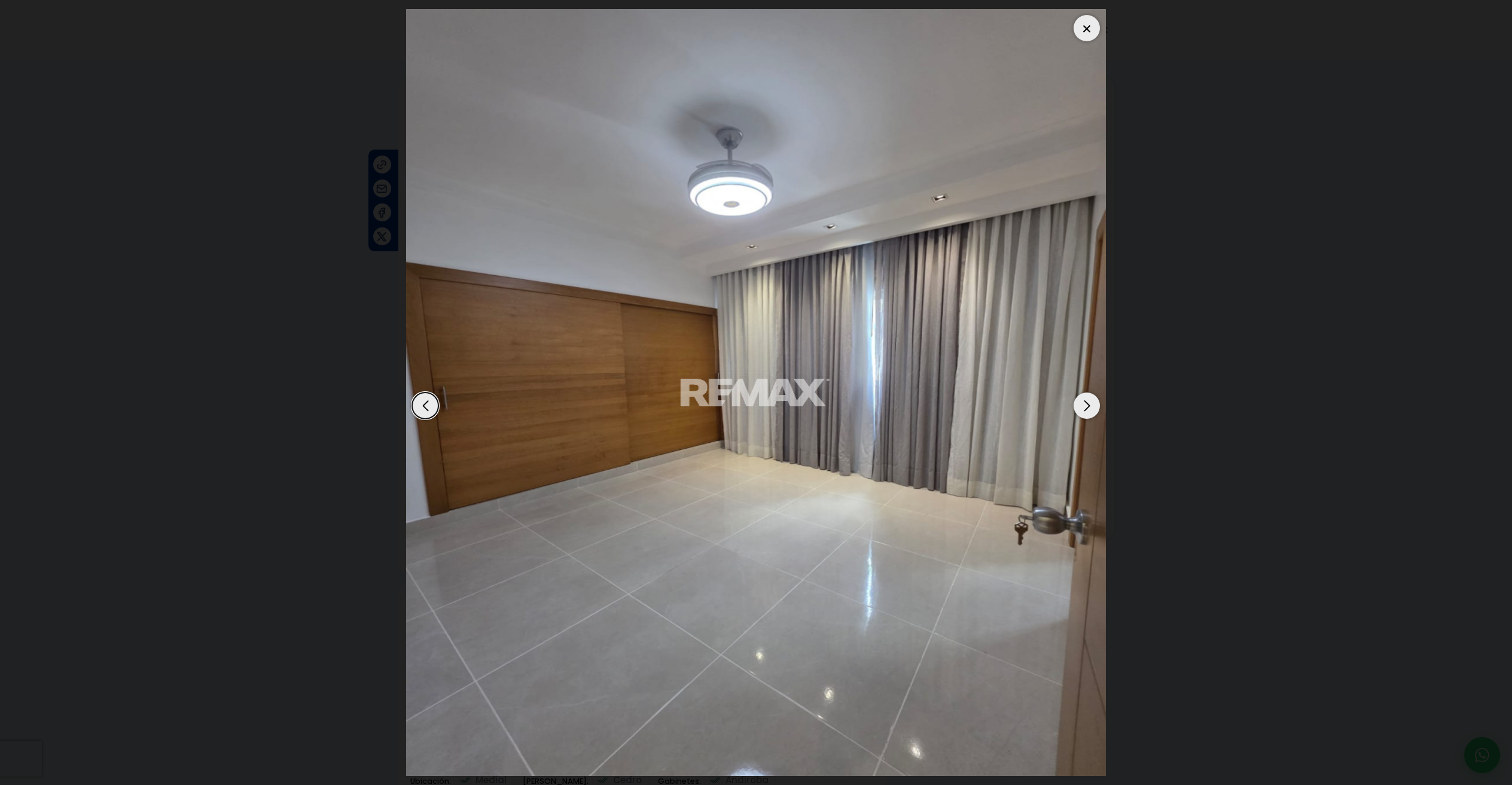
click at [1080, 404] on div "Next slide" at bounding box center [1087, 406] width 27 height 27
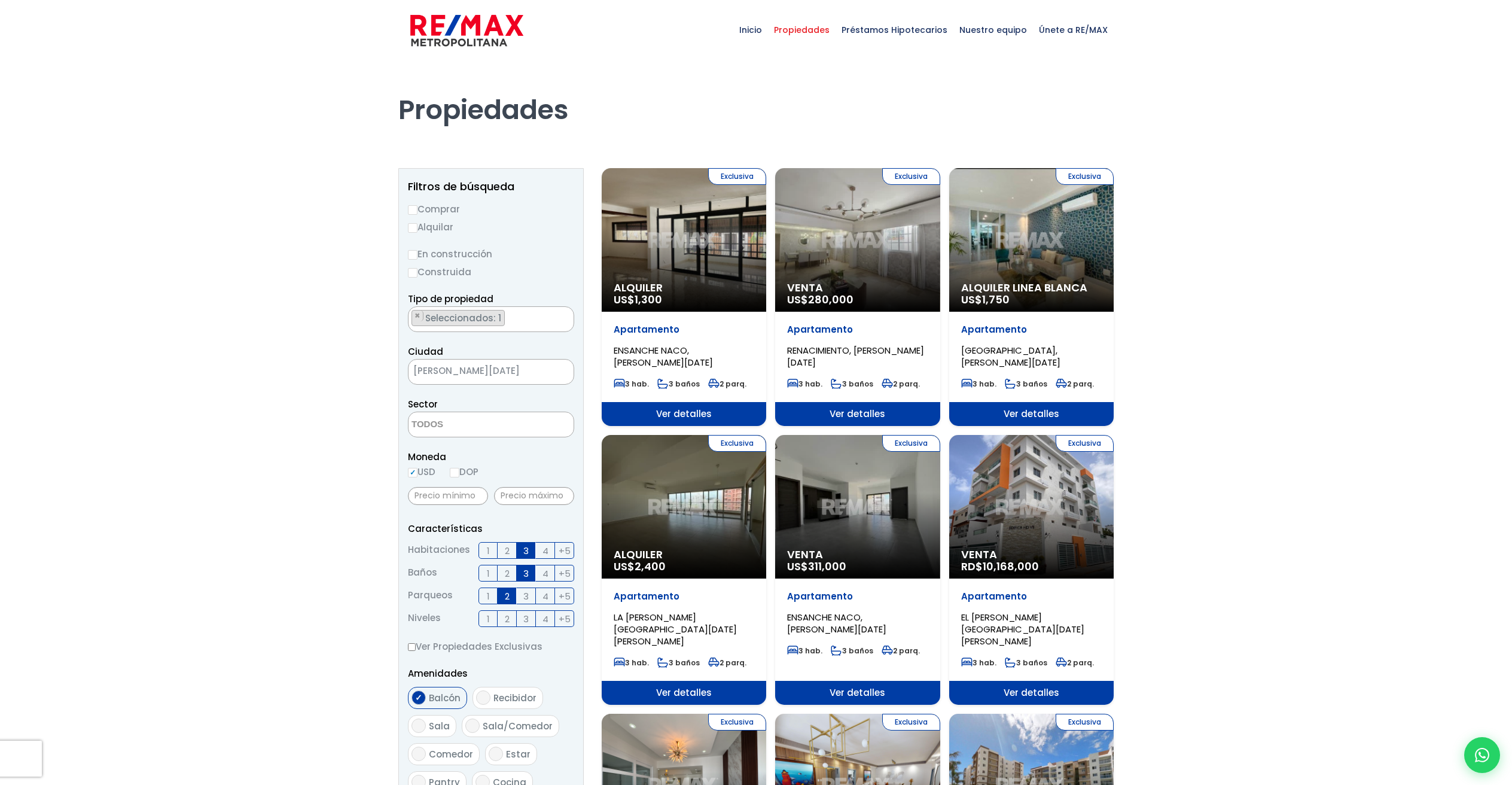
click at [419, 223] on label "Alquilar" at bounding box center [491, 227] width 167 height 15
click at [417, 223] on input "Alquilar" at bounding box center [412, 228] width 10 height 10
radio input "true"
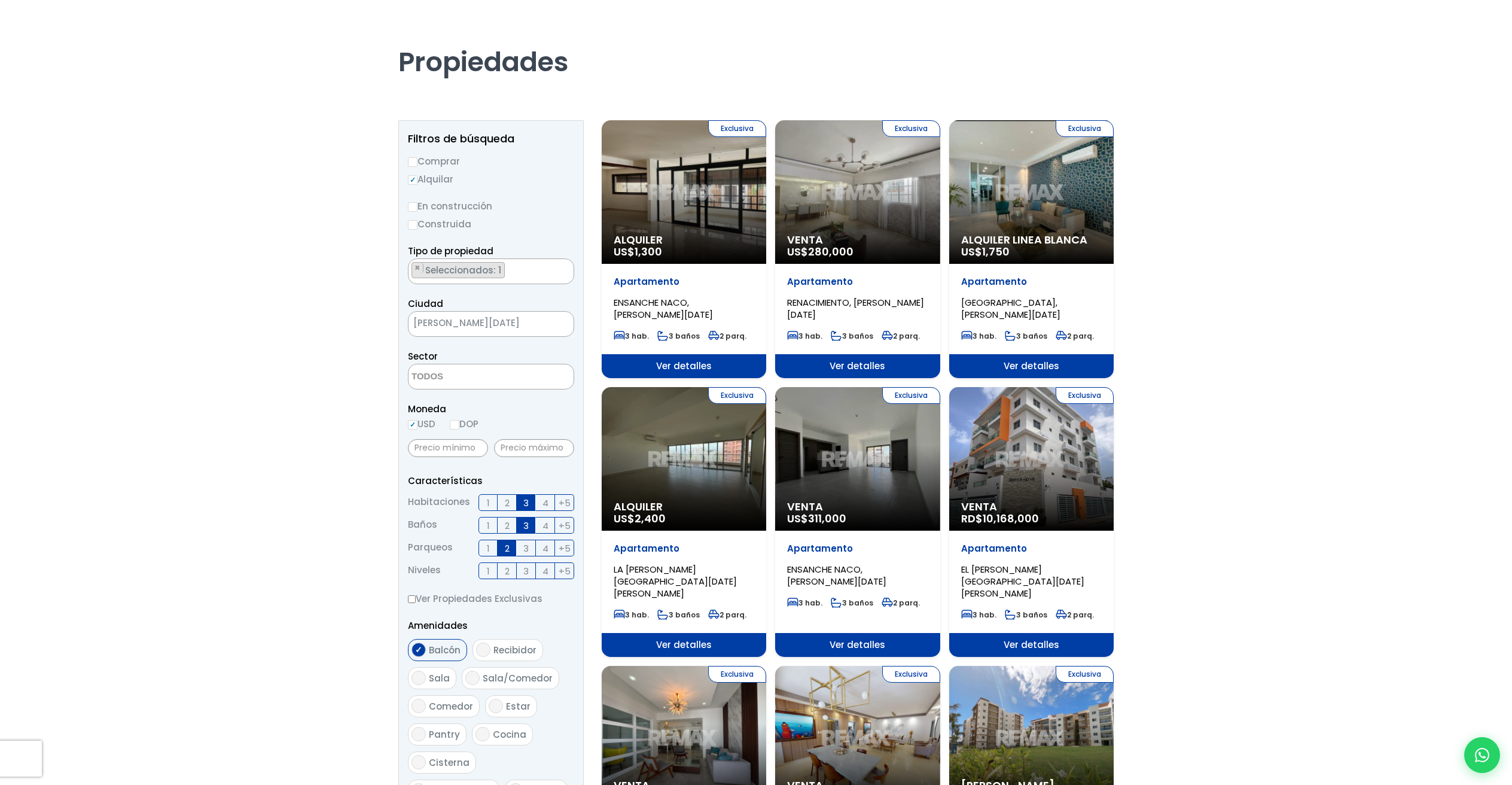
scroll to position [243, 0]
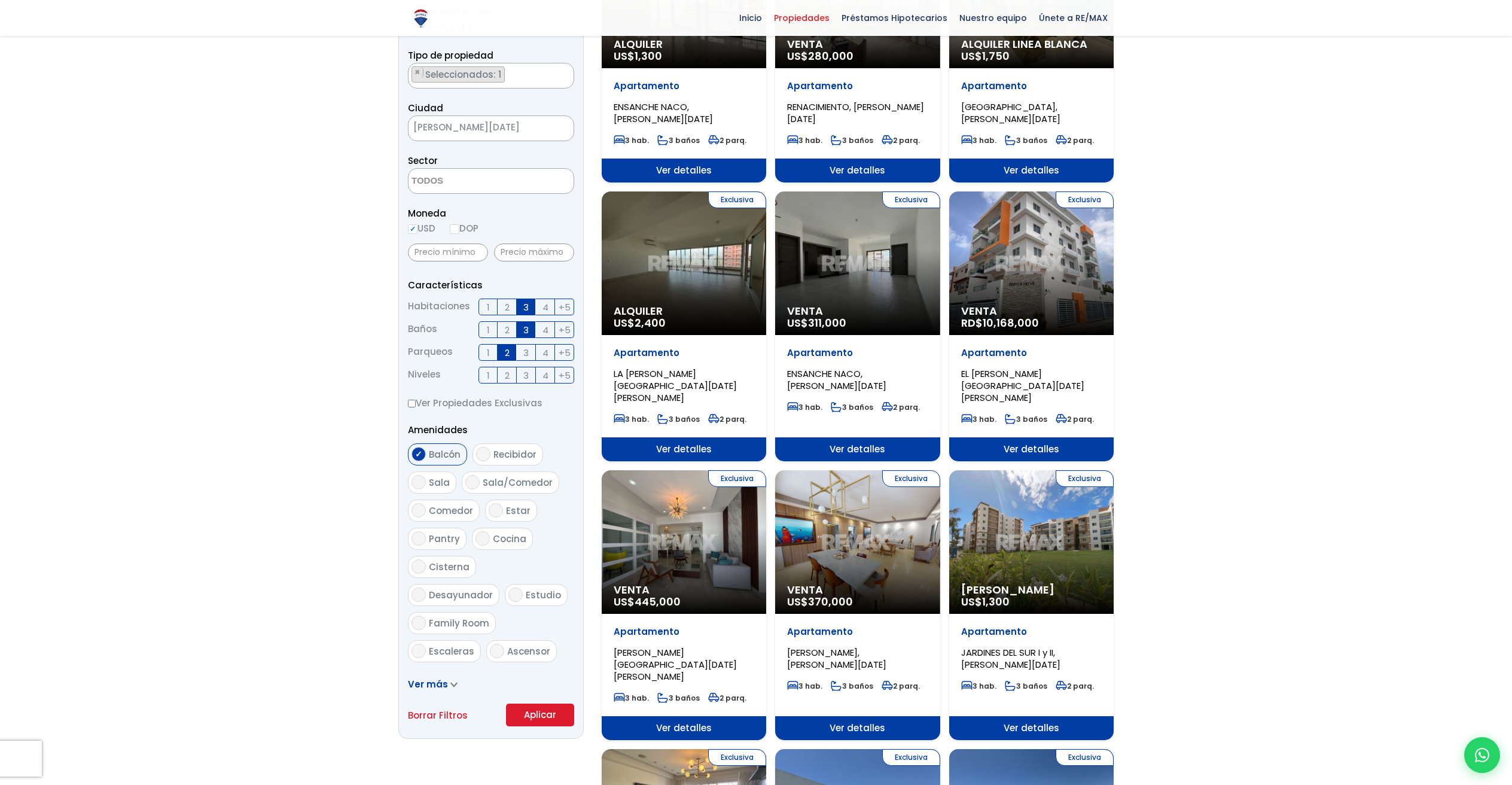
click at [541, 713] on button "Aplicar" at bounding box center [539, 715] width 68 height 23
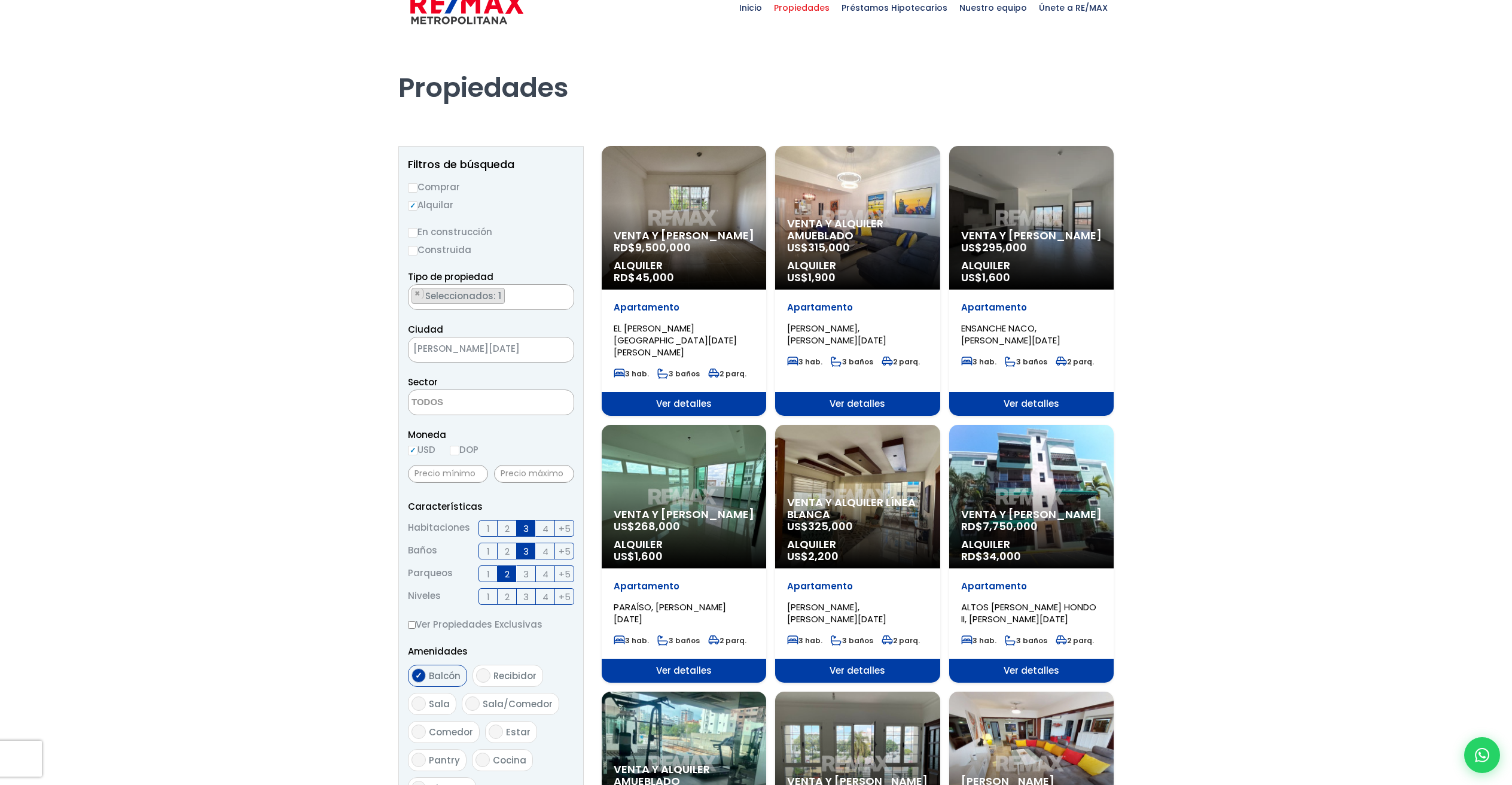
scroll to position [53, 0]
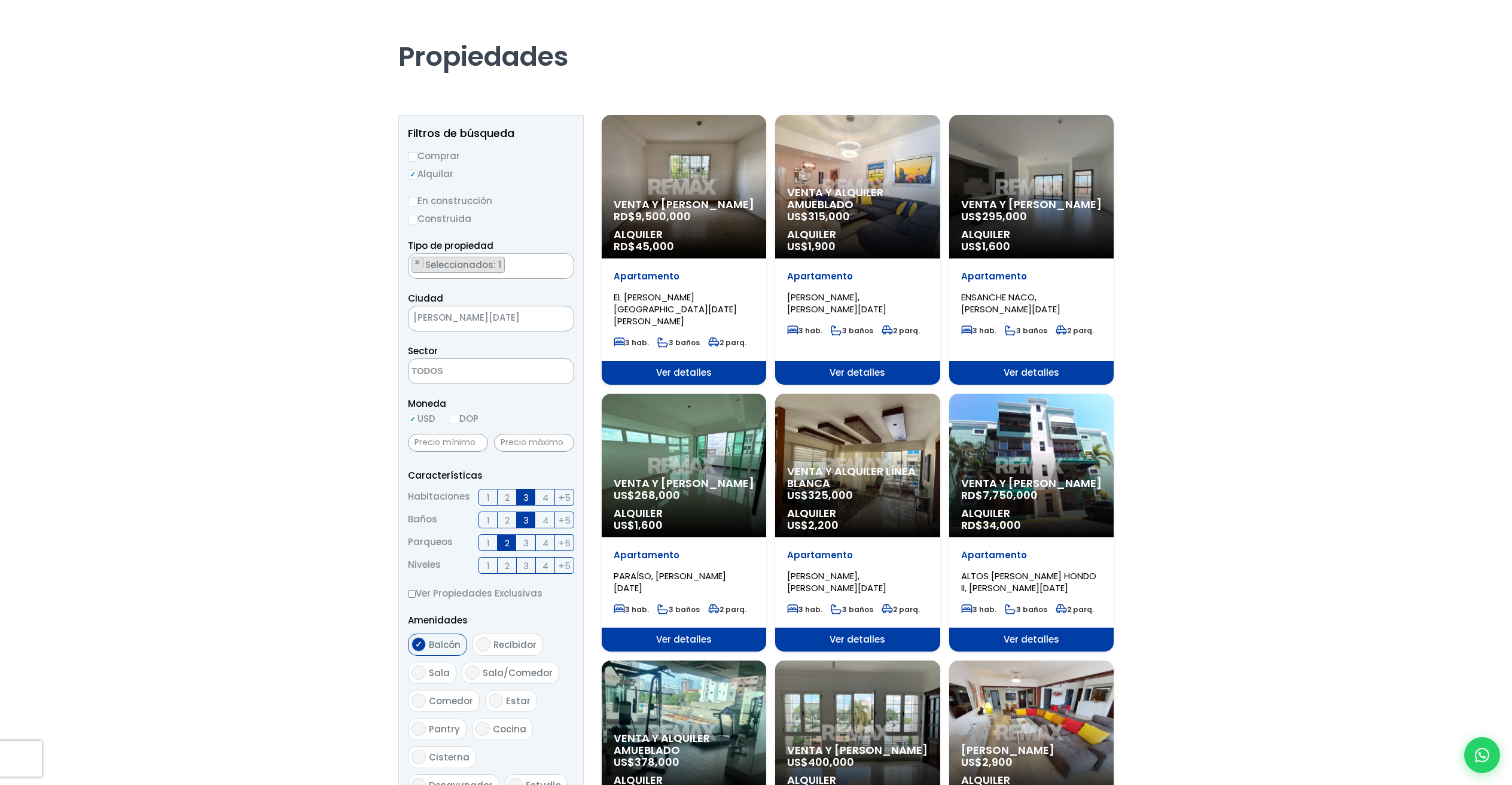
click at [1058, 229] on span "Alquiler" at bounding box center [1031, 235] width 141 height 12
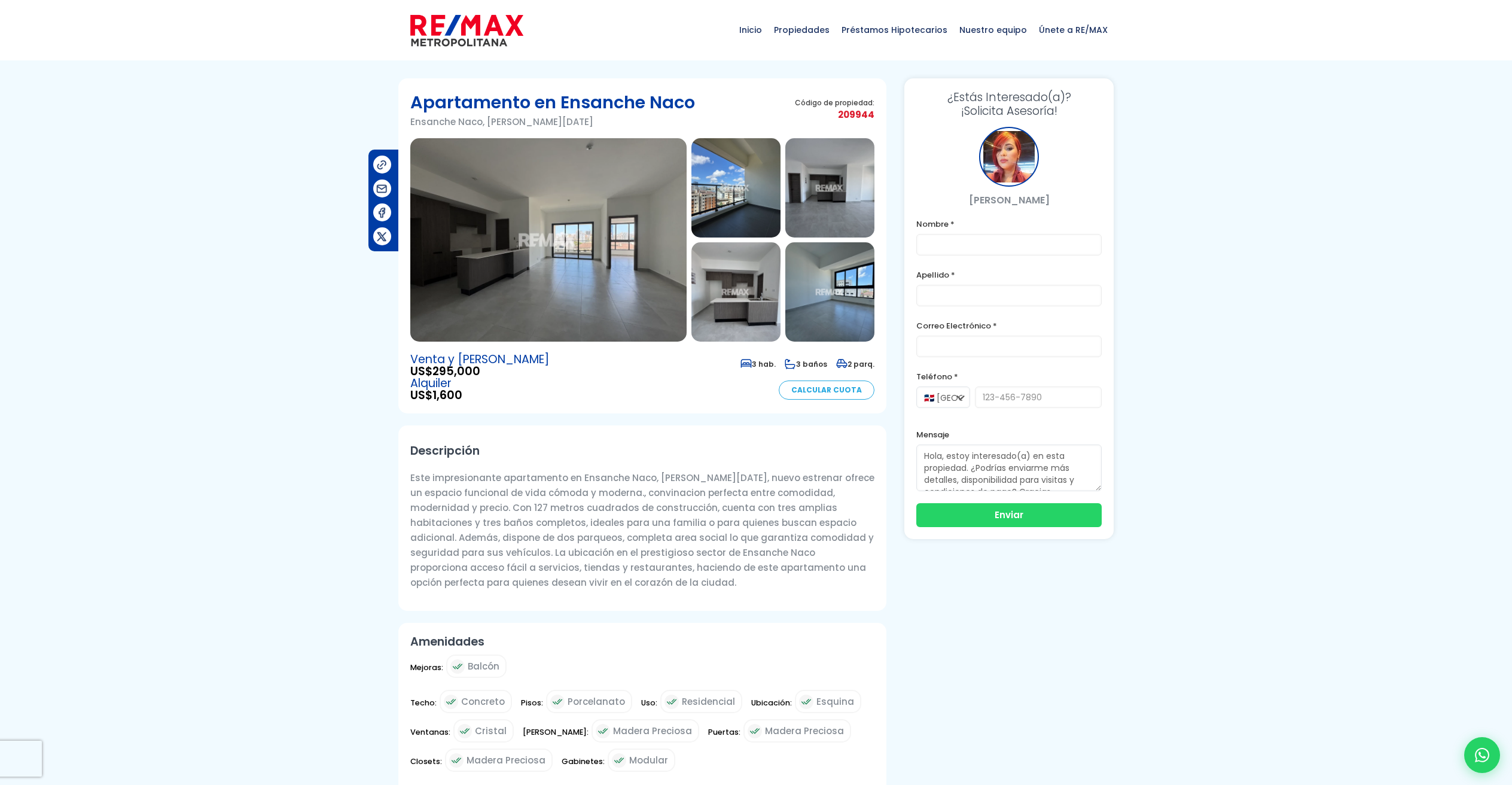
click at [753, 214] on img at bounding box center [735, 188] width 89 height 99
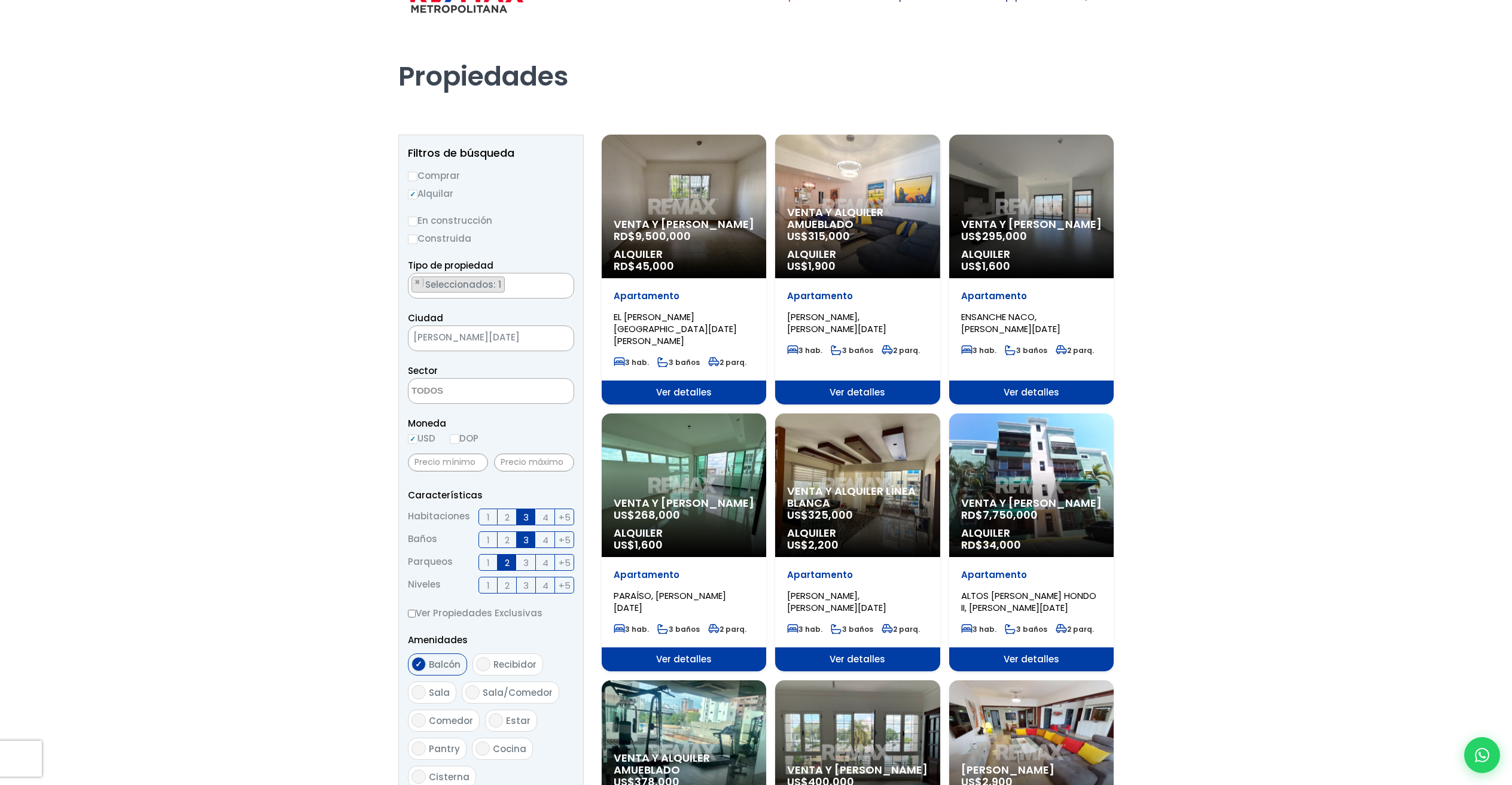
scroll to position [105, 0]
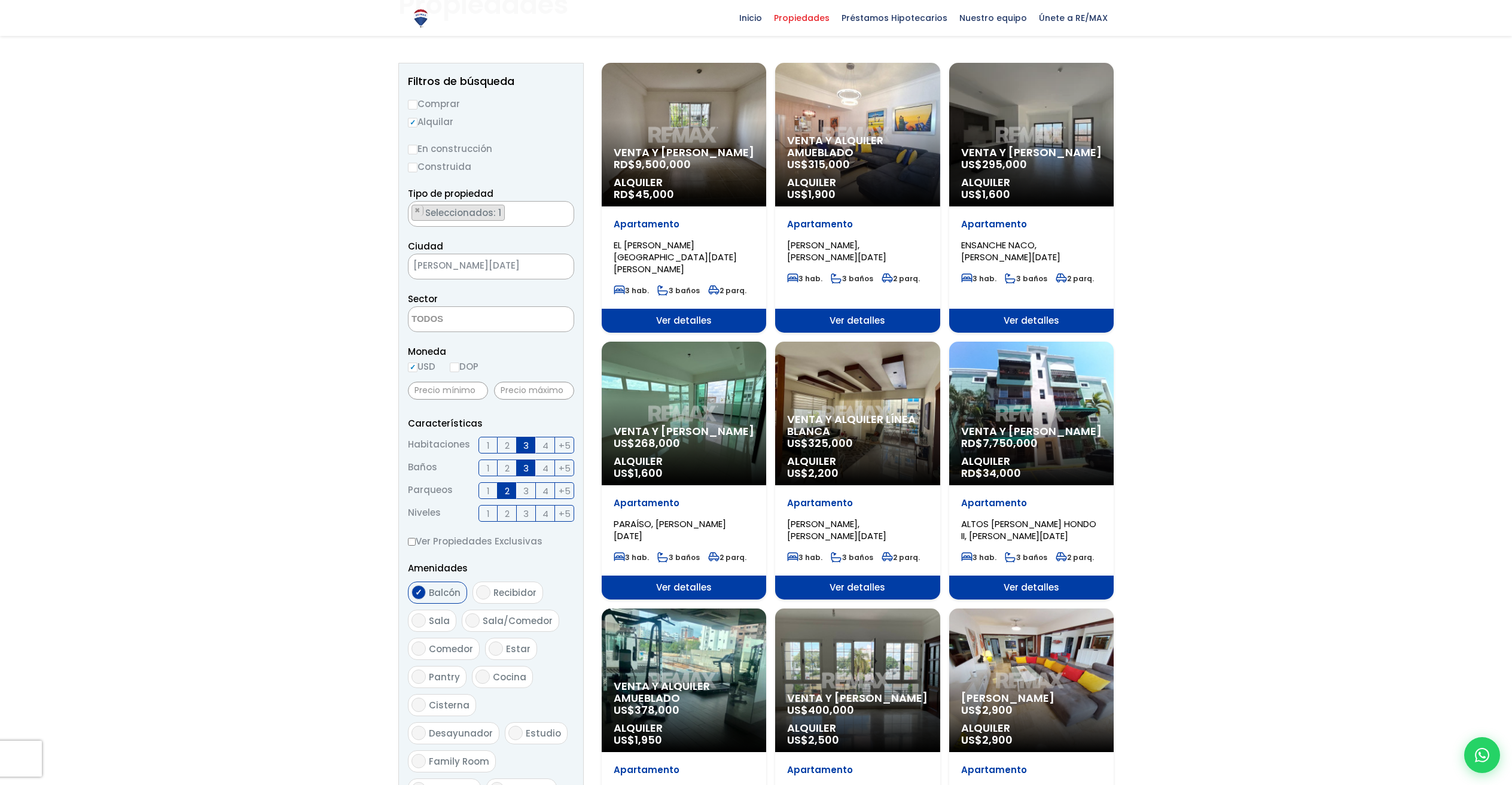
click at [508, 465] on span "2" at bounding box center [507, 468] width 4 height 15
click at [0, 0] on input "2" at bounding box center [0, 0] width 0 height 0
click at [528, 466] on span "3" at bounding box center [526, 468] width 5 height 15
click at [0, 0] on input "3" at bounding box center [0, 0] width 0 height 0
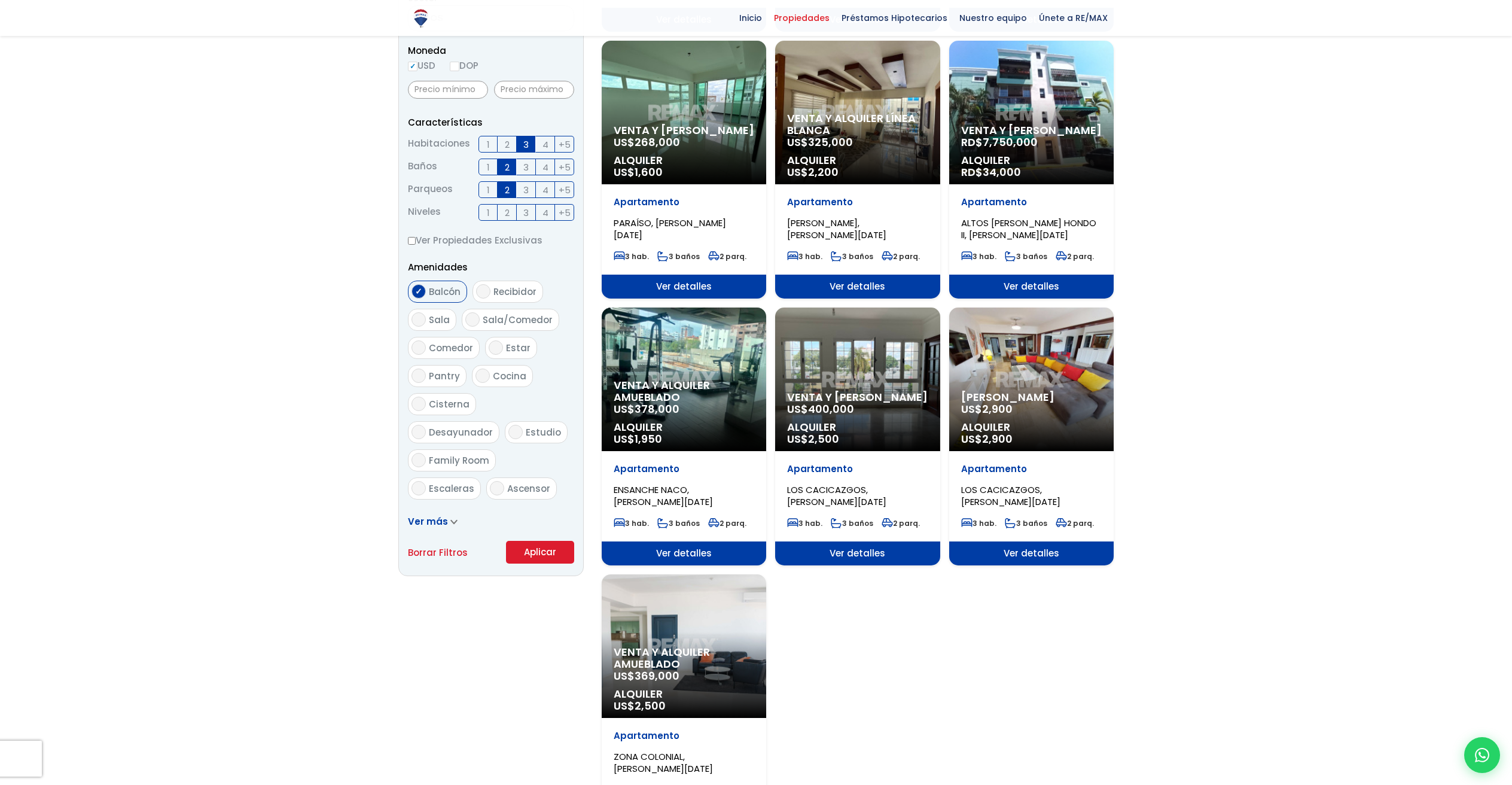
scroll to position [688, 0]
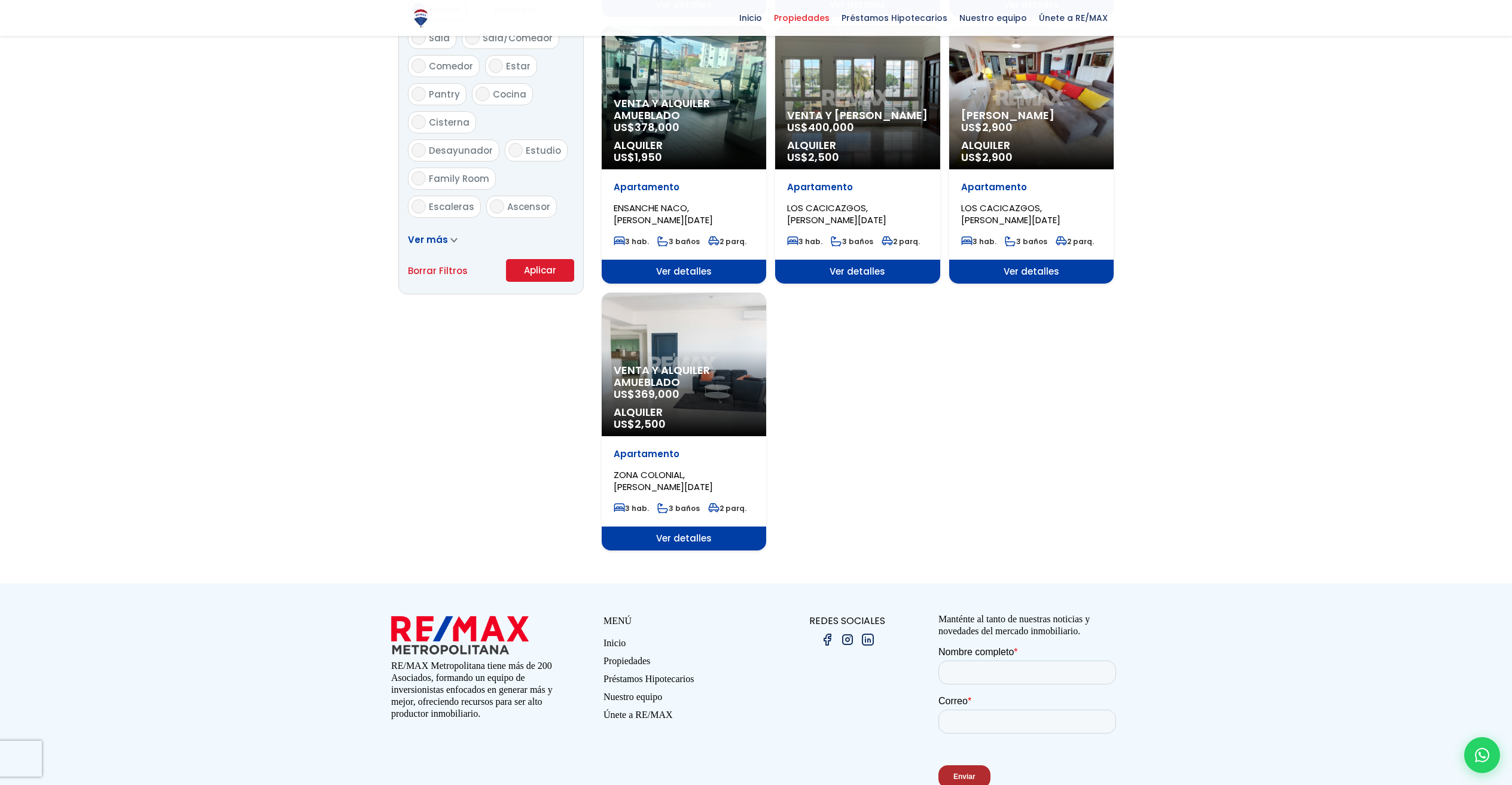
click at [547, 275] on button "Aplicar" at bounding box center [539, 270] width 68 height 23
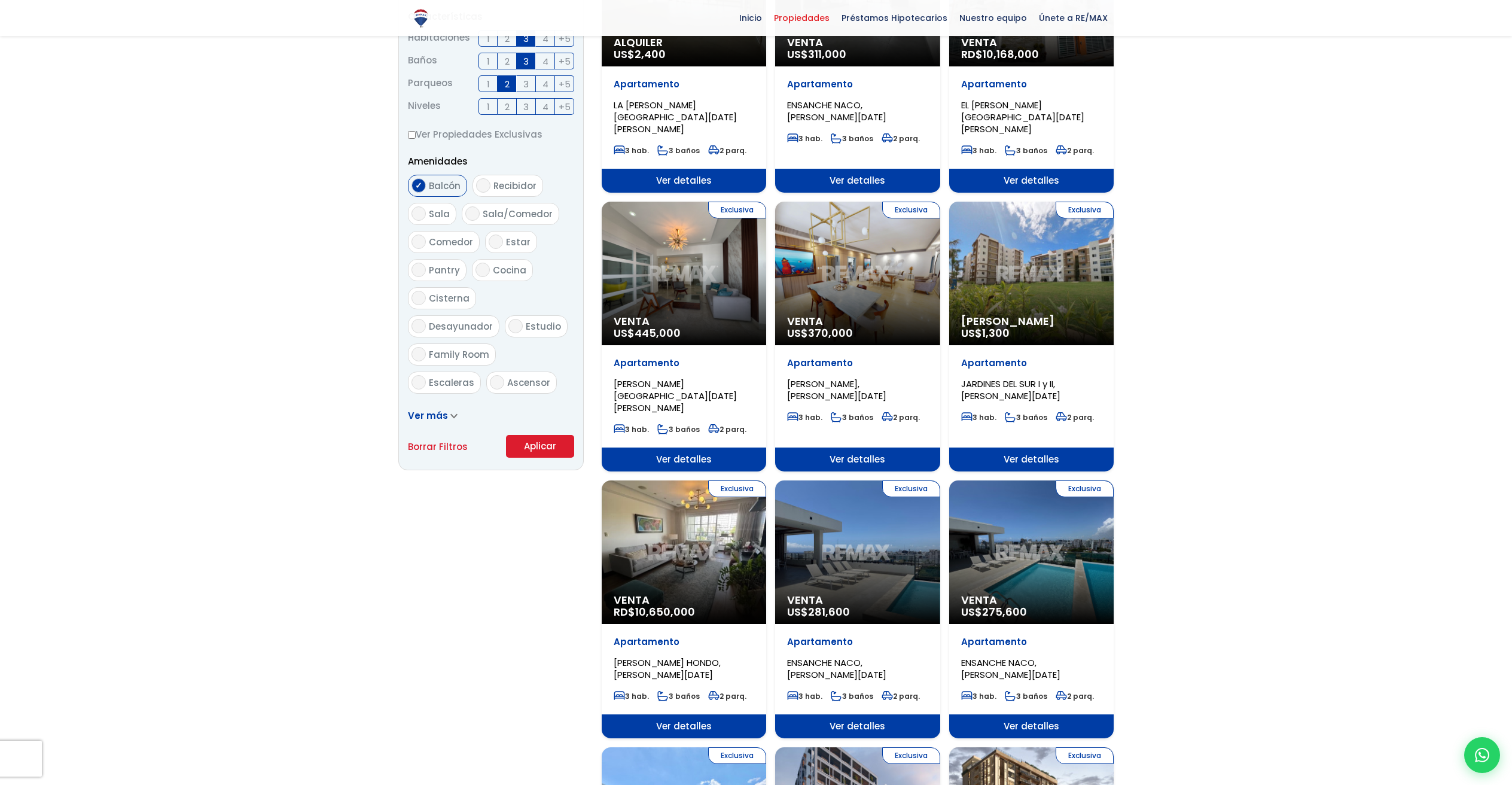
scroll to position [725, 0]
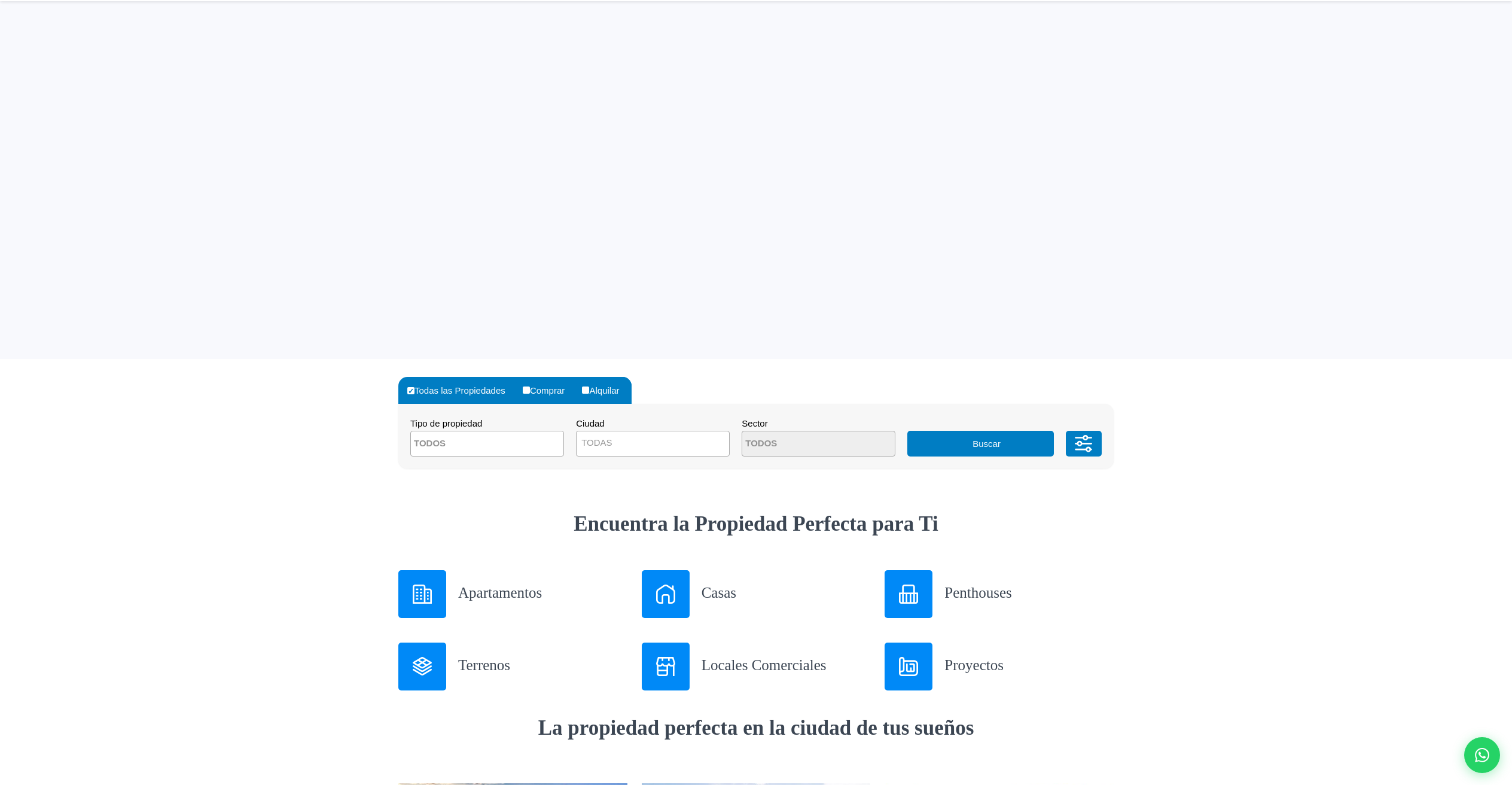
select select "1"
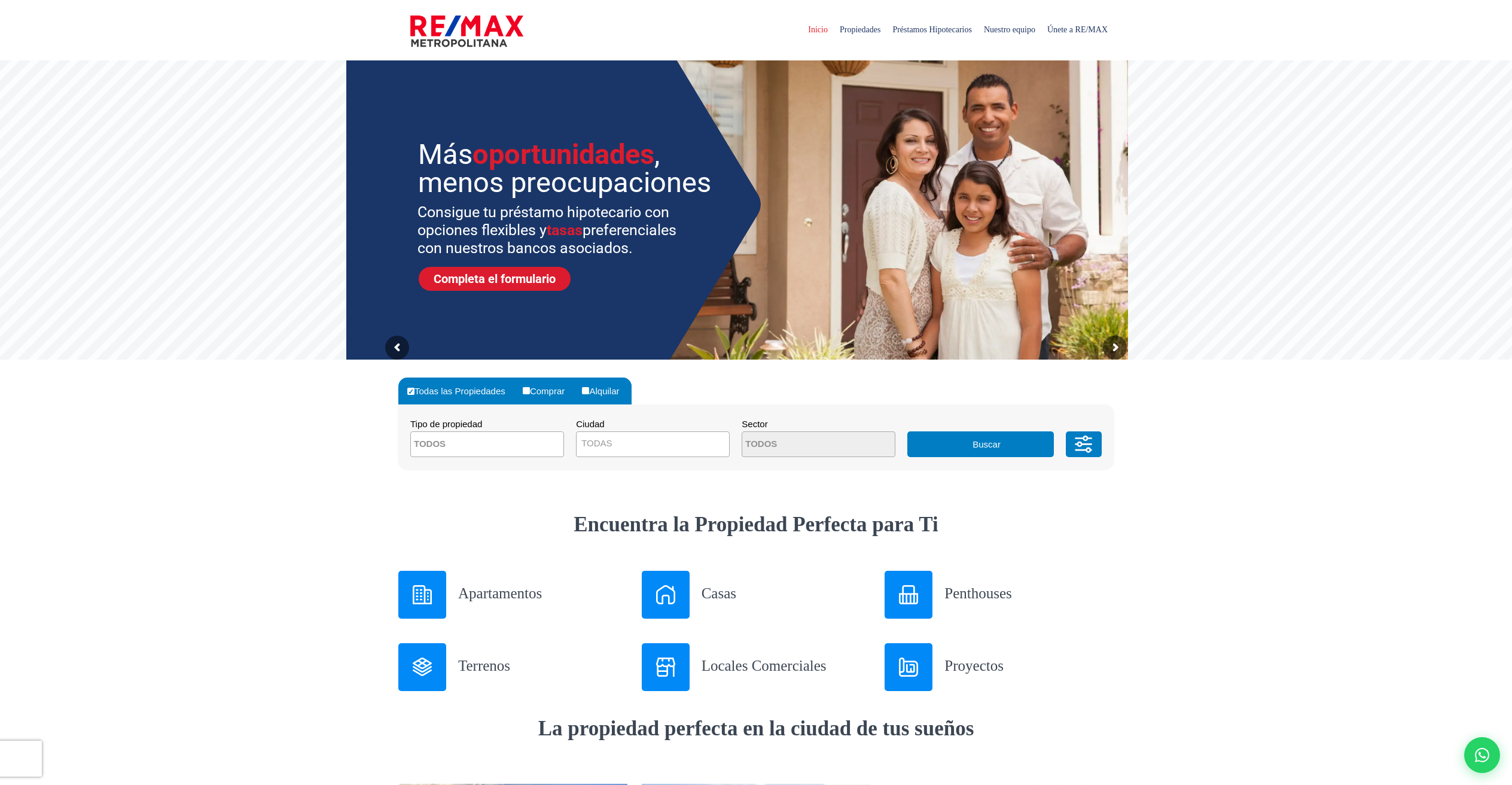
click at [520, 454] on span at bounding box center [487, 444] width 154 height 26
click at [508, 466] on li "APARTAMENTO" at bounding box center [487, 468] width 152 height 22
select select
click at [646, 450] on span "TODAS" at bounding box center [653, 443] width 152 height 17
click at [1078, 452] on icon at bounding box center [1083, 444] width 24 height 36
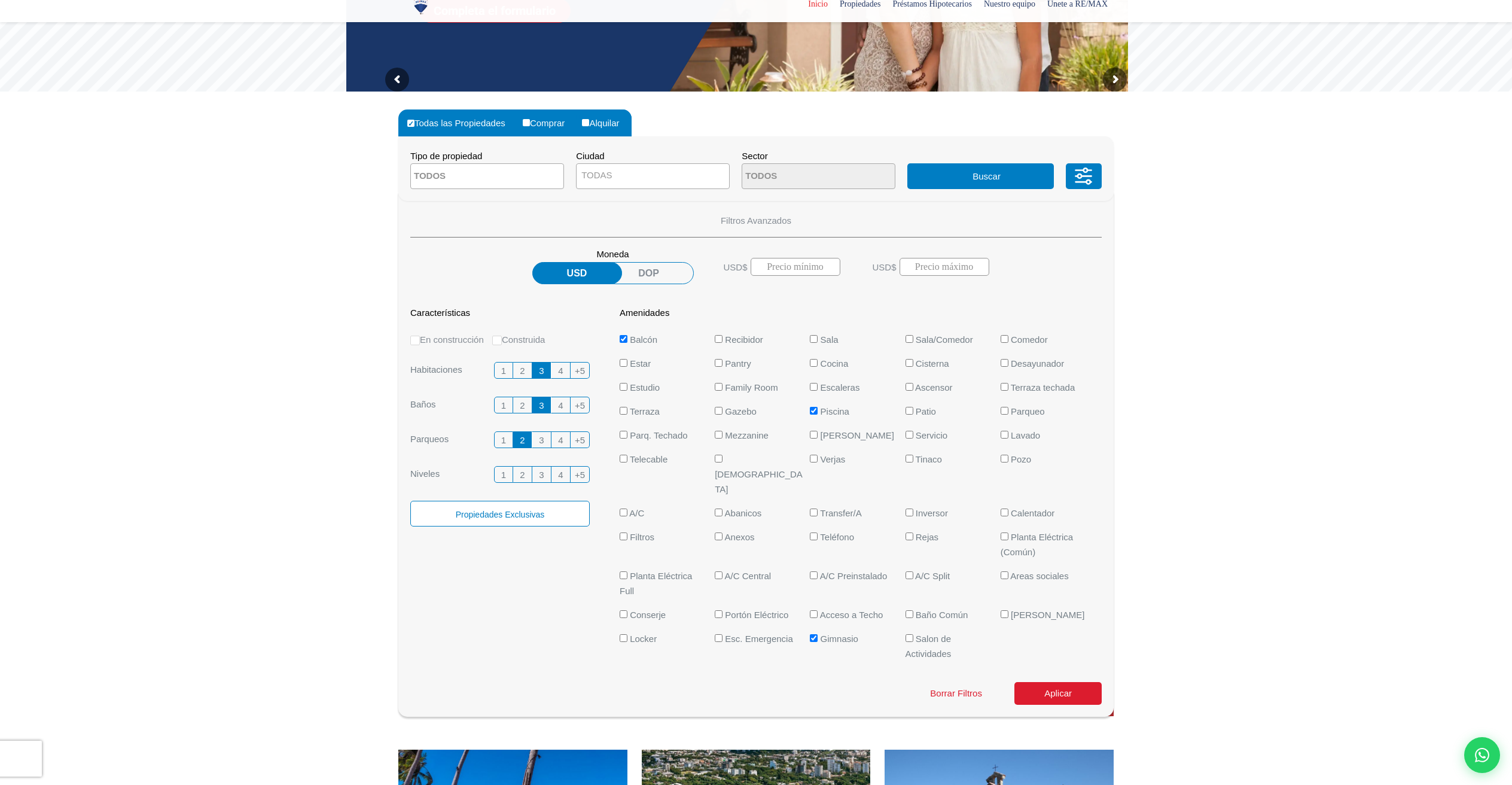
scroll to position [307, 0]
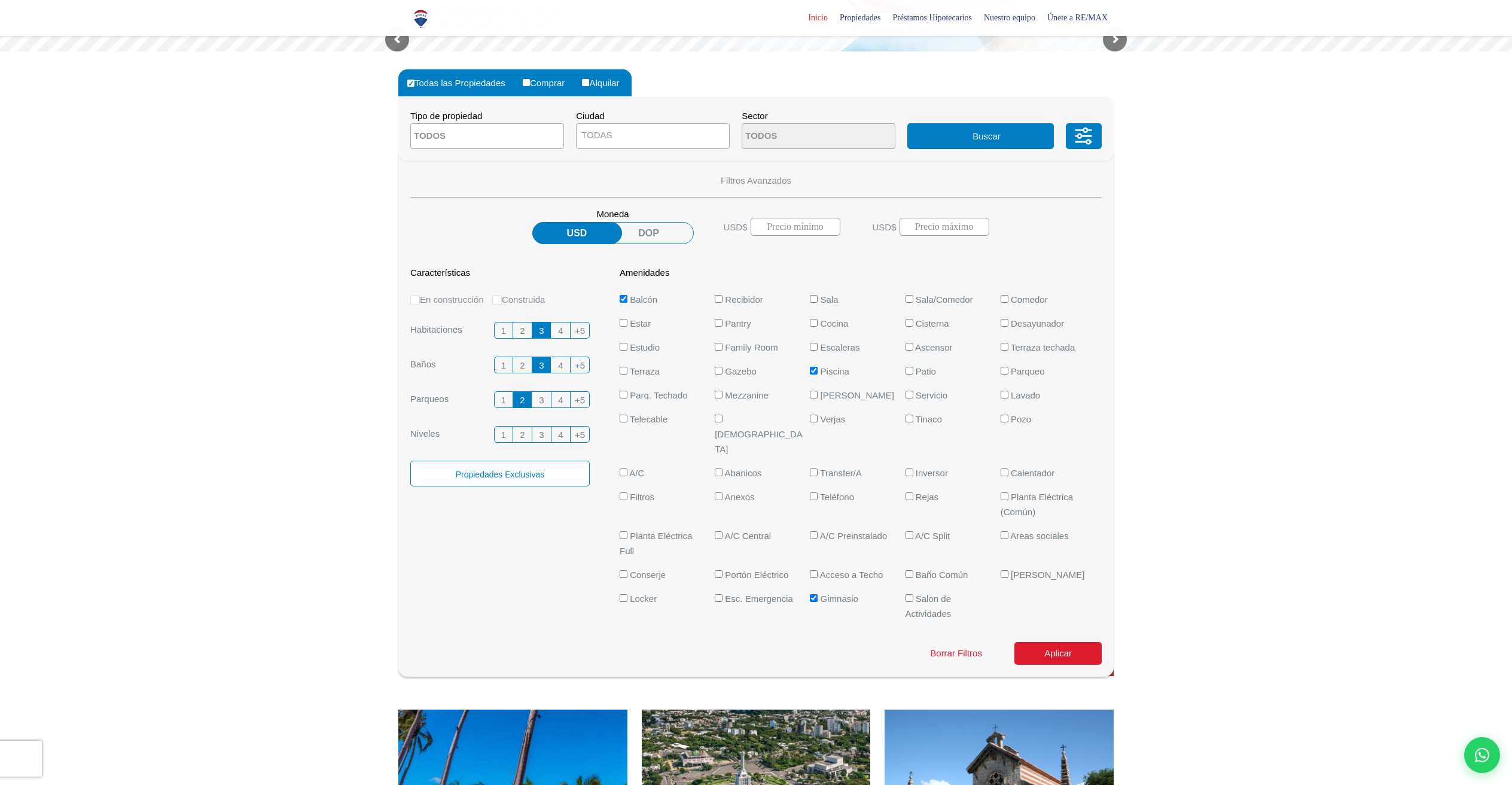
click at [524, 330] on span "2" at bounding box center [522, 330] width 4 height 15
click at [0, 0] on input "2" at bounding box center [0, 0] width 0 height 0
click at [522, 363] on span "2" at bounding box center [522, 365] width 4 height 15
click at [0, 0] on input "2" at bounding box center [0, 0] width 0 height 0
click at [539, 363] on span "3" at bounding box center [540, 365] width 4 height 15
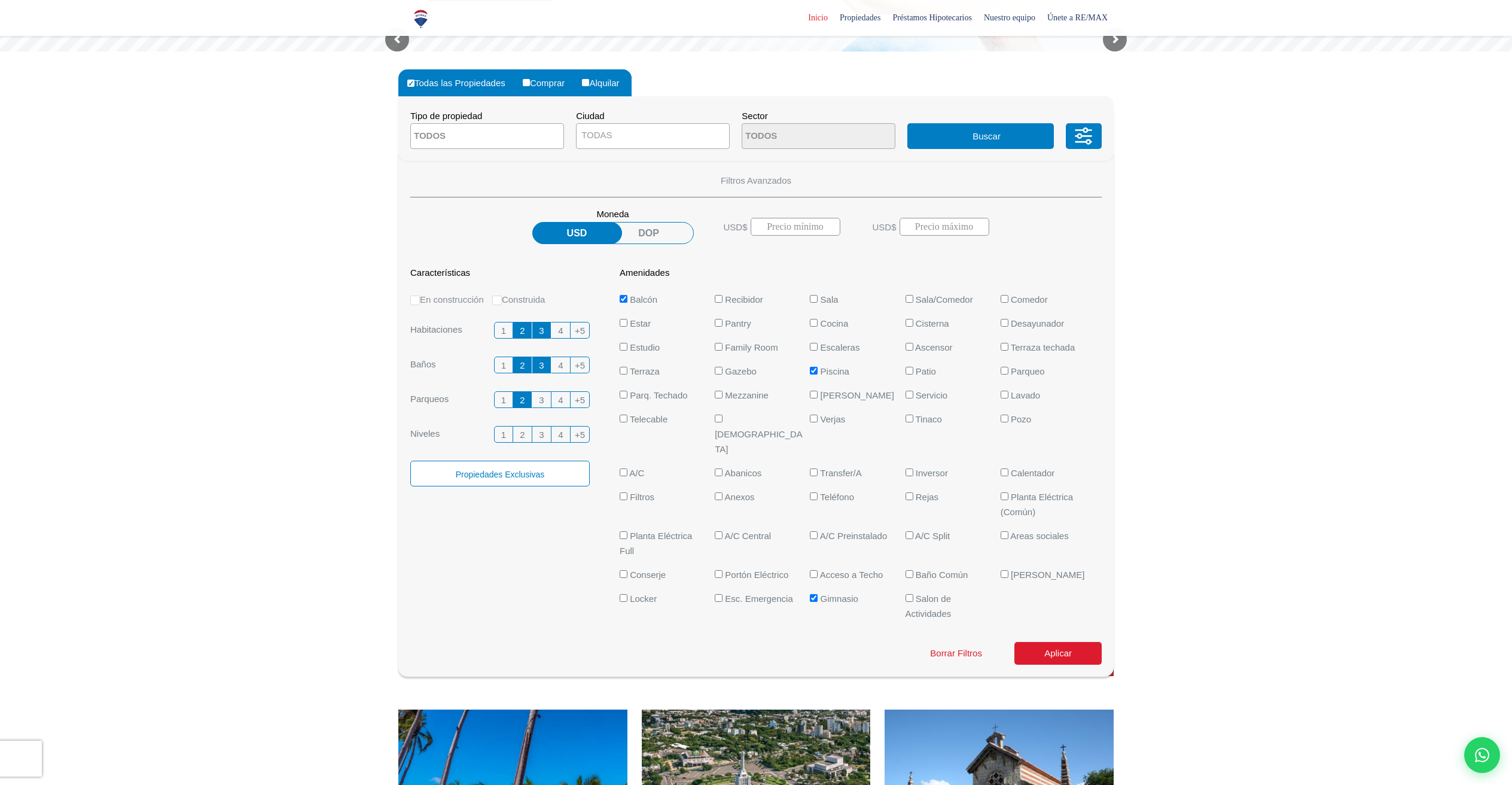
click at [0, 0] on input "3" at bounding box center [0, 0] width 0 height 0
click at [542, 330] on span "3" at bounding box center [540, 330] width 4 height 15
click at [0, 0] on input "3" at bounding box center [0, 0] width 0 height 0
click at [496, 468] on label "Propiedades Exclusivas" at bounding box center [500, 473] width 180 height 26
click at [0, 0] on input "Propiedades Exclusivas" at bounding box center [0, 0] width 0 height 0
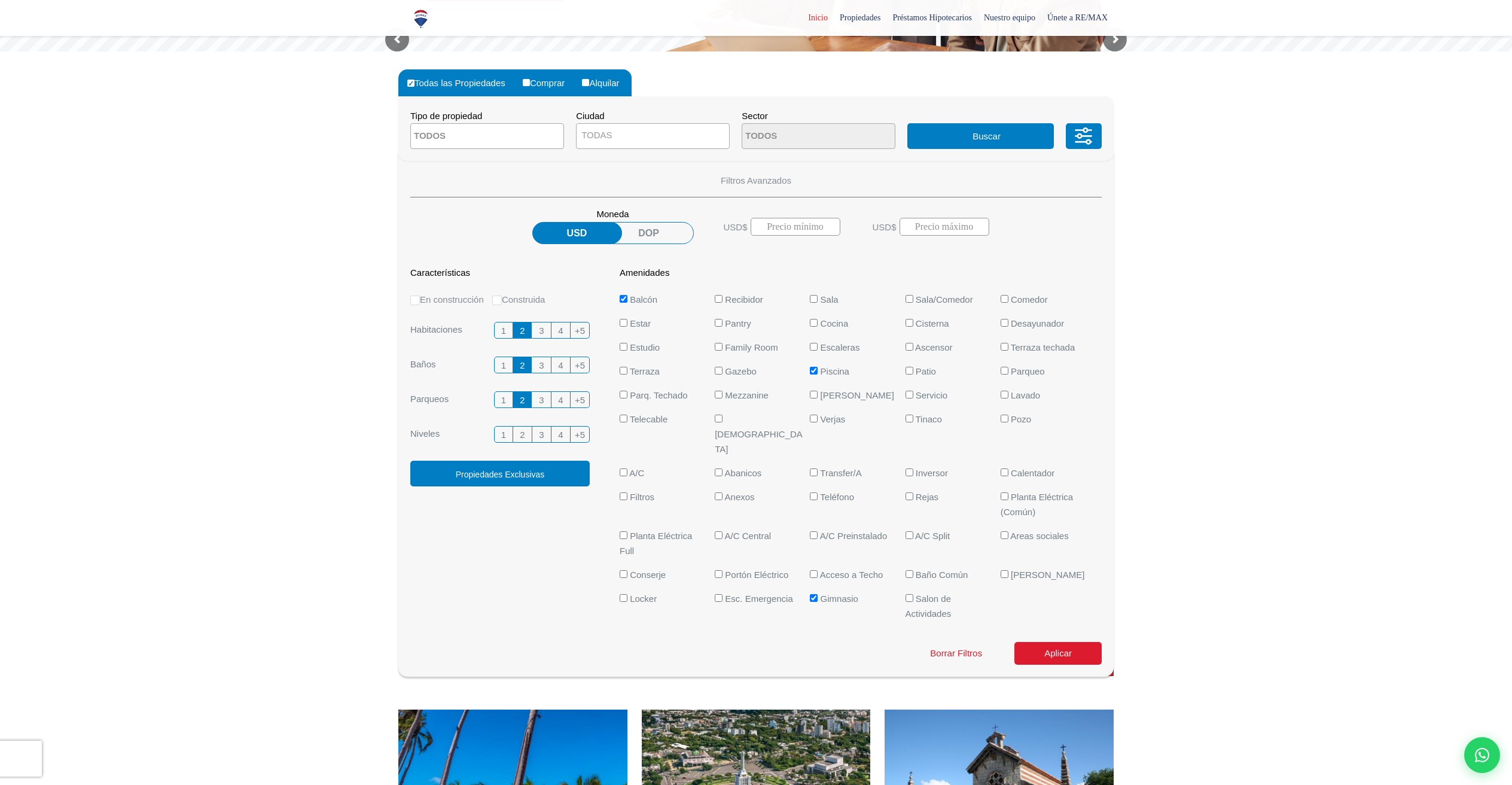
click at [498, 475] on label "Propiedades Exclusivas" at bounding box center [500, 473] width 180 height 26
click at [0, 0] on input "Propiedades Exclusivas" at bounding box center [0, 0] width 0 height 0
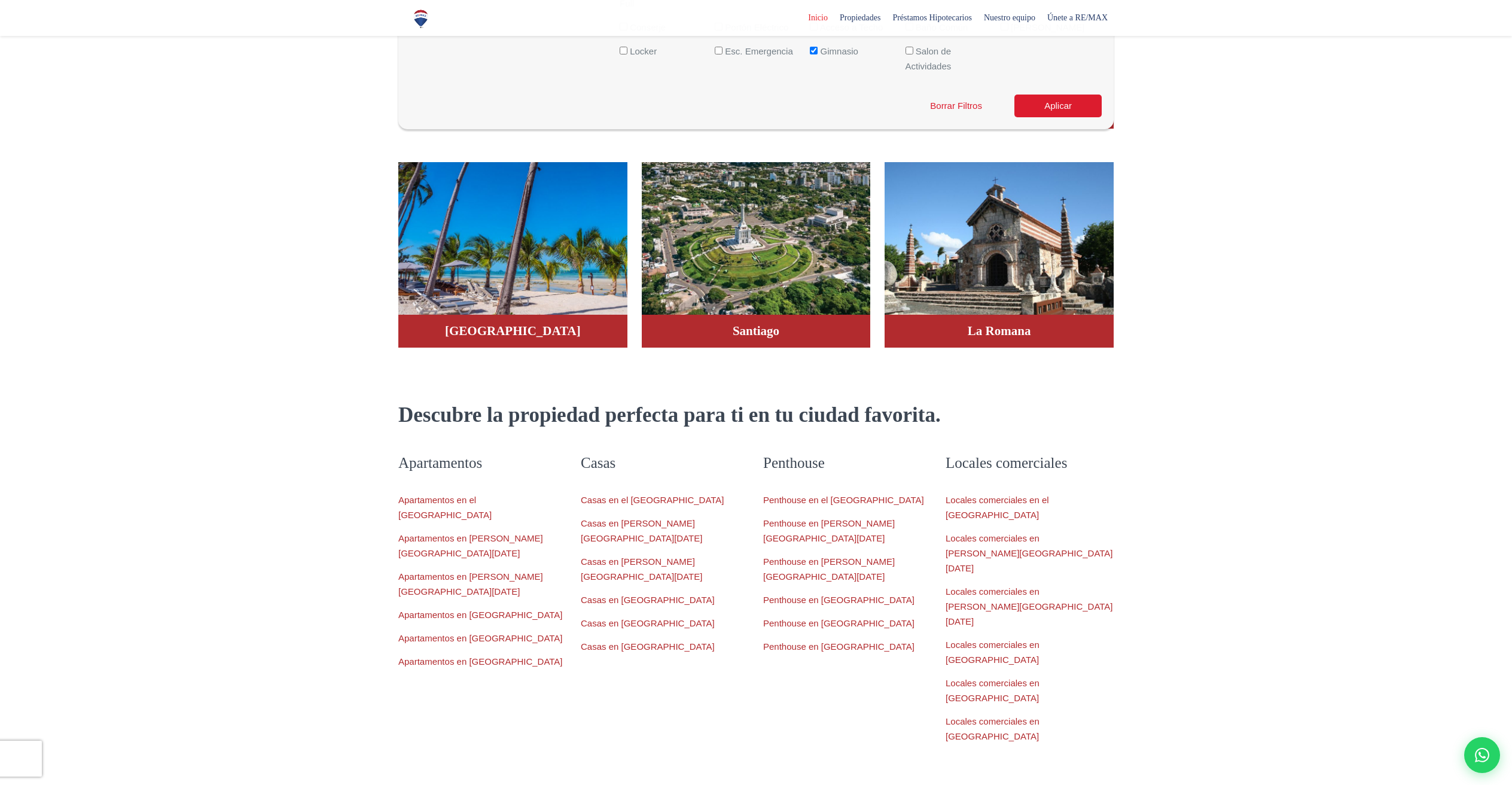
scroll to position [857, 0]
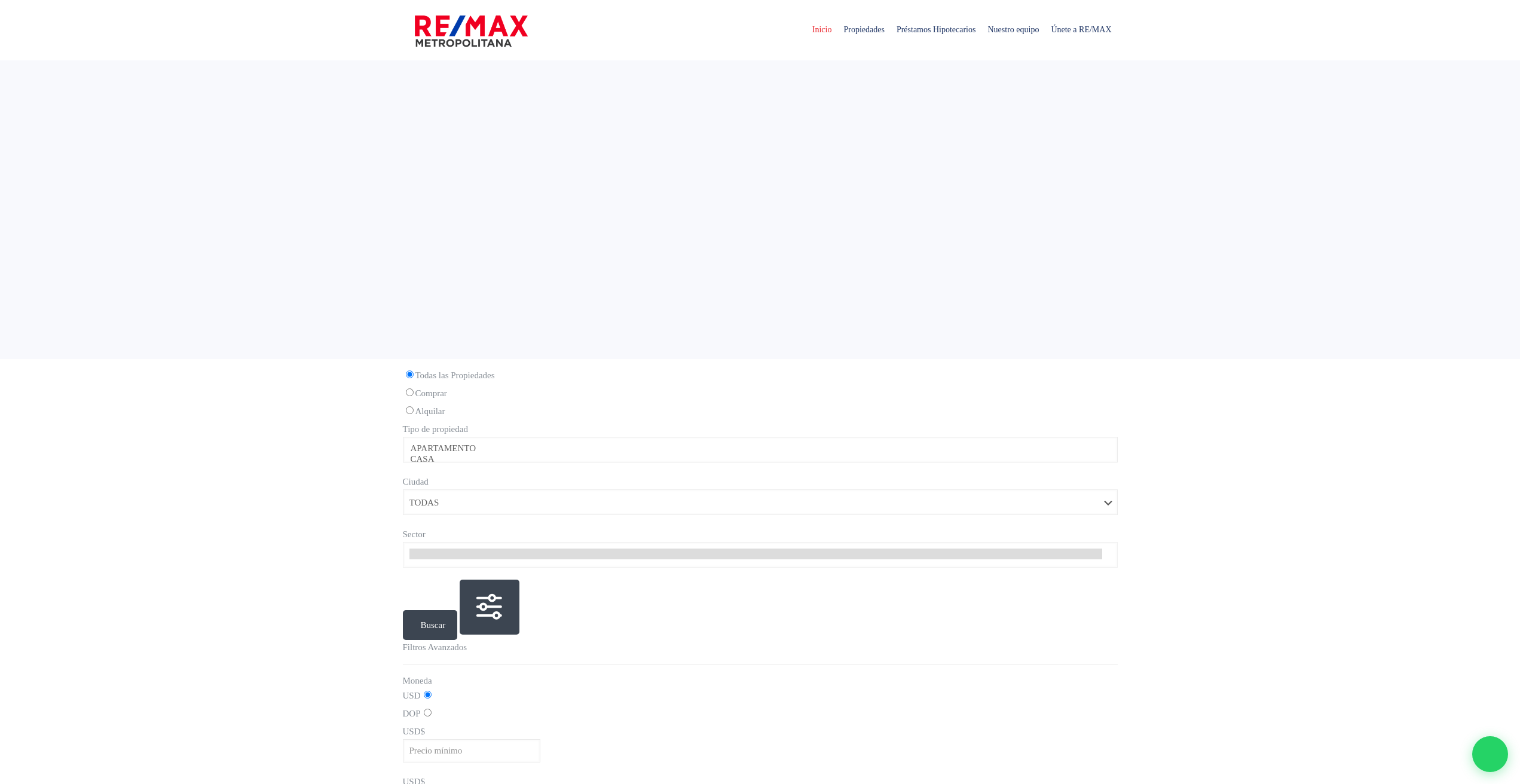
select select
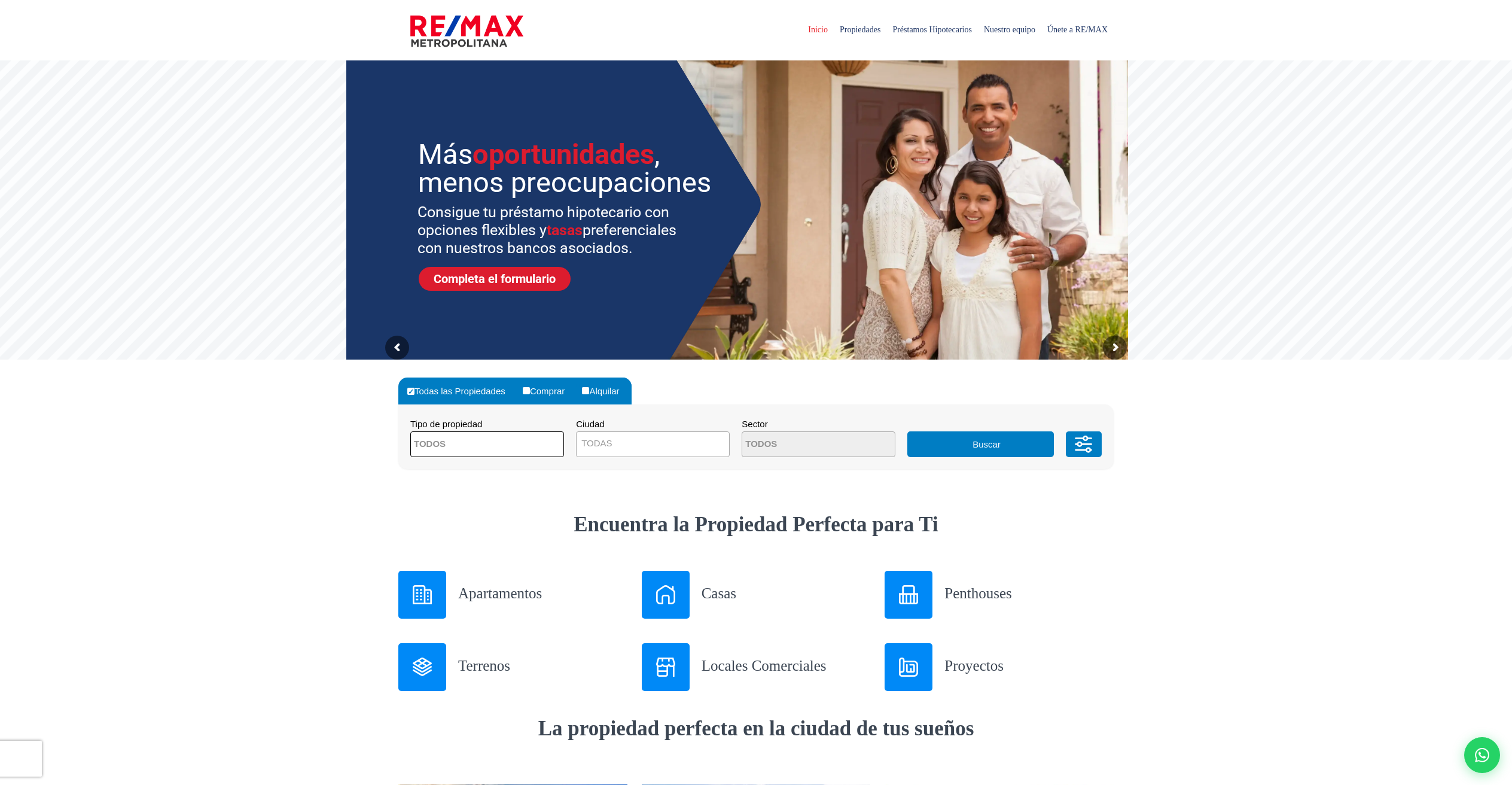
click at [517, 455] on textarea "Search" at bounding box center [469, 444] width 116 height 26
click at [1085, 438] on icon at bounding box center [1083, 444] width 24 height 36
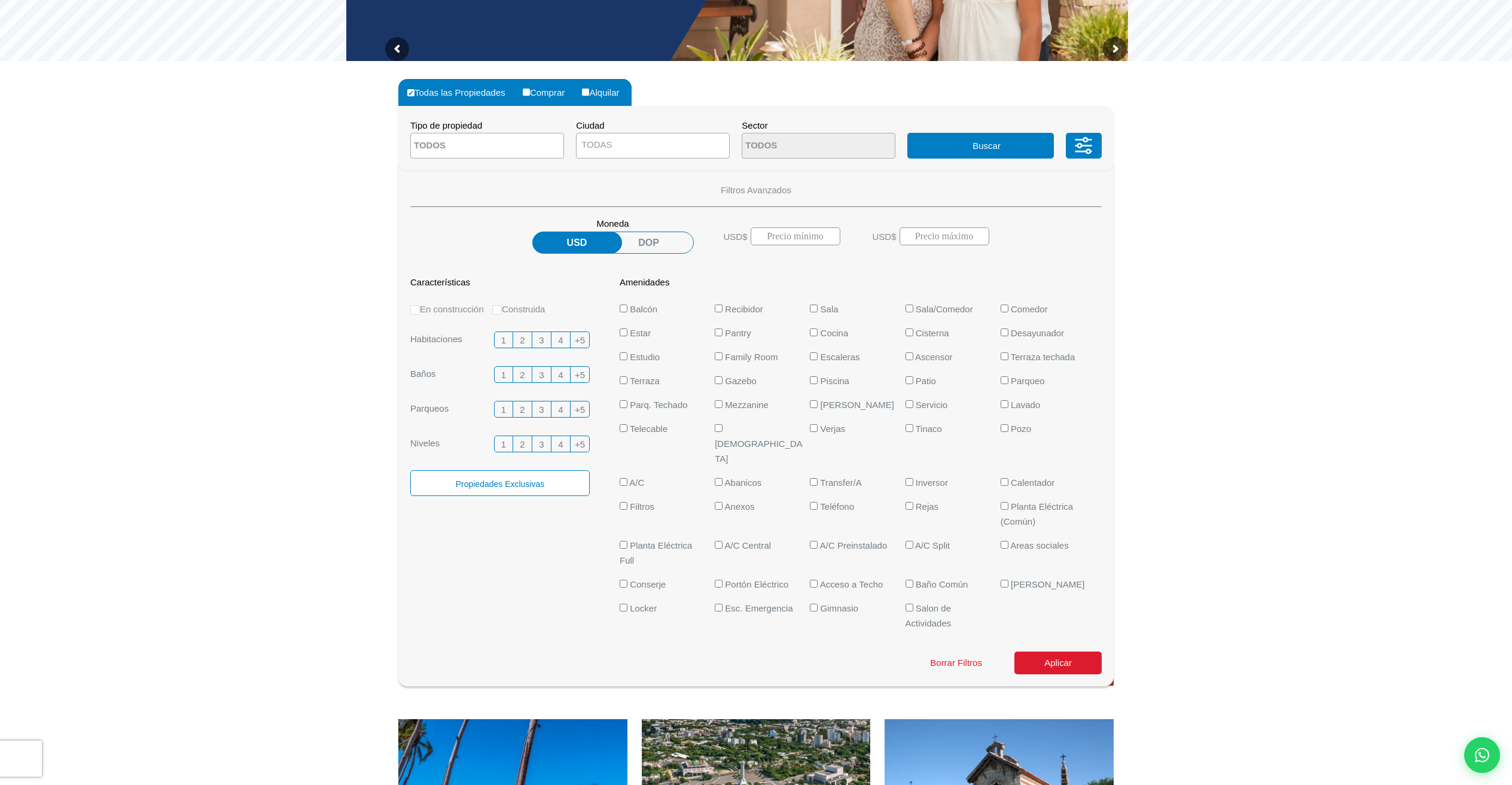
scroll to position [414, 0]
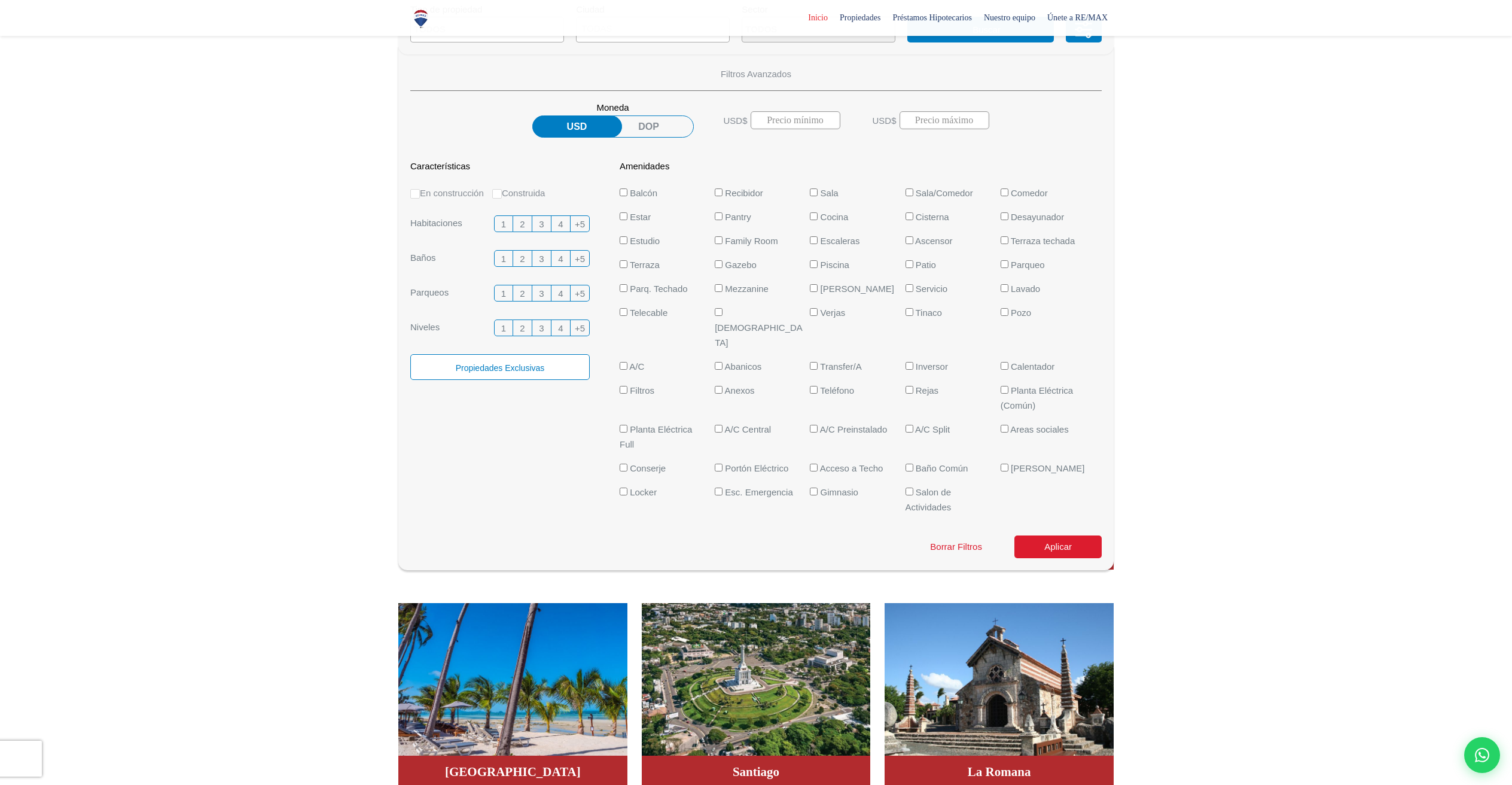
click at [527, 218] on label "2" at bounding box center [523, 223] width 19 height 17
click at [0, 0] on input "2" at bounding box center [0, 0] width 0 height 0
click at [526, 255] on label "2" at bounding box center [523, 258] width 19 height 17
click at [0, 0] on input "2" at bounding box center [0, 0] width 0 height 0
click at [524, 286] on span "2" at bounding box center [522, 293] width 4 height 15
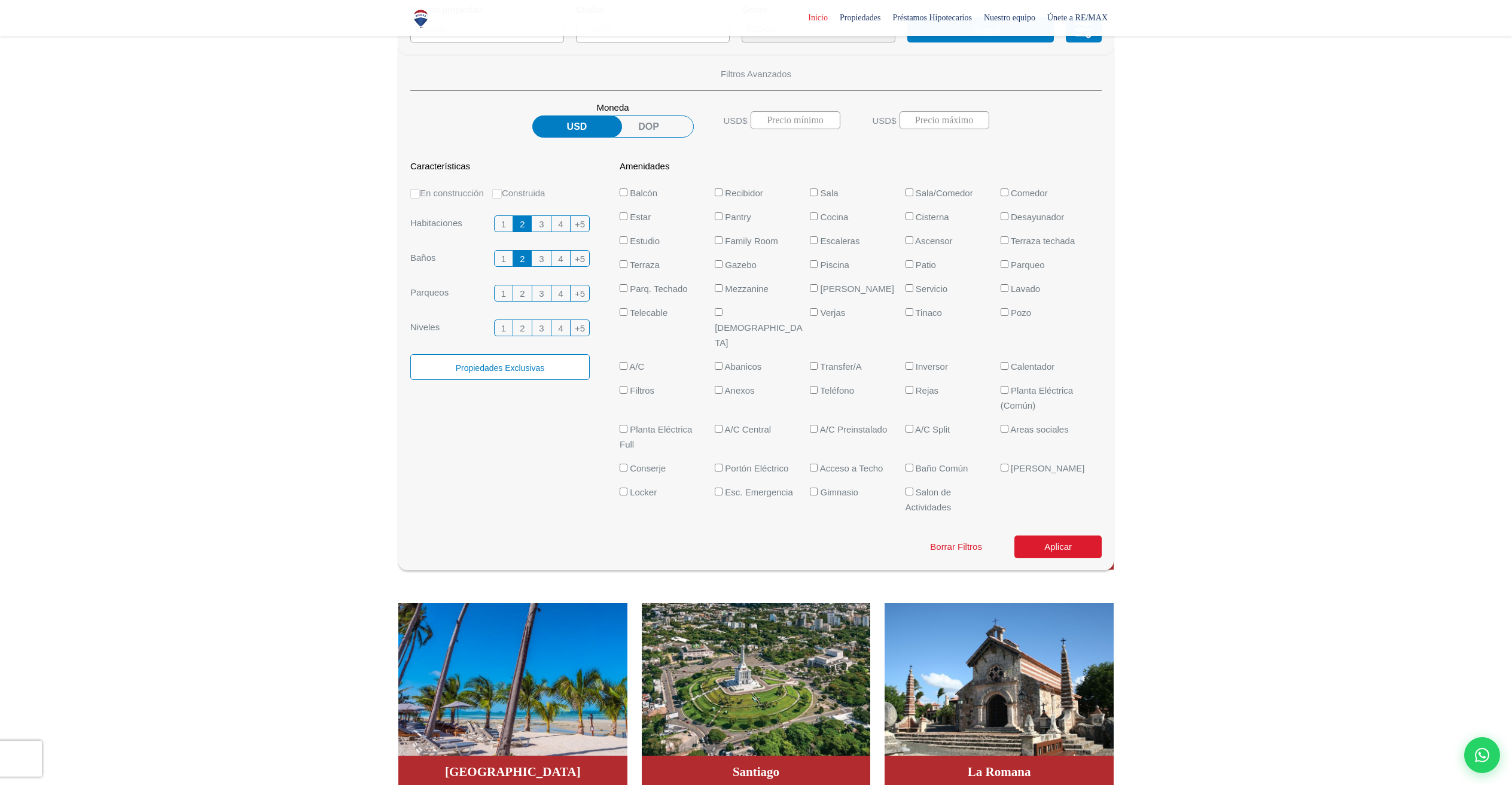
click at [0, 0] on input "2" at bounding box center [0, 0] width 0 height 0
click at [625, 196] on label "Balcón" at bounding box center [663, 192] width 89 height 15
click at [625, 196] on input "Balcón" at bounding box center [623, 192] width 8 height 8
click at [624, 192] on input "Balcón" at bounding box center [623, 192] width 8 height 8
click at [626, 169] on span "Amenidades" at bounding box center [644, 166] width 74 height 15
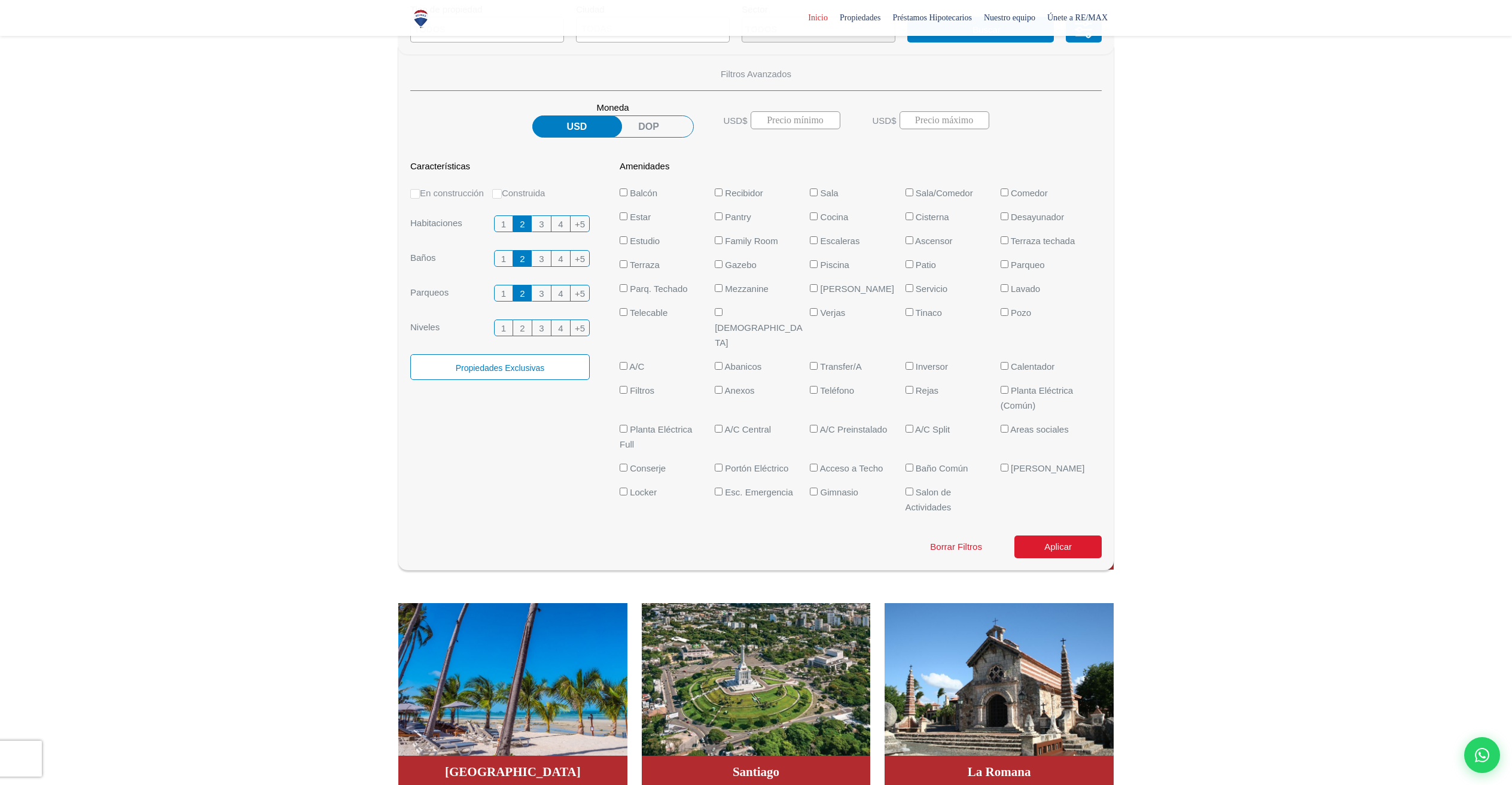
click at [631, 193] on span "Balcón" at bounding box center [643, 192] width 27 height 10
click at [627, 193] on input "Balcón" at bounding box center [623, 192] width 8 height 8
checkbox input "true"
click at [817, 263] on input "Piscina" at bounding box center [813, 264] width 8 height 8
checkbox input "true"
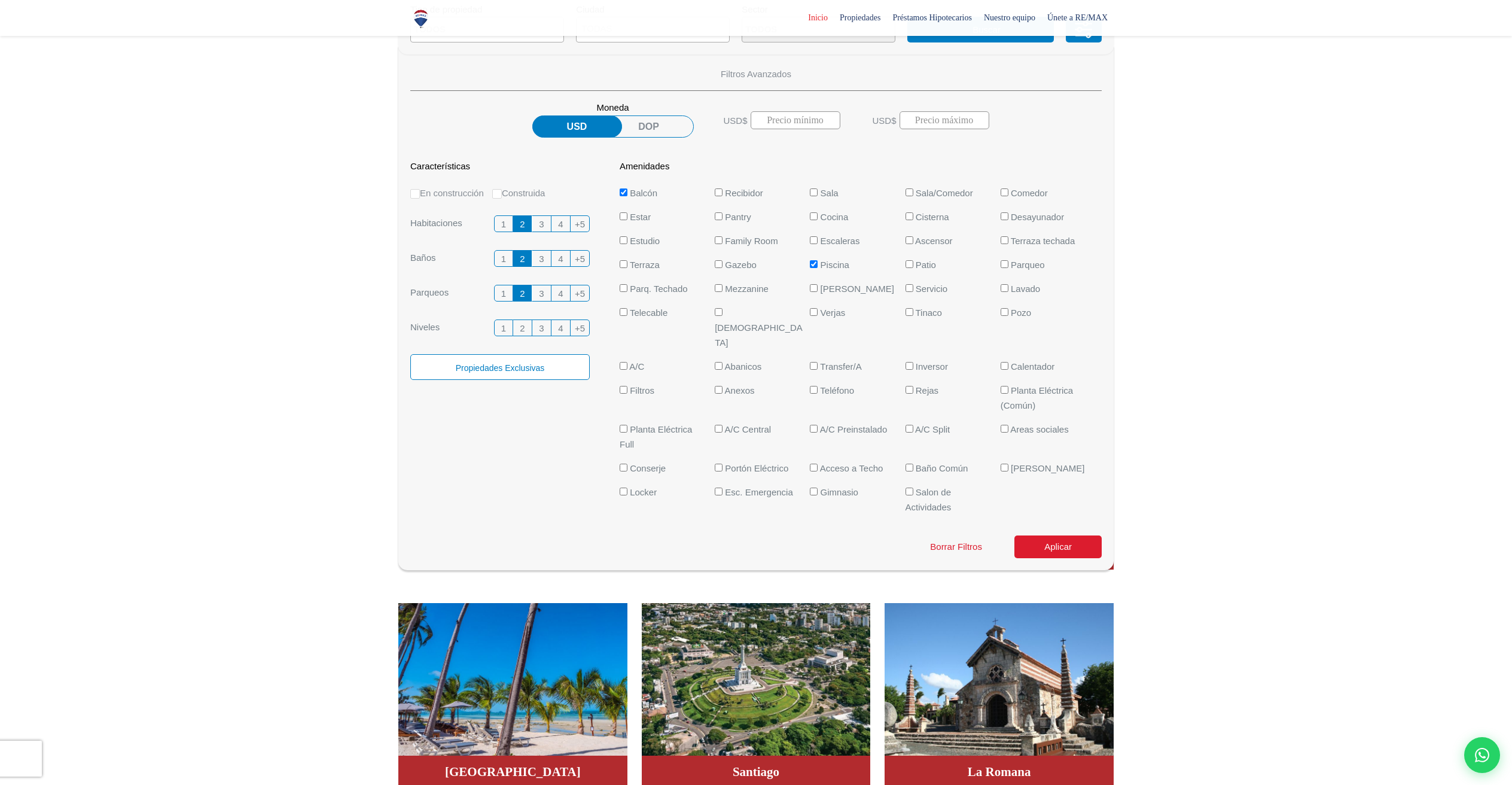
drag, startPoint x: 824, startPoint y: 455, endPoint x: 856, endPoint y: 462, distance: 32.8
click at [824, 485] on label "Gimnasio" at bounding box center [854, 492] width 89 height 15
click at [818, 487] on input "Gimnasio" at bounding box center [813, 491] width 8 height 8
checkbox input "true"
click at [1039, 535] on button "Aplicar" at bounding box center [1058, 547] width 88 height 23
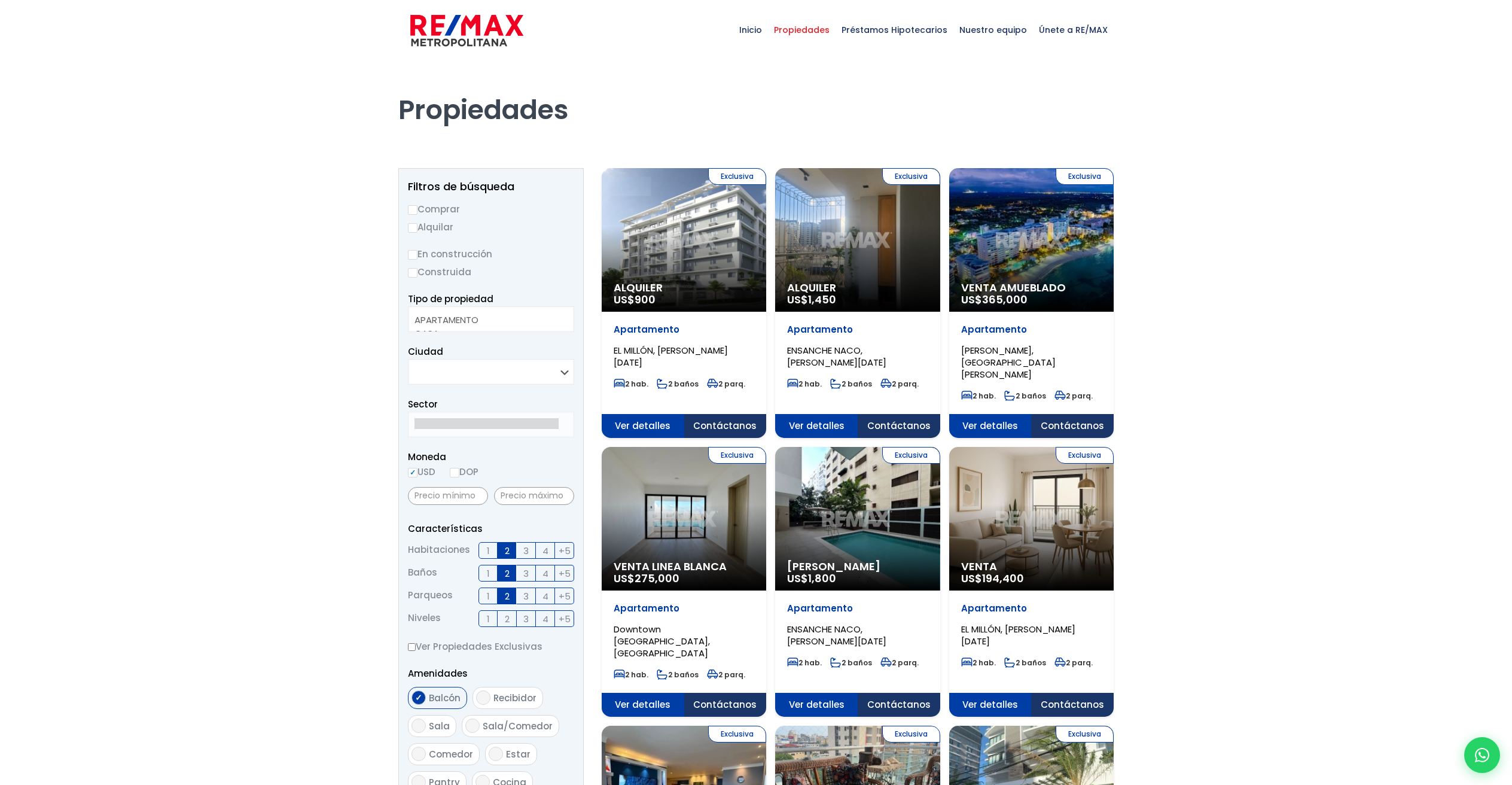
select select
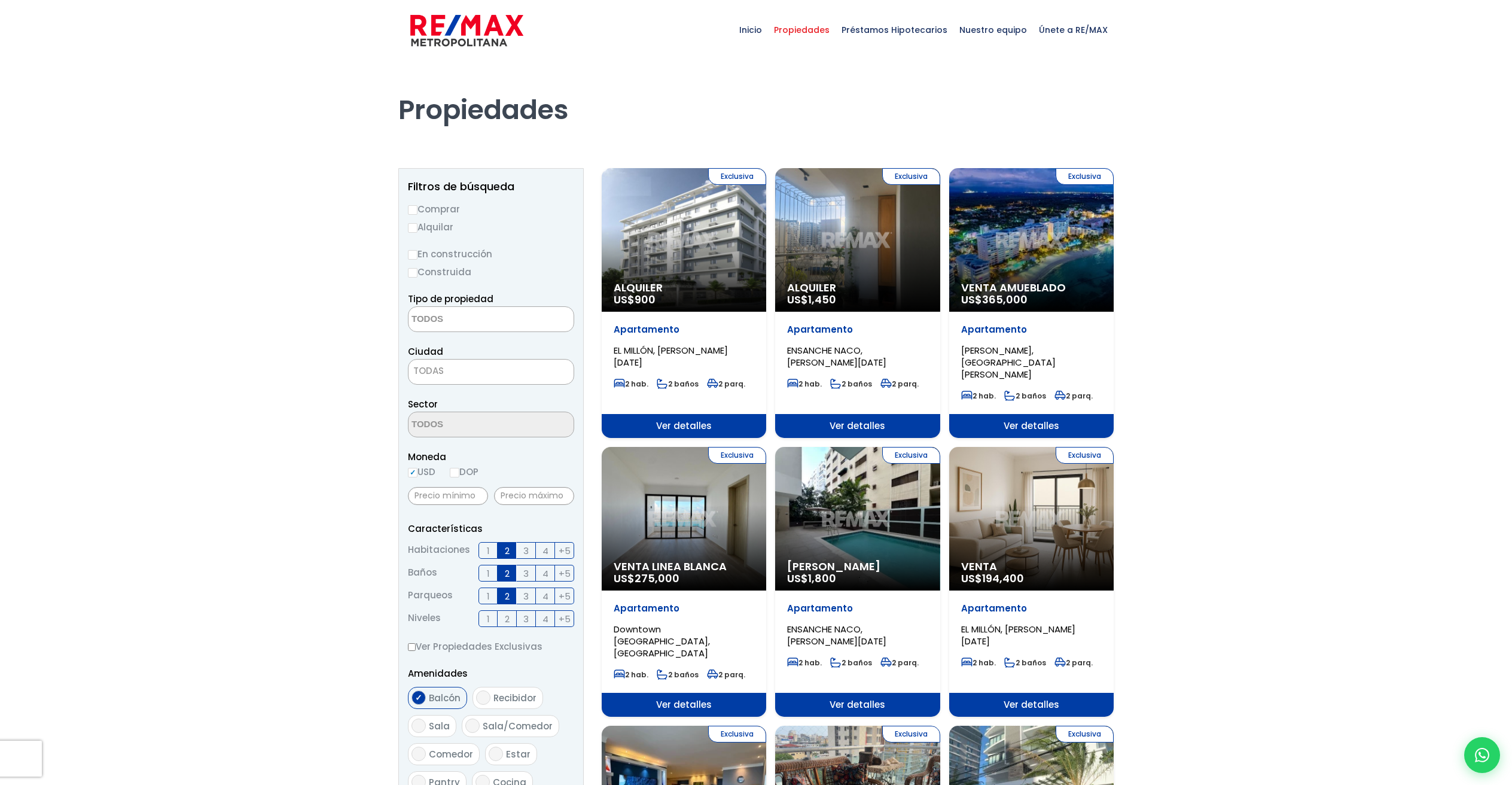
click at [472, 369] on span "TODAS" at bounding box center [491, 370] width 165 height 17
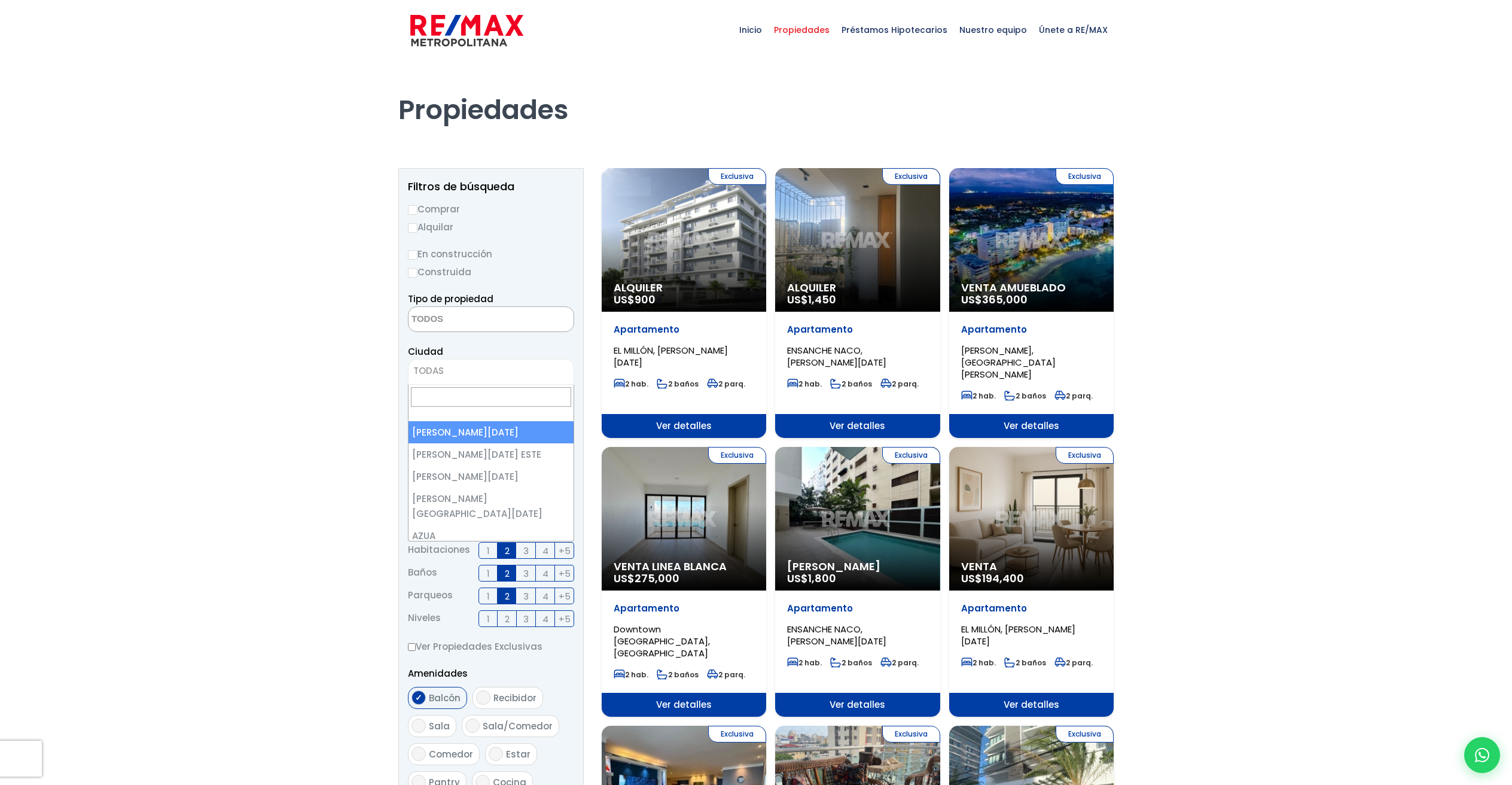
select select "1"
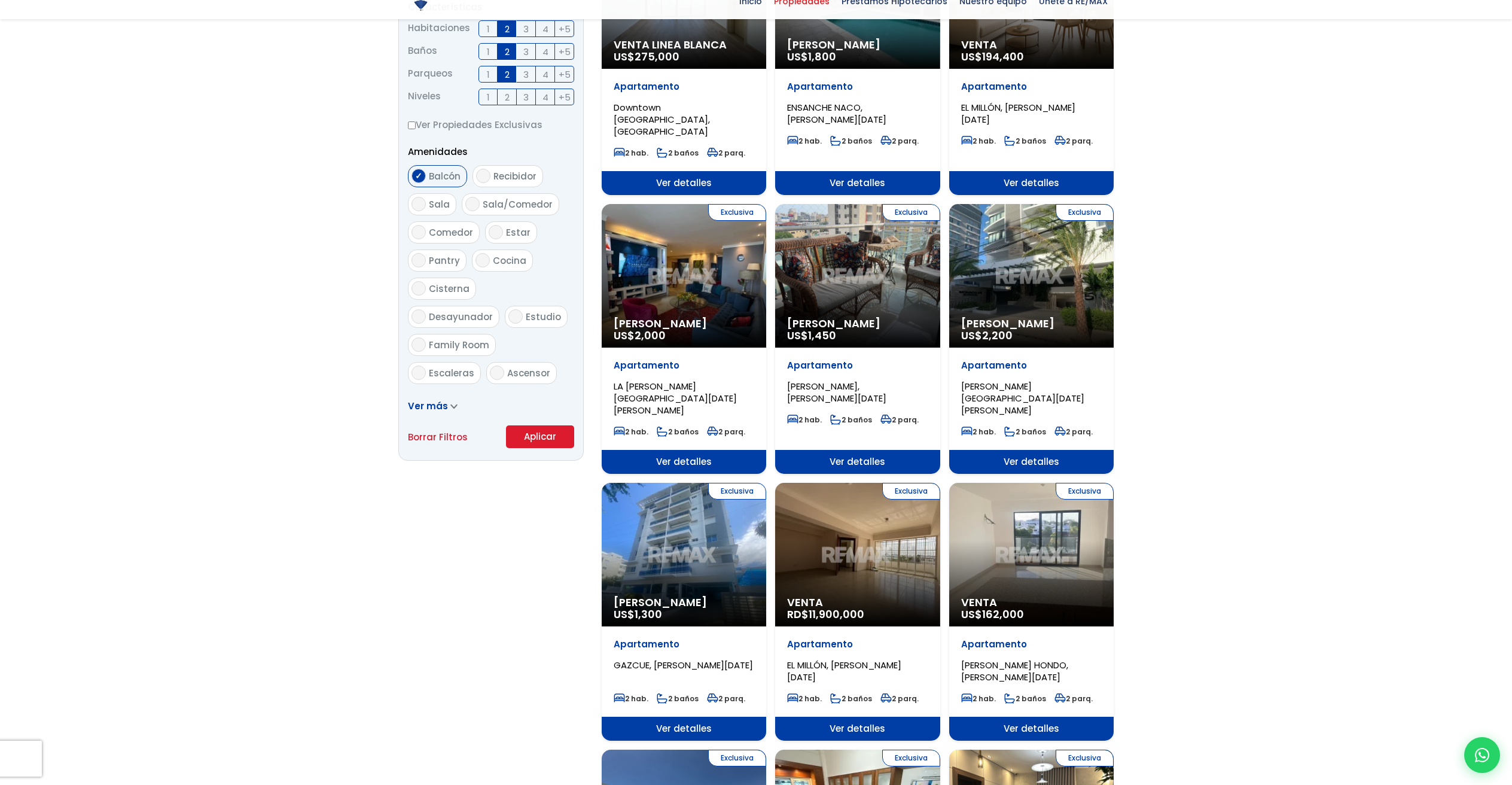
scroll to position [773, 0]
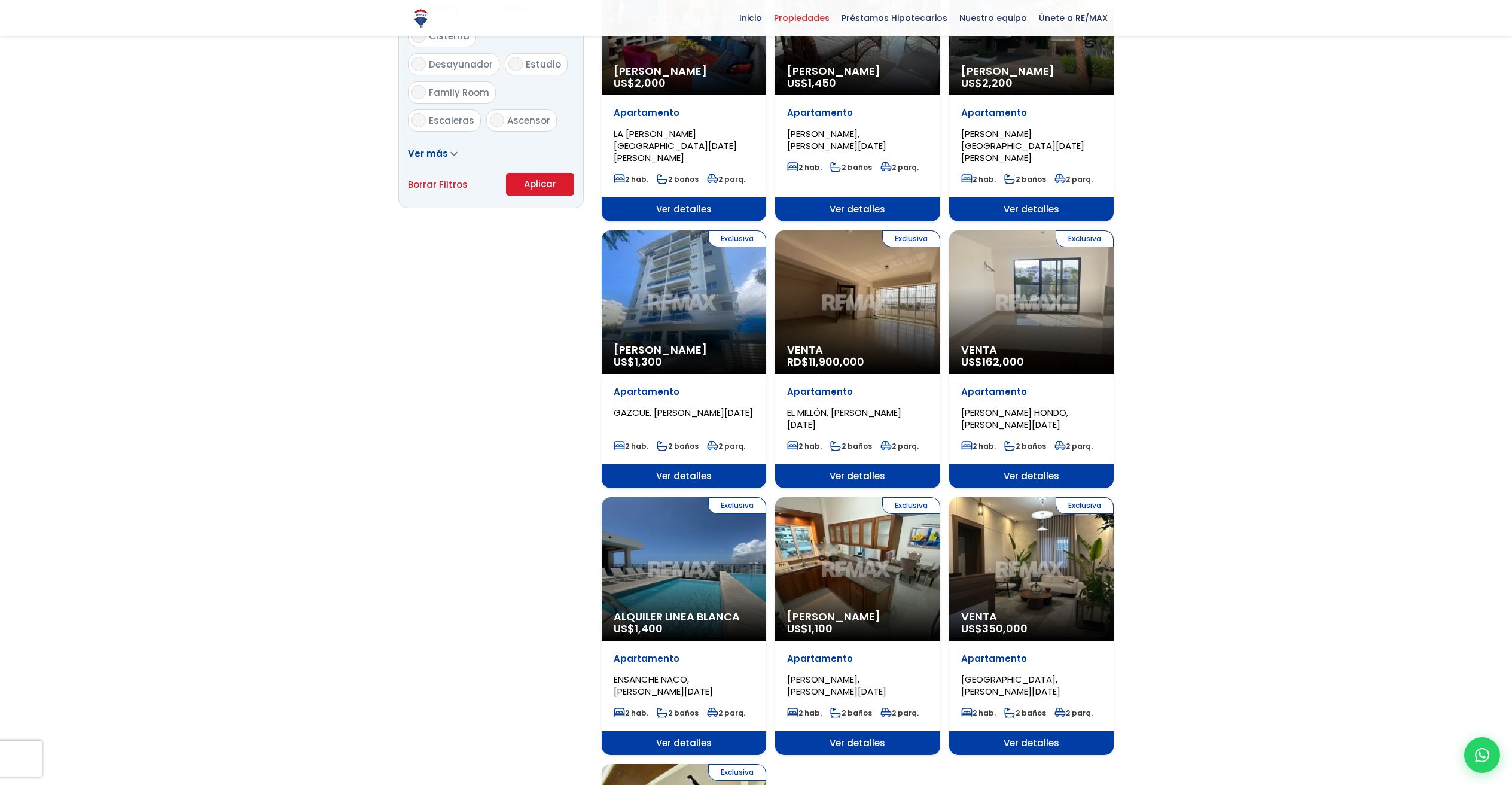
click at [539, 180] on button "Aplicar" at bounding box center [539, 184] width 68 height 23
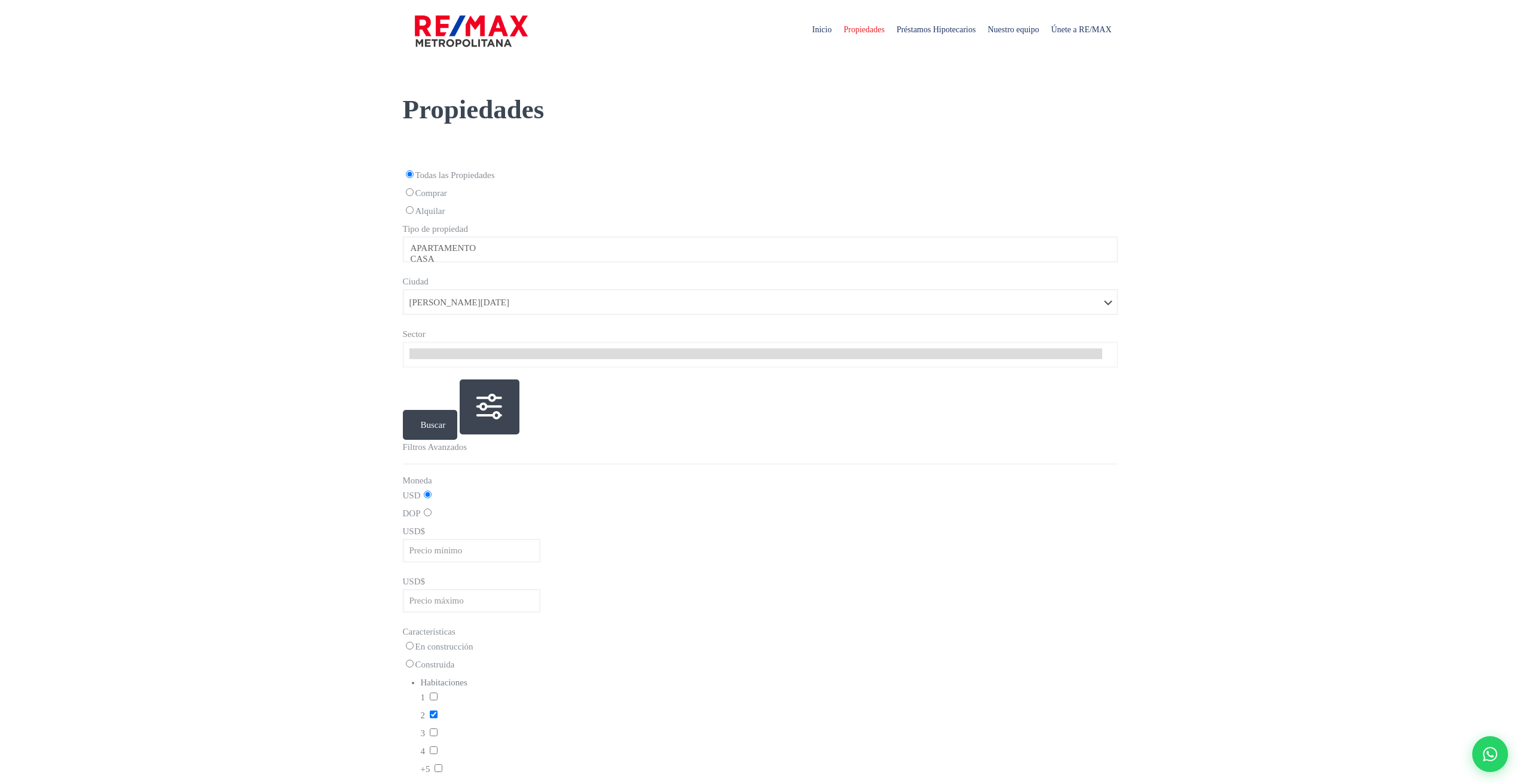
select select
select select "1"
select select
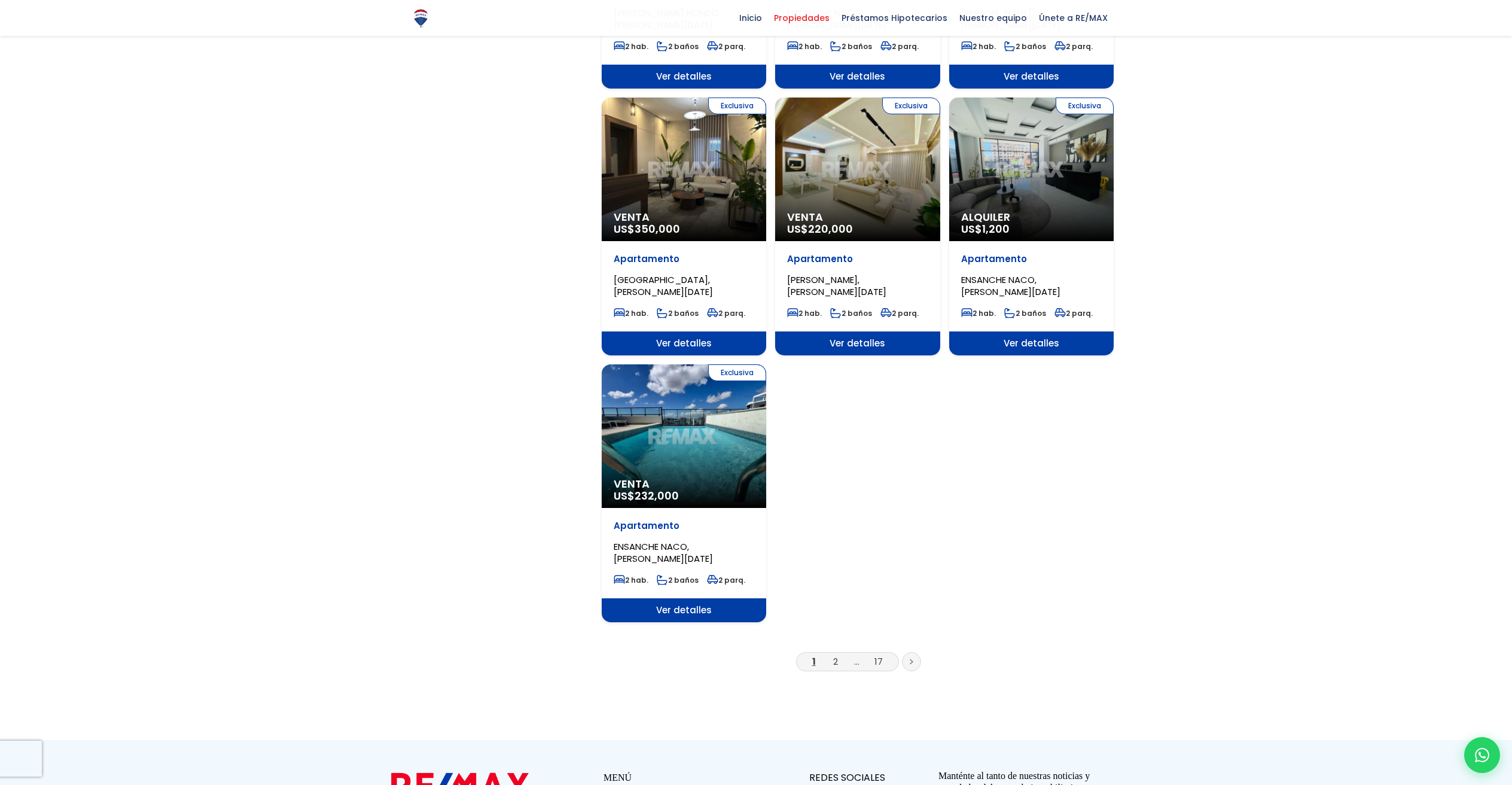
scroll to position [1249, 0]
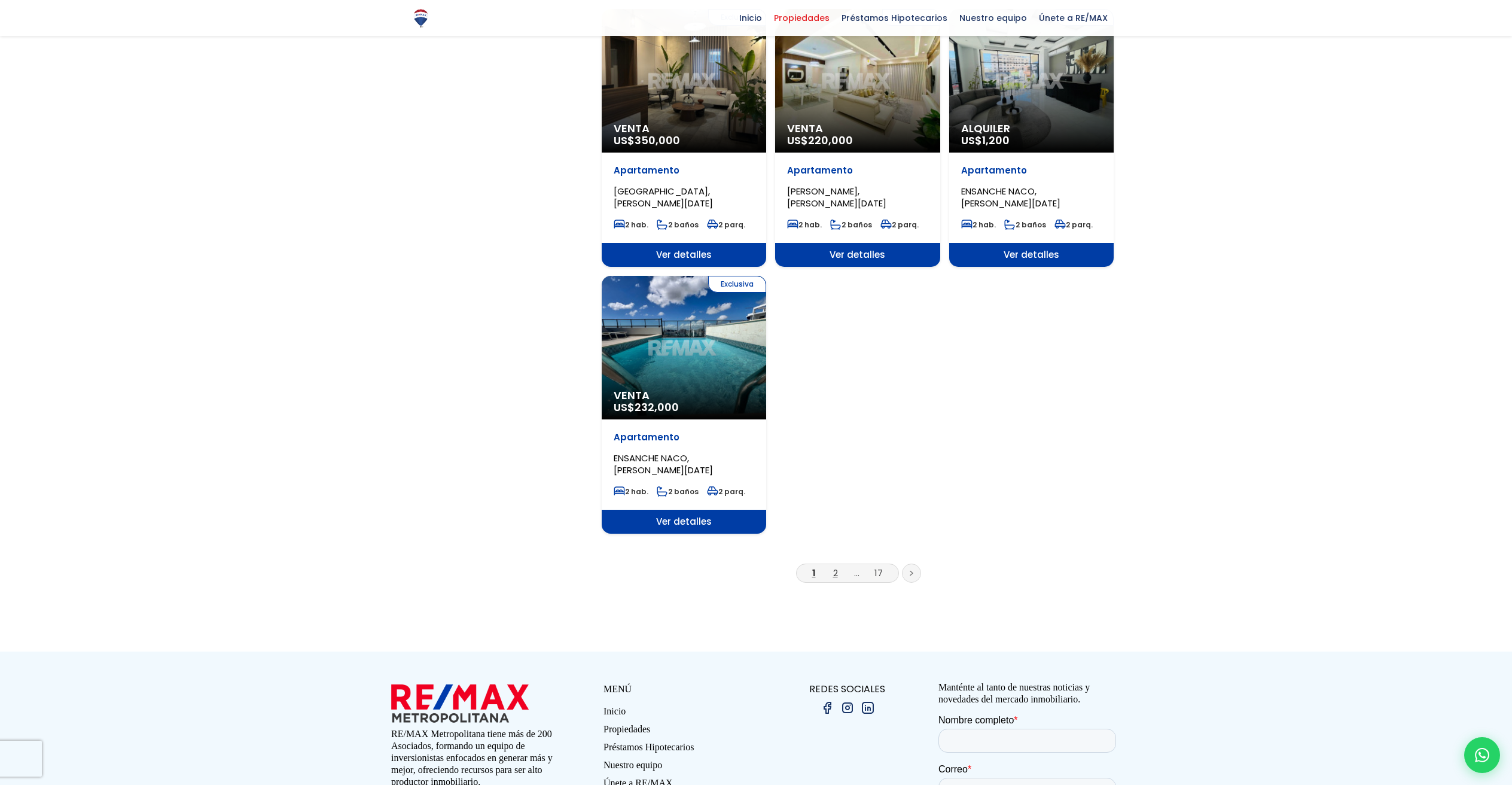
click at [833, 566] on link "2" at bounding box center [834, 572] width 4 height 12
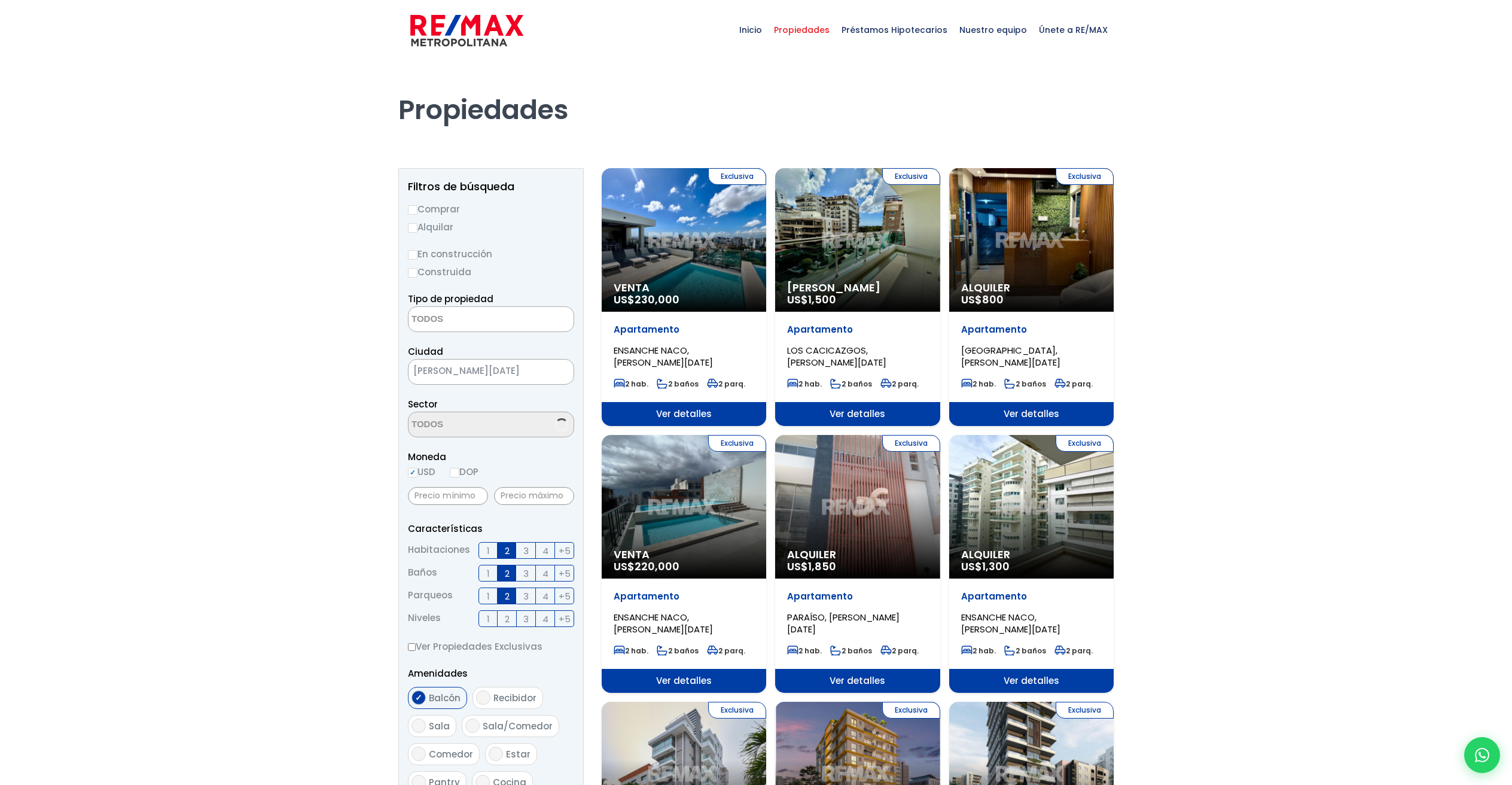
select select
click at [414, 224] on input "Alquilar" at bounding box center [412, 228] width 10 height 10
radio input "true"
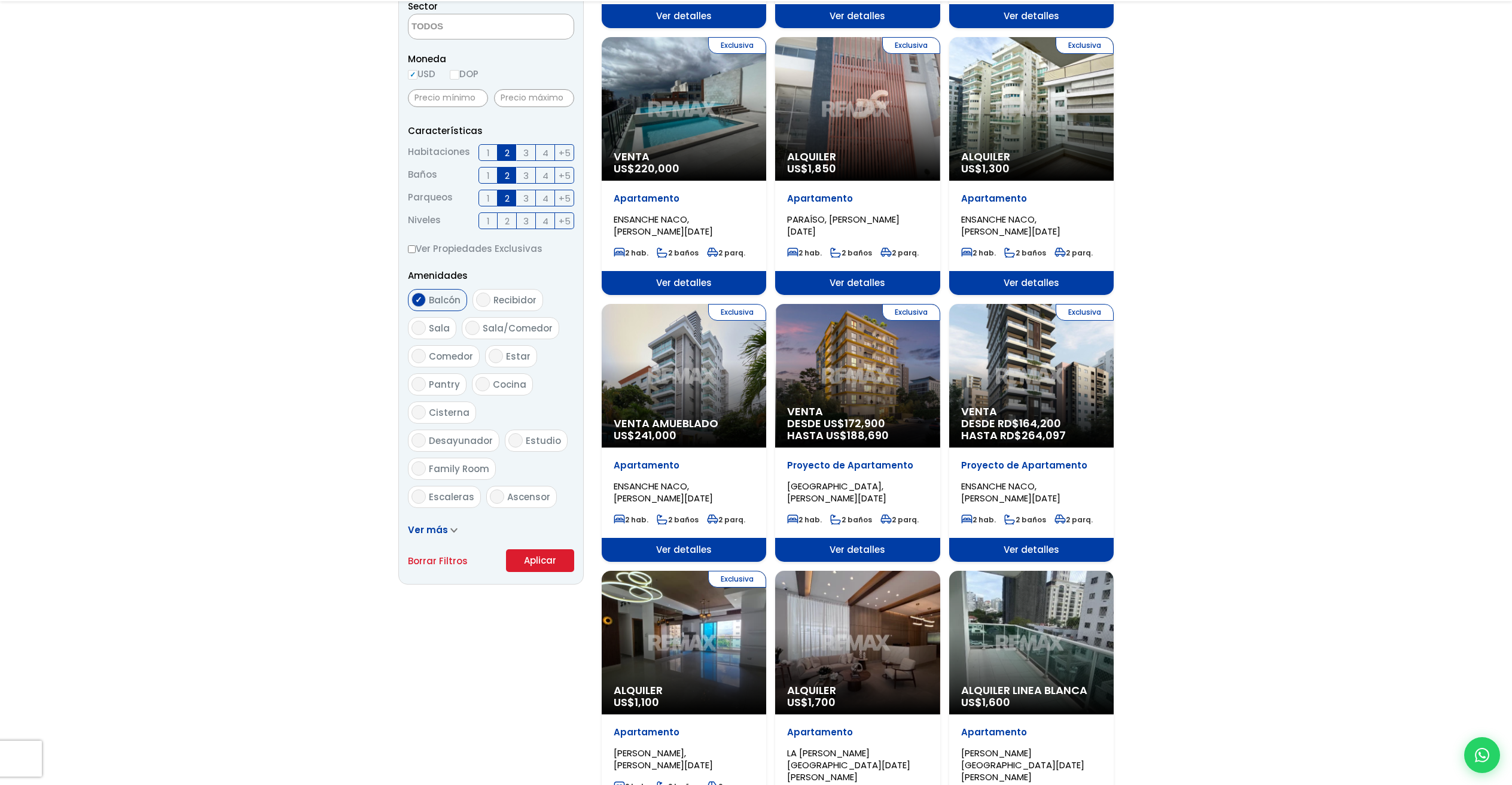
scroll to position [595, 0]
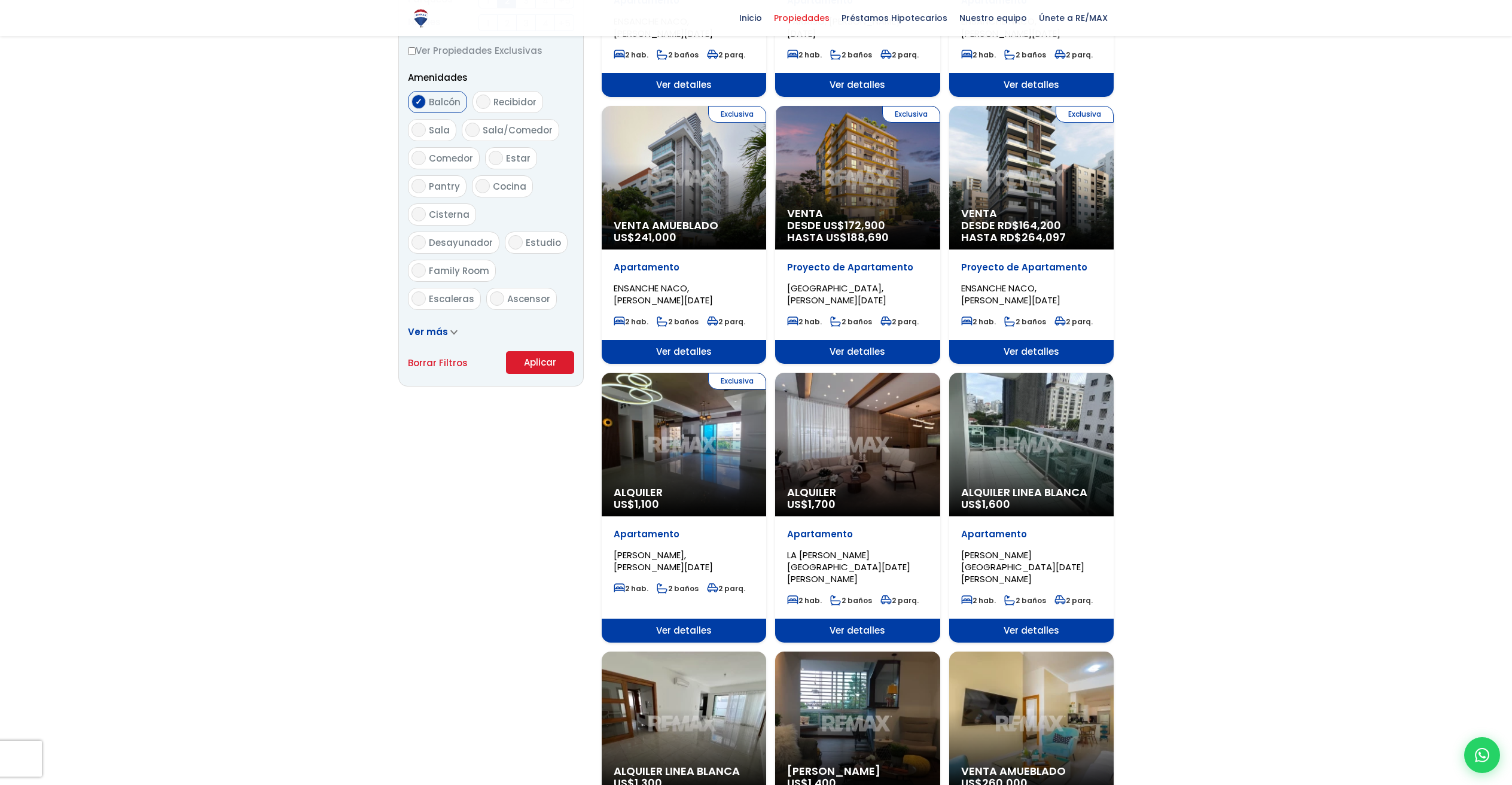
click at [551, 370] on button "Aplicar" at bounding box center [539, 362] width 68 height 23
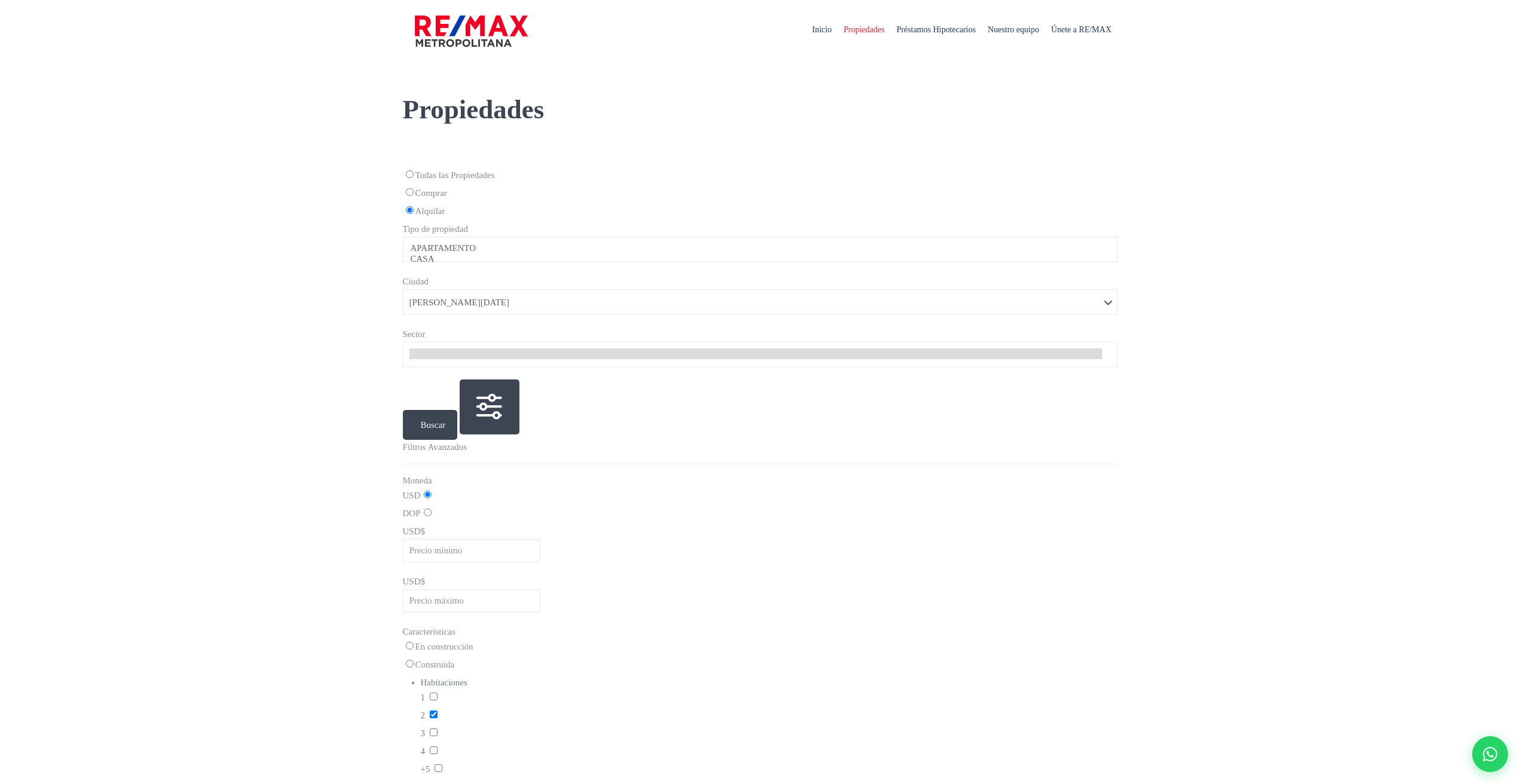
select select
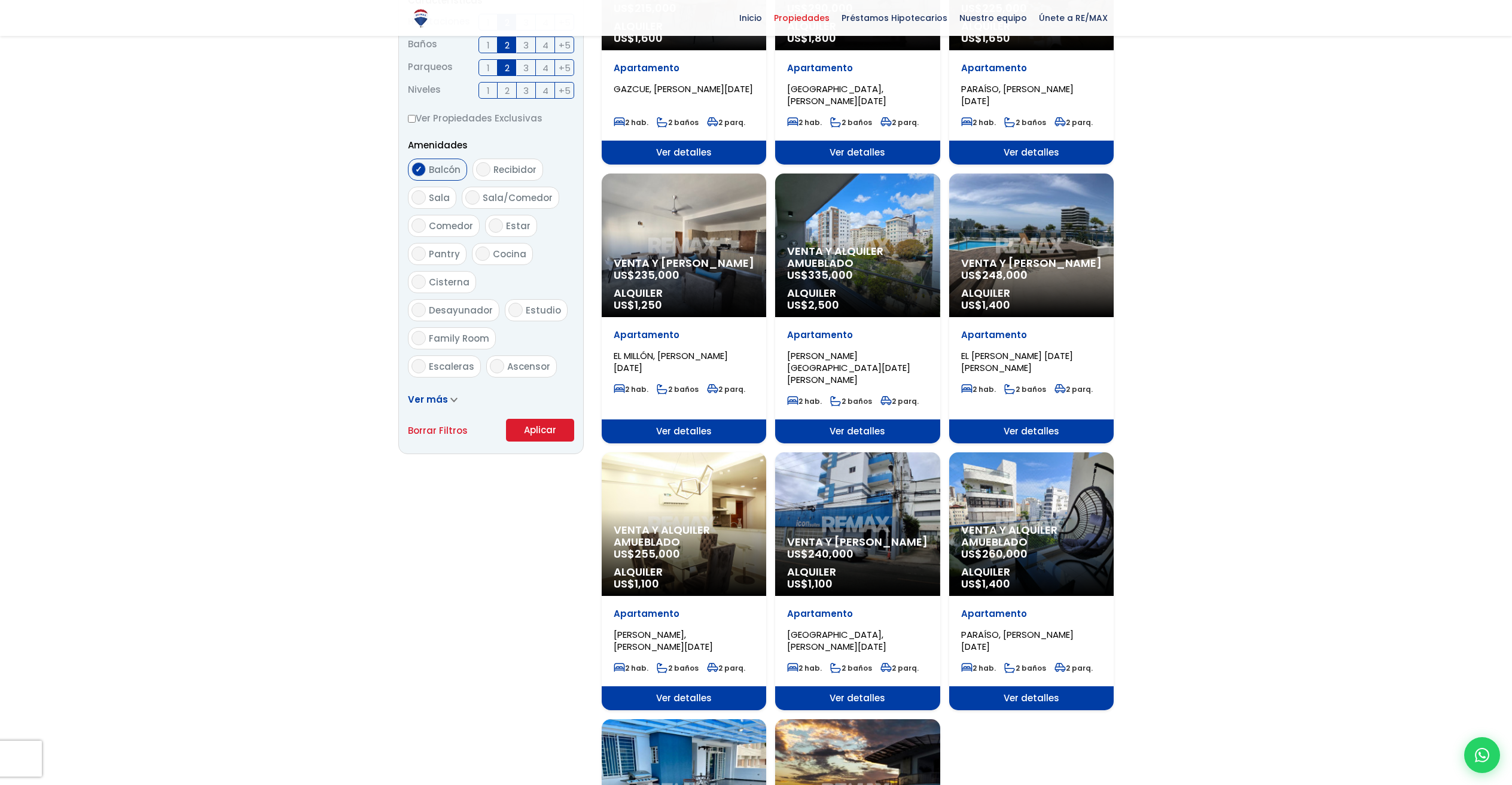
scroll to position [568, 0]
